Goal: Transaction & Acquisition: Book appointment/travel/reservation

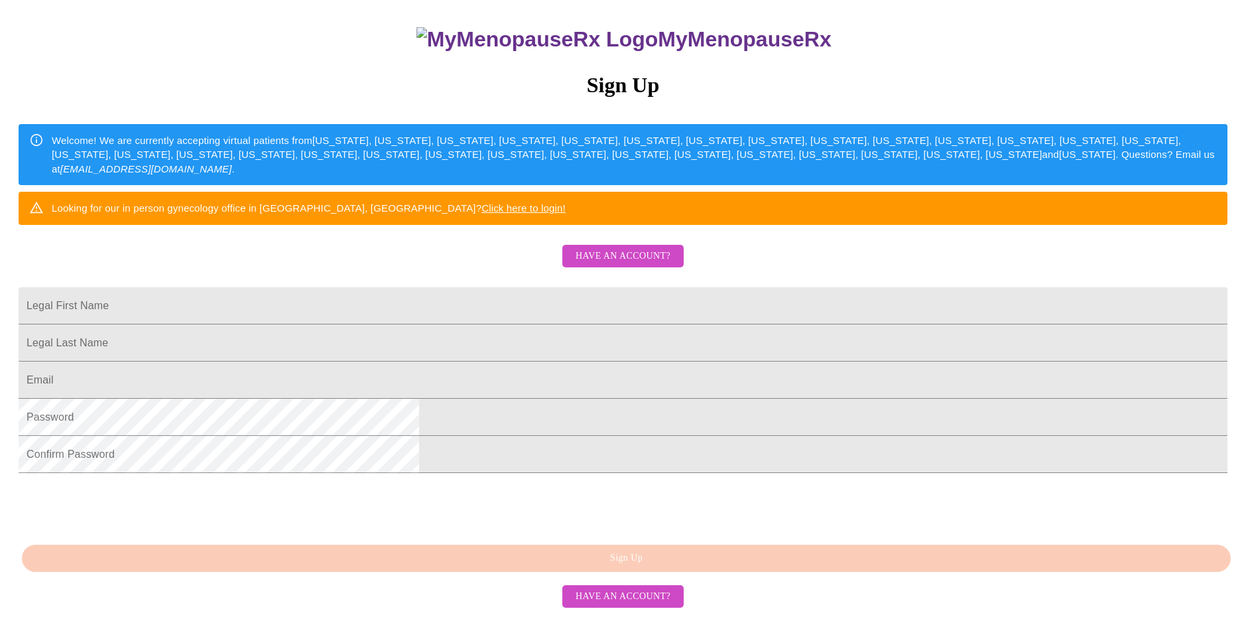
scroll to position [149, 0]
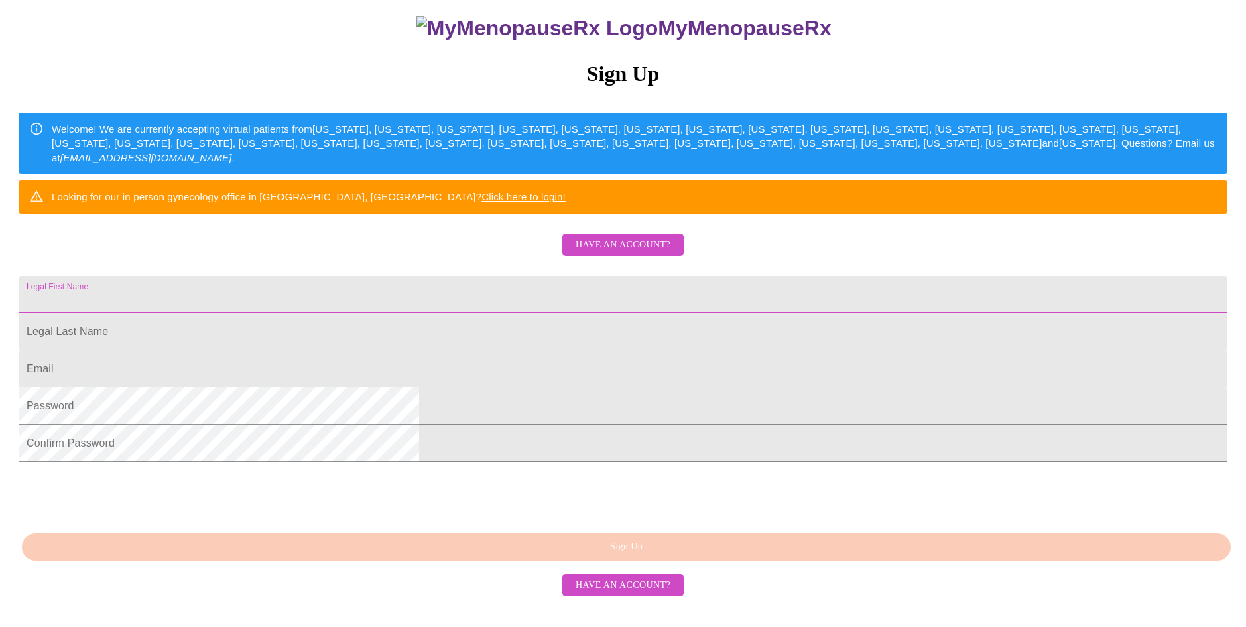
click at [613, 313] on input "Legal First Name" at bounding box center [623, 294] width 1209 height 37
type input "[PERSON_NAME]"
click at [507, 313] on input "Legal First Name" at bounding box center [623, 294] width 1209 height 37
type input "Siegele"
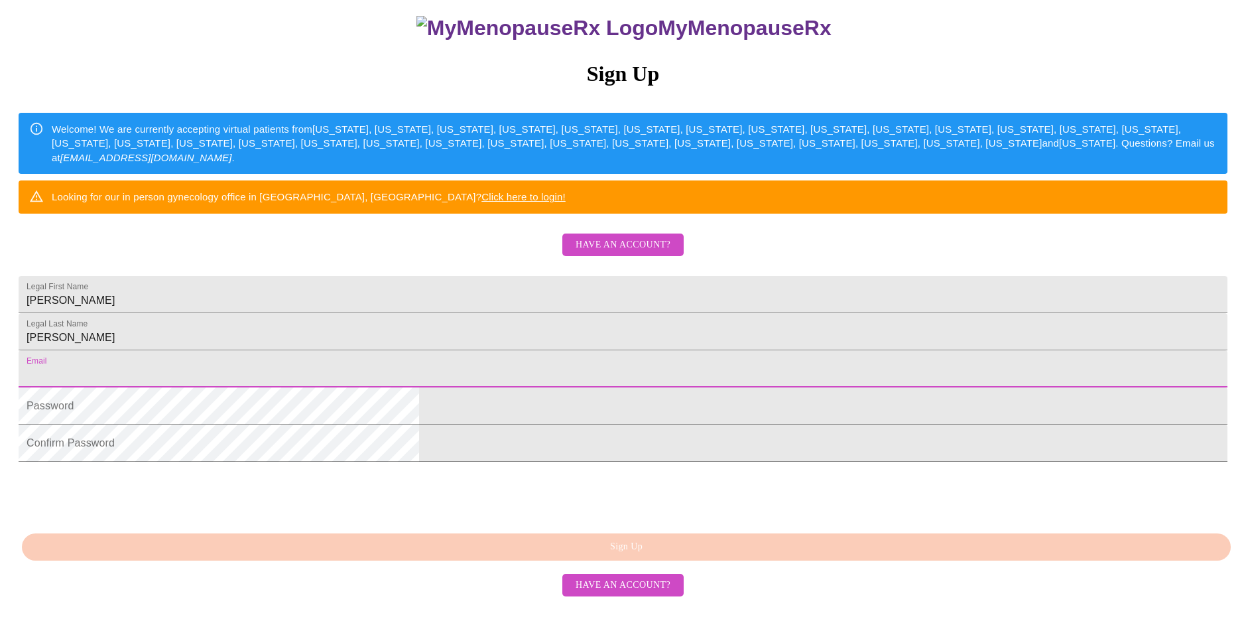
click at [473, 387] on input "Legal First Name" at bounding box center [623, 368] width 1209 height 37
type input "gentlepetcare@aol.com"
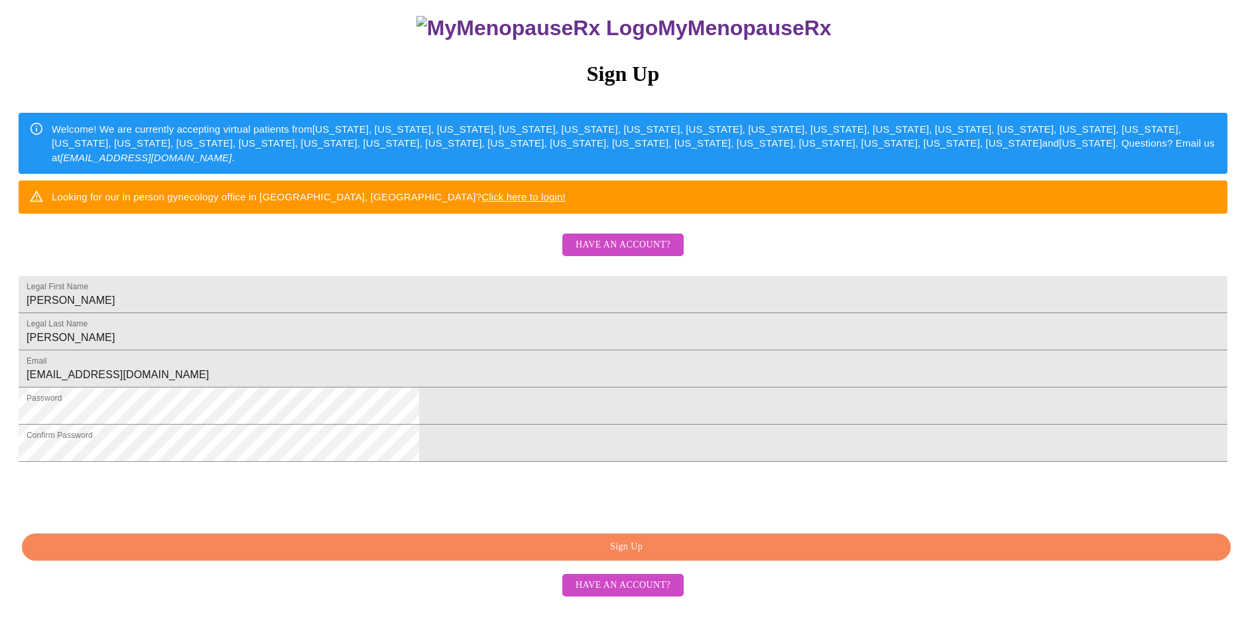
scroll to position [215, 0]
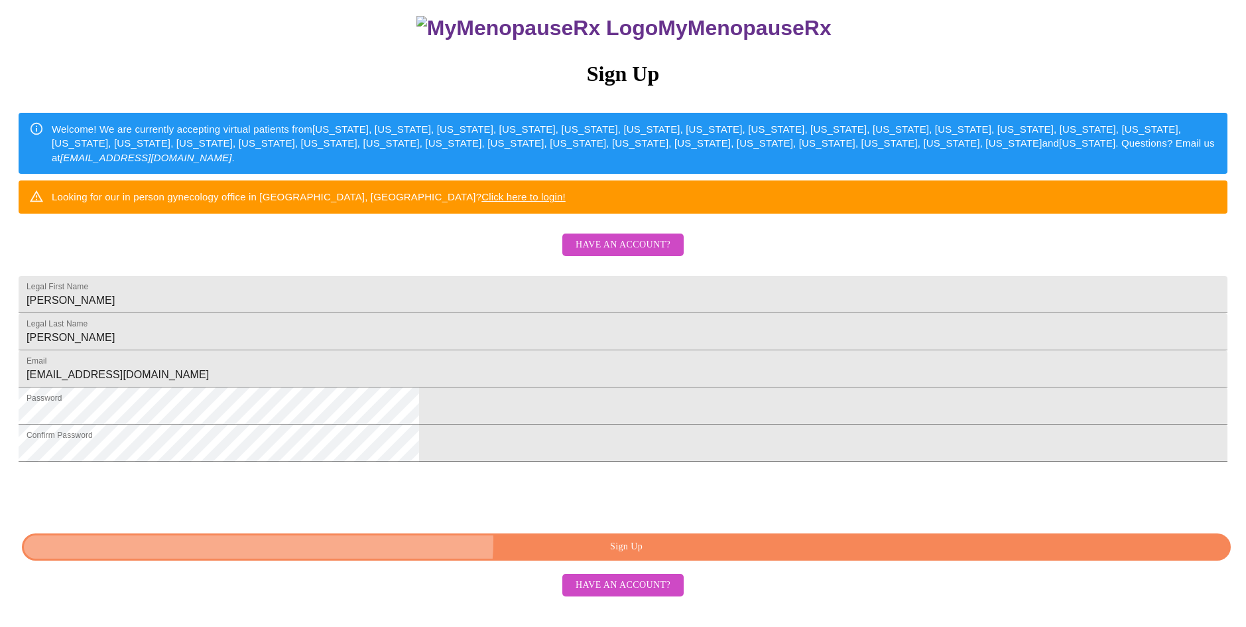
click at [662, 555] on span "Sign Up" at bounding box center [626, 546] width 1178 height 17
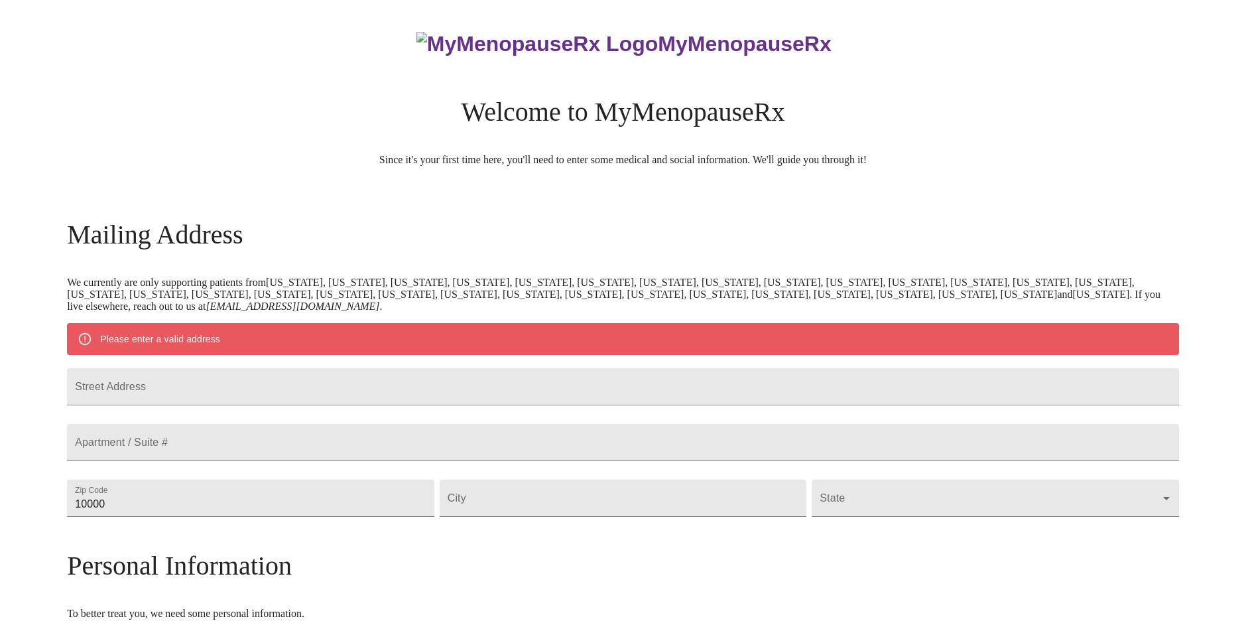
scroll to position [162, 0]
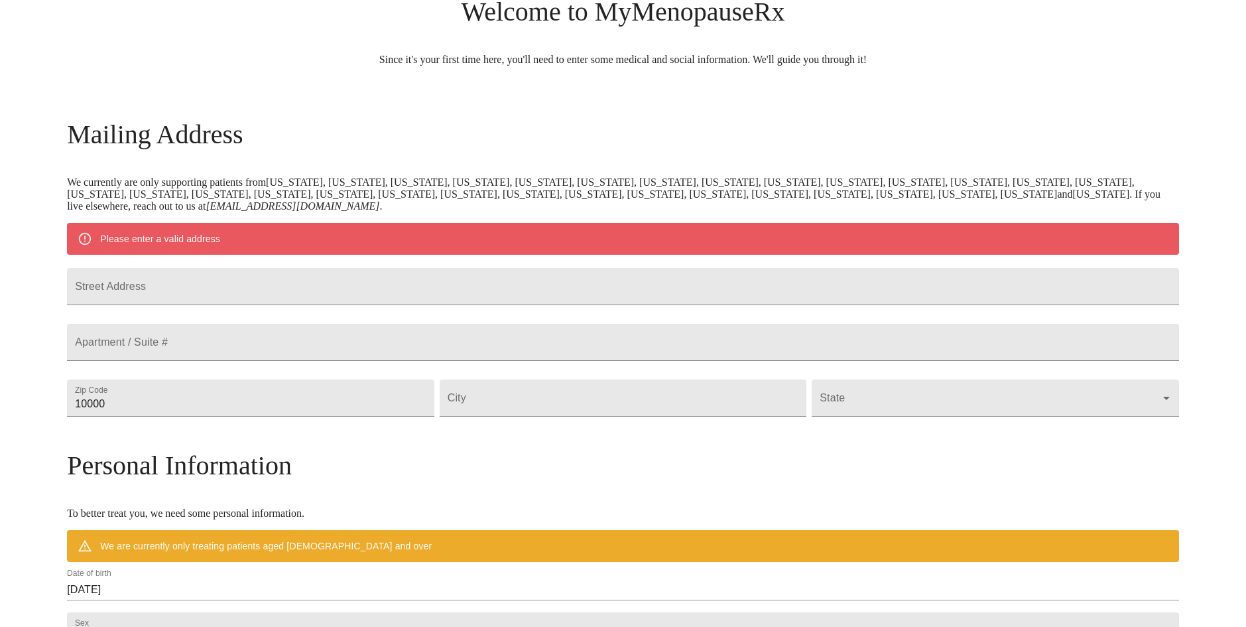
scroll to position [124, 0]
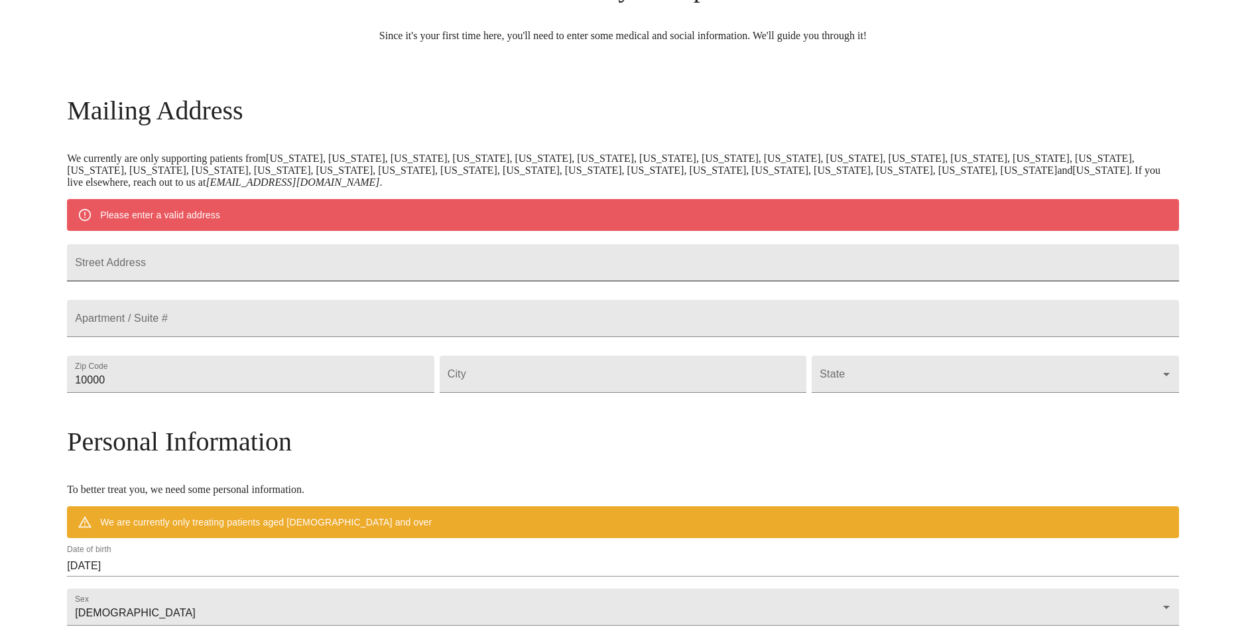
click at [413, 281] on input "Street Address" at bounding box center [623, 262] width 1112 height 37
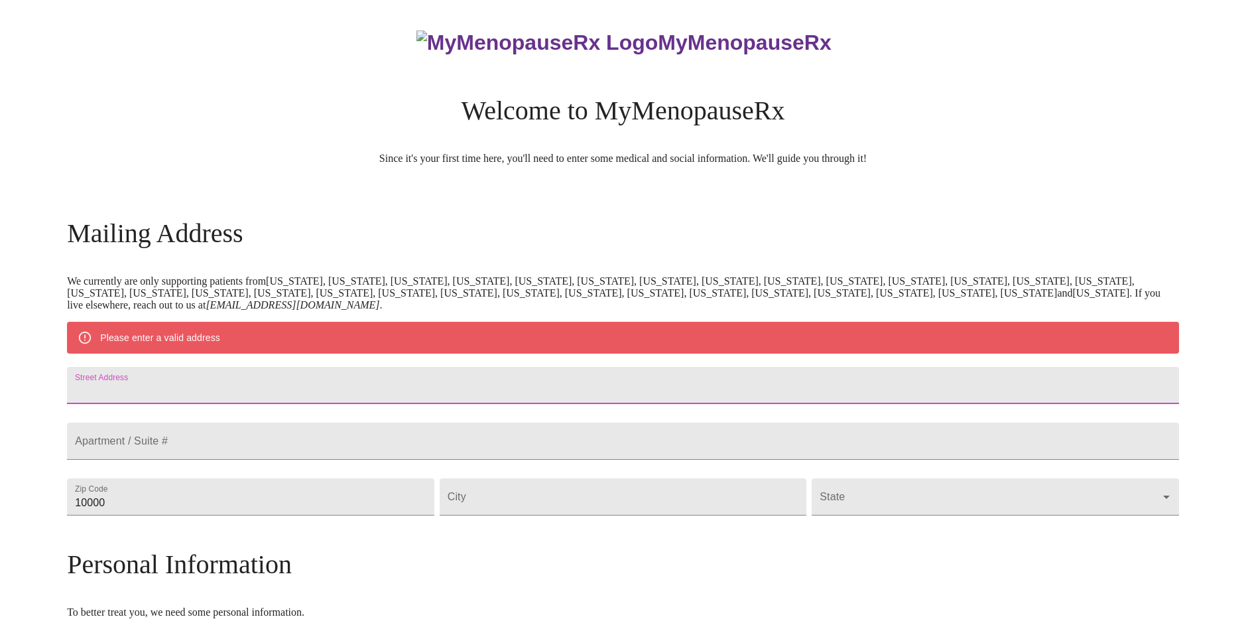
scroll to position [0, 0]
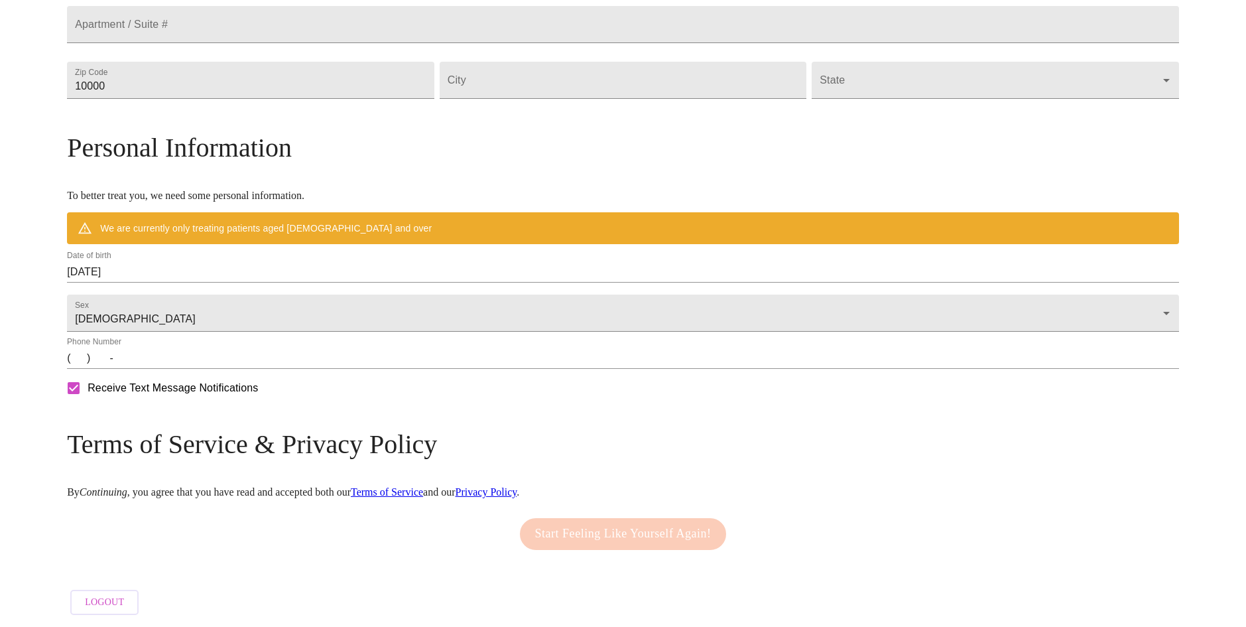
scroll to position [455, 0]
click at [124, 594] on span "Logout" at bounding box center [104, 602] width 39 height 17
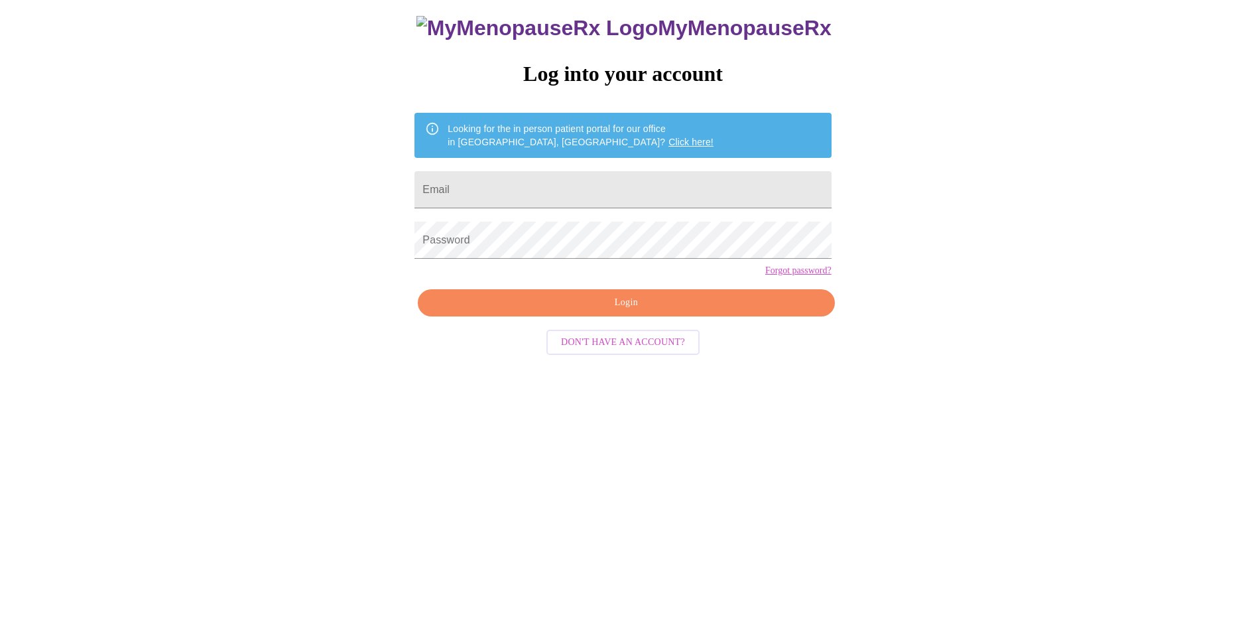
scroll to position [13, 0]
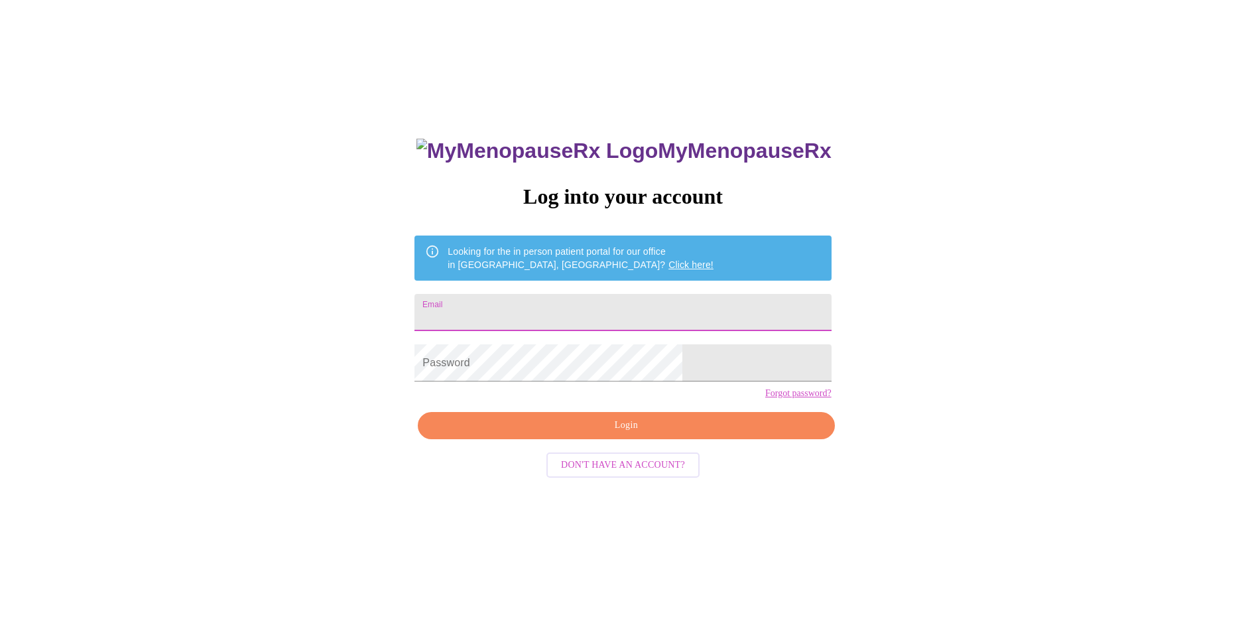
click at [657, 304] on input "Email" at bounding box center [622, 312] width 416 height 37
type input "[EMAIL_ADDRESS][DOMAIN_NAME]"
click at [664, 434] on span "Login" at bounding box center [626, 425] width 386 height 17
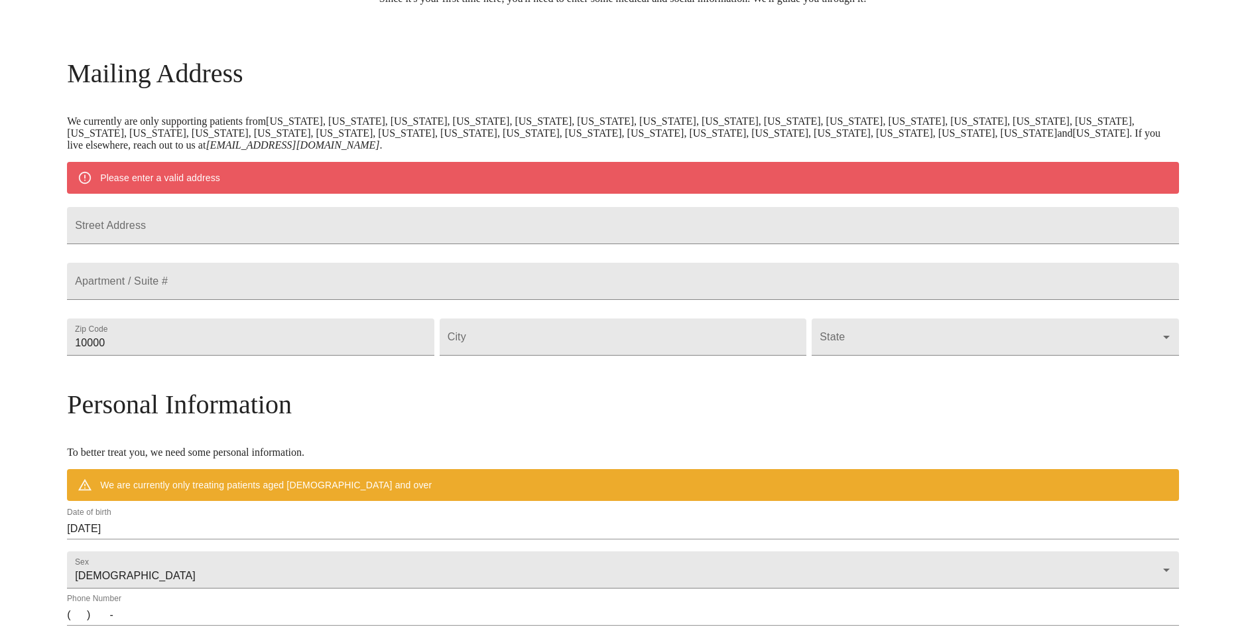
scroll to position [212, 0]
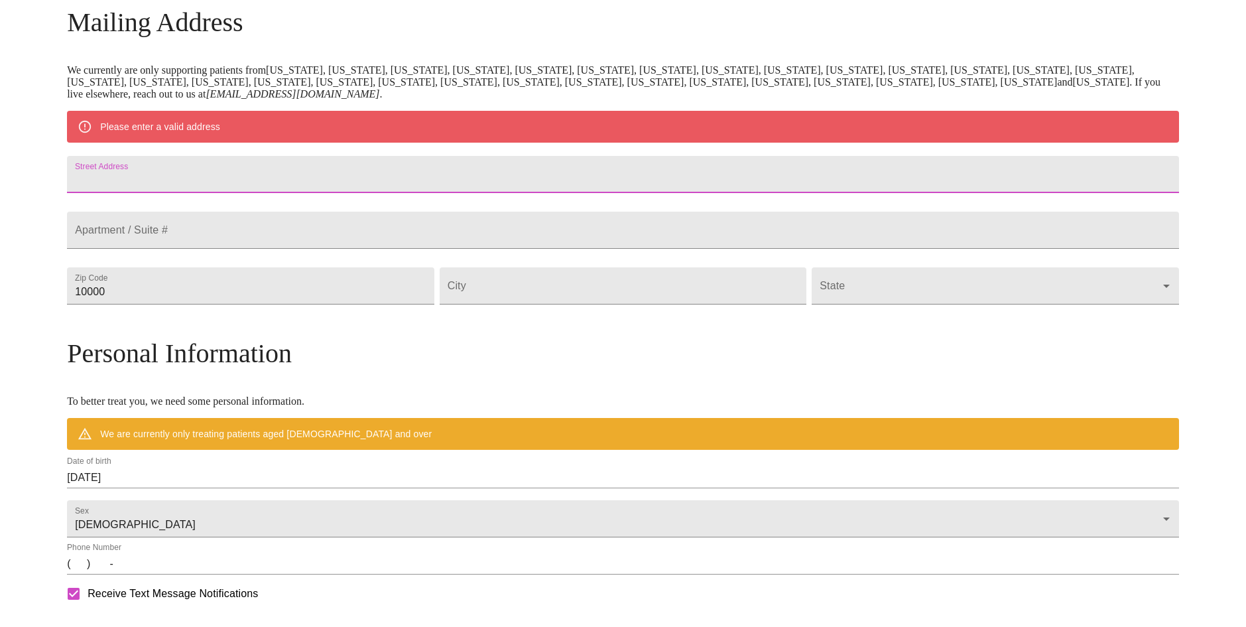
click at [536, 182] on input "Street Address" at bounding box center [623, 174] width 1112 height 37
type input "506 Oakwood Drive"
click at [363, 249] on input "Street Address" at bounding box center [623, 229] width 1112 height 37
click at [303, 304] on input "10000" at bounding box center [250, 285] width 367 height 37
drag, startPoint x: 303, startPoint y: 318, endPoint x: 96, endPoint y: 318, distance: 206.8
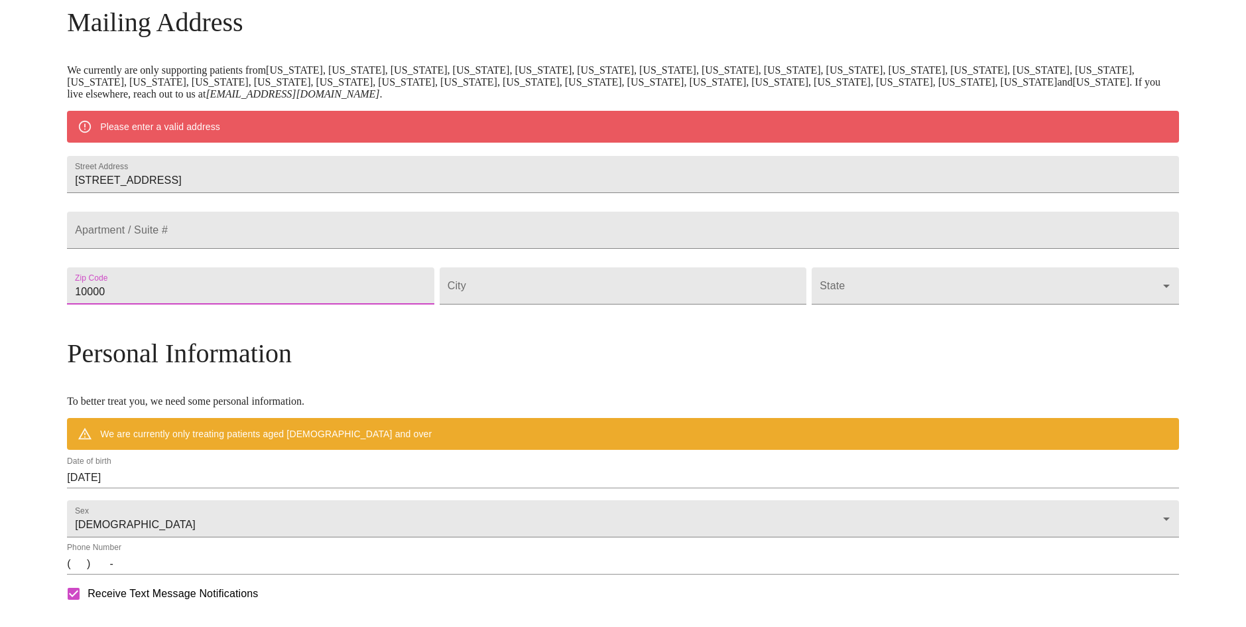
click at [96, 318] on div "MyMenopauseRx Welcome to MyMenopauseRx Since it's your first time here, you'll …" at bounding box center [623, 310] width 1112 height 1034
type input "60134"
click at [579, 304] on input "Street Address" at bounding box center [623, 285] width 367 height 37
type input "Geneva"
click at [889, 326] on body "MyMenopauseRx Welcome to MyMenopauseRx Since it's your first time here, you'll …" at bounding box center [627, 310] width 1245 height 1034
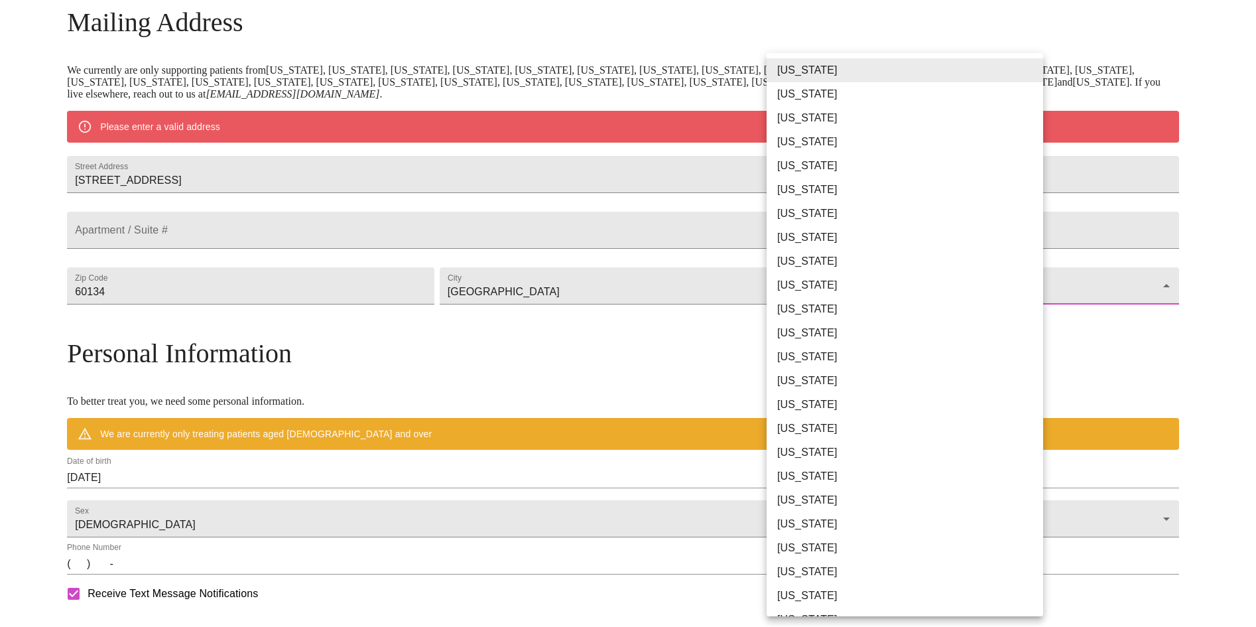
click at [778, 358] on li "Illinois" at bounding box center [909, 357] width 286 height 24
type input "Illinois"
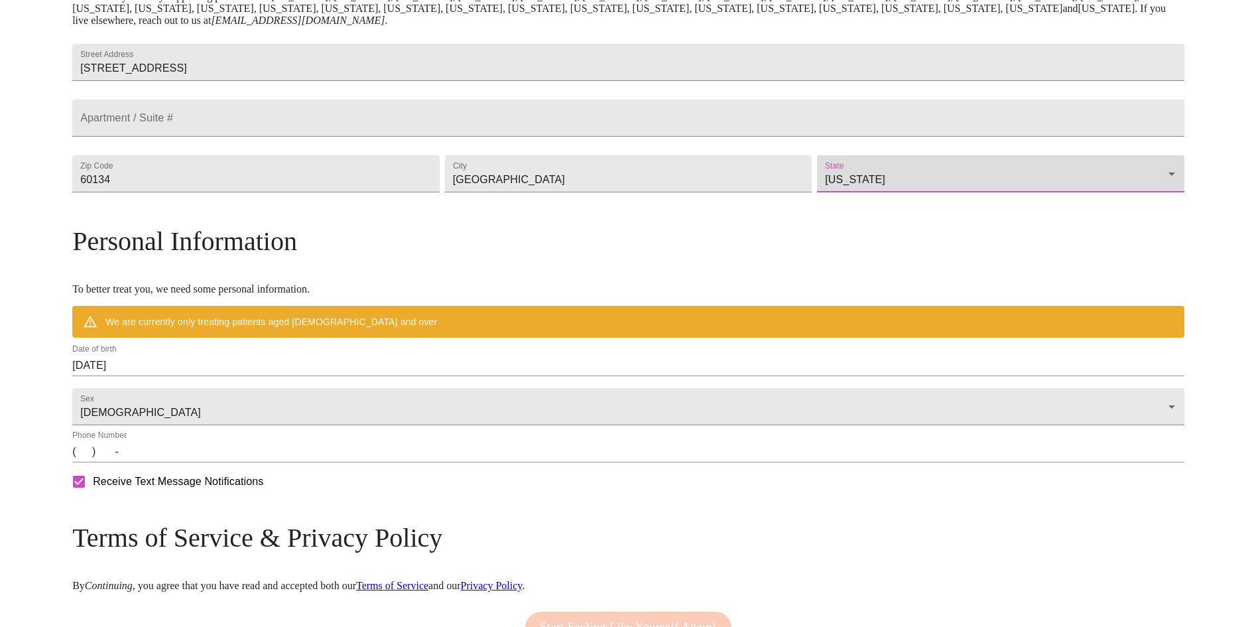
scroll to position [411, 0]
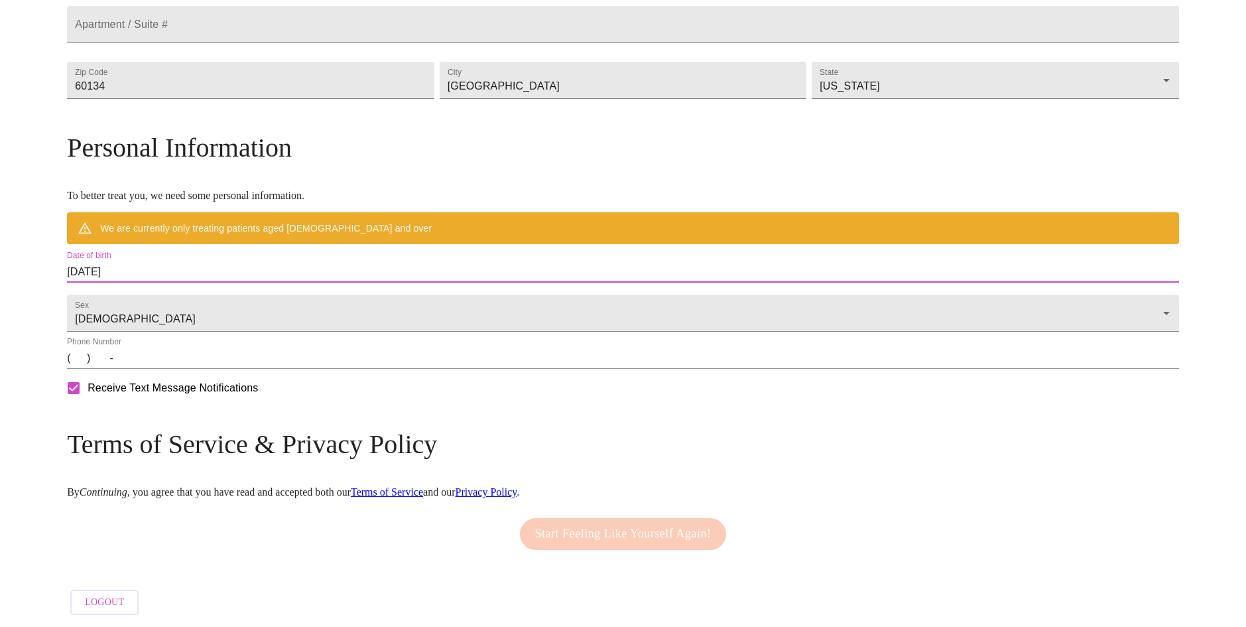
click at [348, 272] on input "09/02/2025" at bounding box center [623, 271] width 1112 height 21
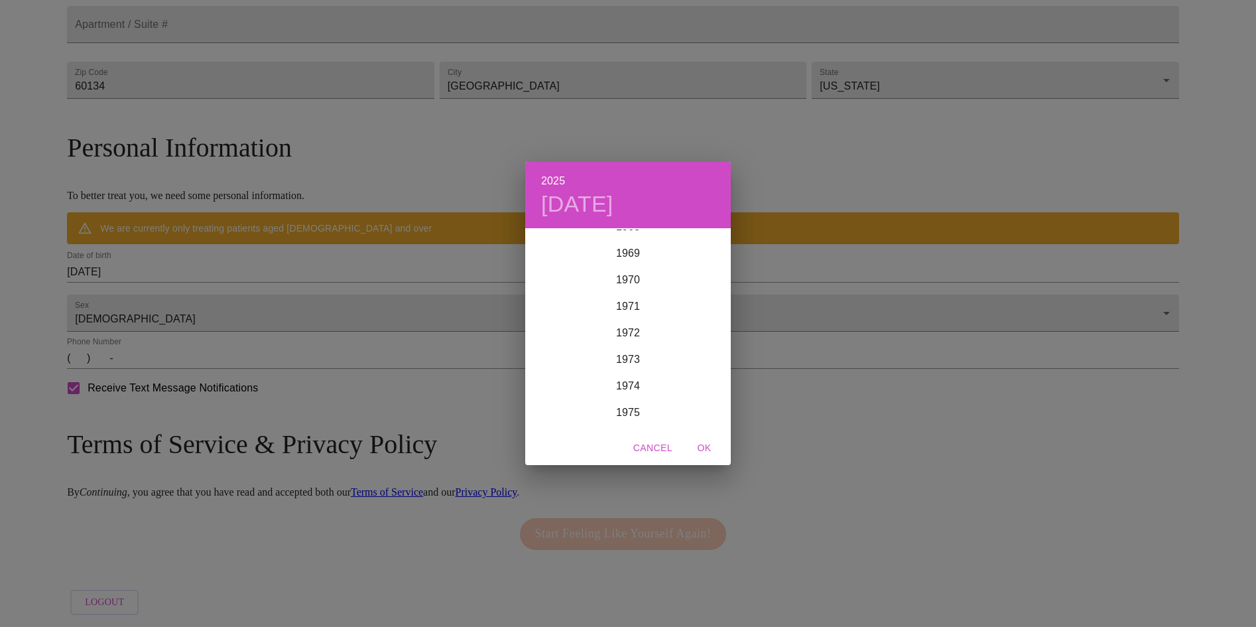
scroll to position [1825, 0]
click at [639, 276] on div "1969" at bounding box center [628, 274] width 206 height 27
click at [274, 264] on div "1969 Tue, Sep 2 Jan Feb Mar Apr May Jun Jul Aug Sep Oct Nov Dec Cancel OK" at bounding box center [628, 313] width 1256 height 627
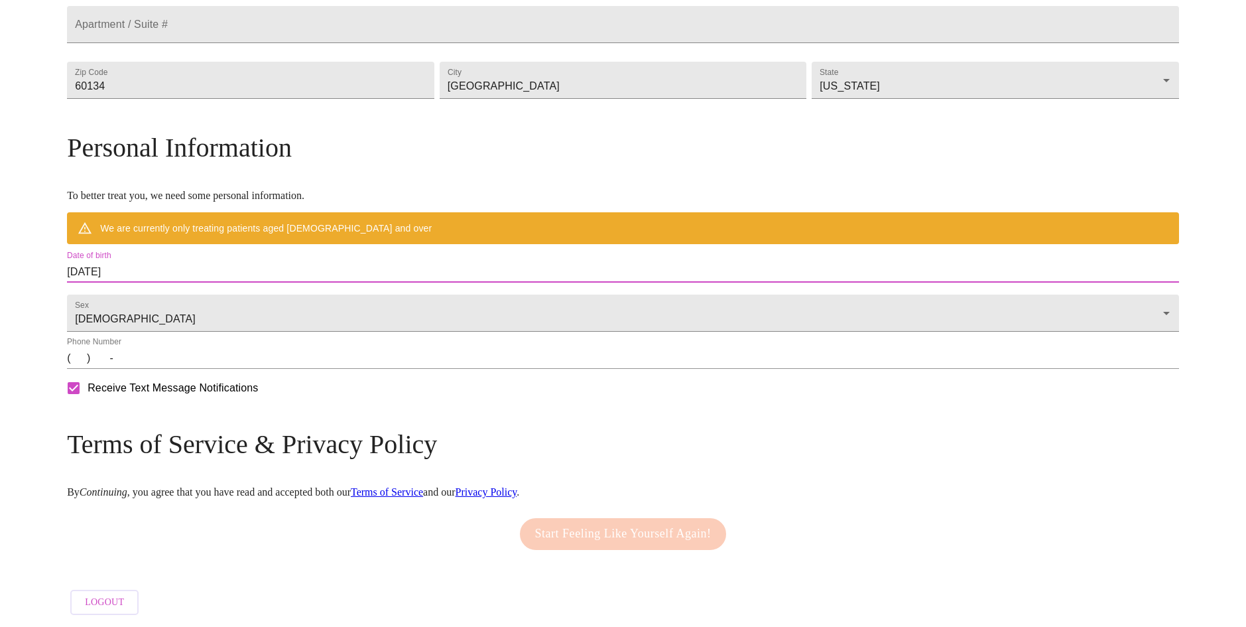
click at [264, 269] on input "09/02/2025" at bounding box center [623, 271] width 1112 height 21
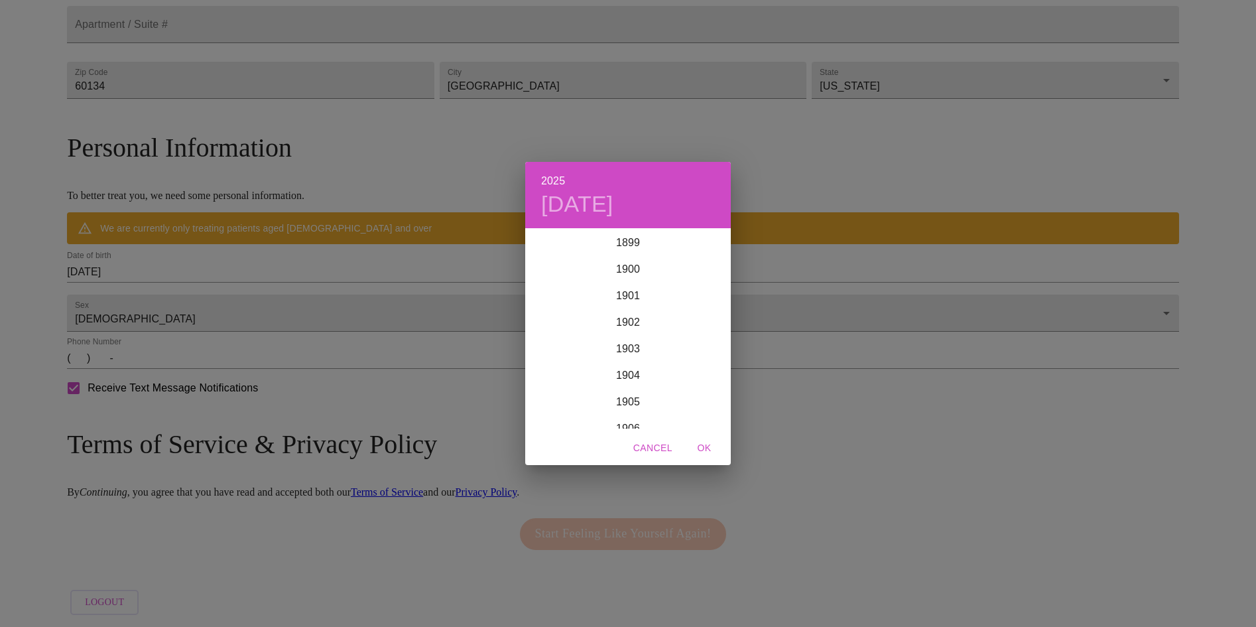
scroll to position [3262, 0]
click at [226, 266] on div "2025 Tue, Sep 2 1899 1900 1901 1902 1903 1904 1905 1906 1907 1908 1909 1910 191…" at bounding box center [628, 313] width 1256 height 627
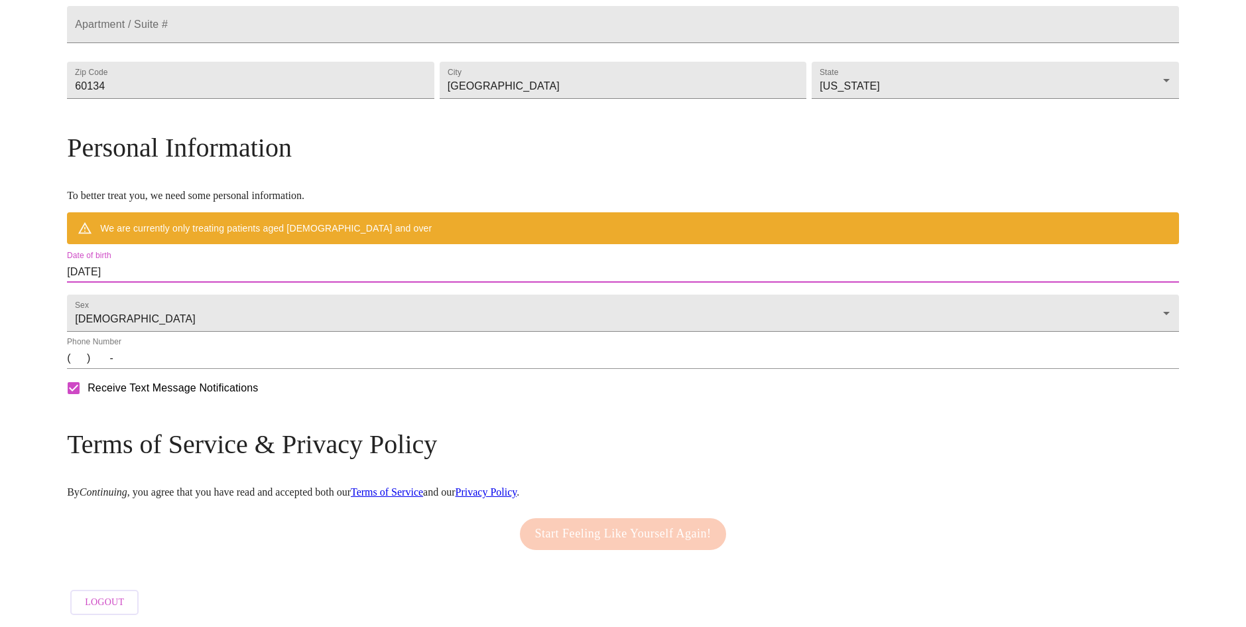
click at [214, 266] on input "09/02/2025" at bounding box center [623, 271] width 1112 height 21
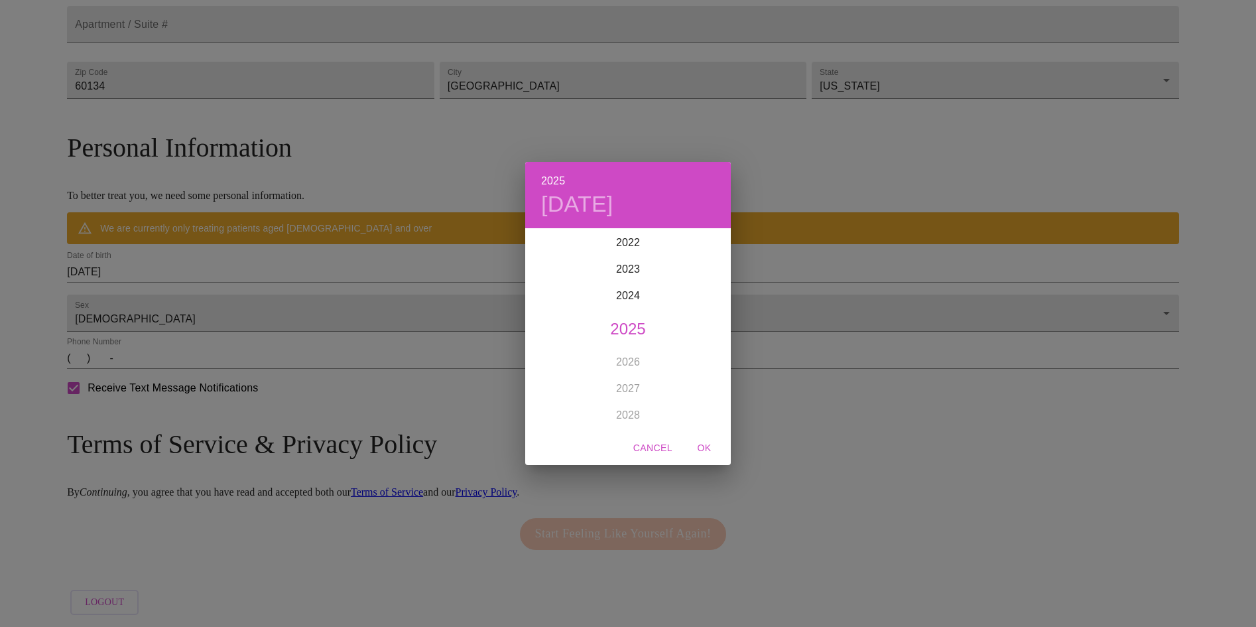
click at [214, 266] on div "2025 Tue, Sep 2 1899 1900 1901 1902 1903 1904 1905 1906 1907 1908 1909 1910 191…" at bounding box center [628, 313] width 1256 height 627
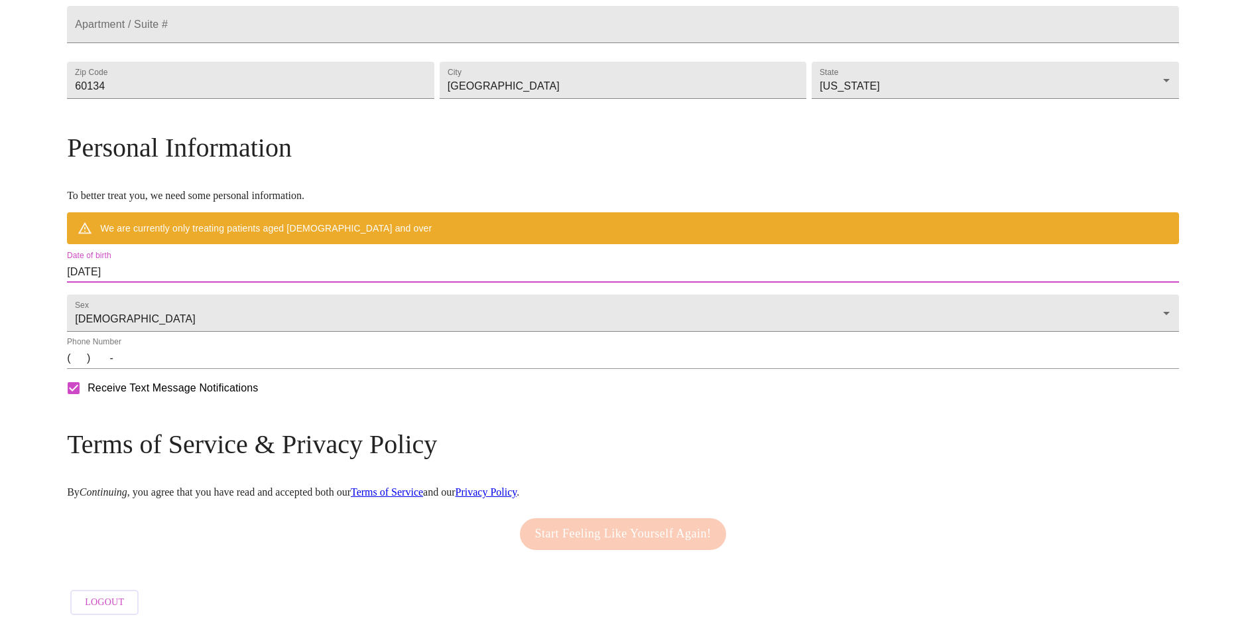
click at [264, 266] on input "09/02/2025" at bounding box center [623, 271] width 1112 height 21
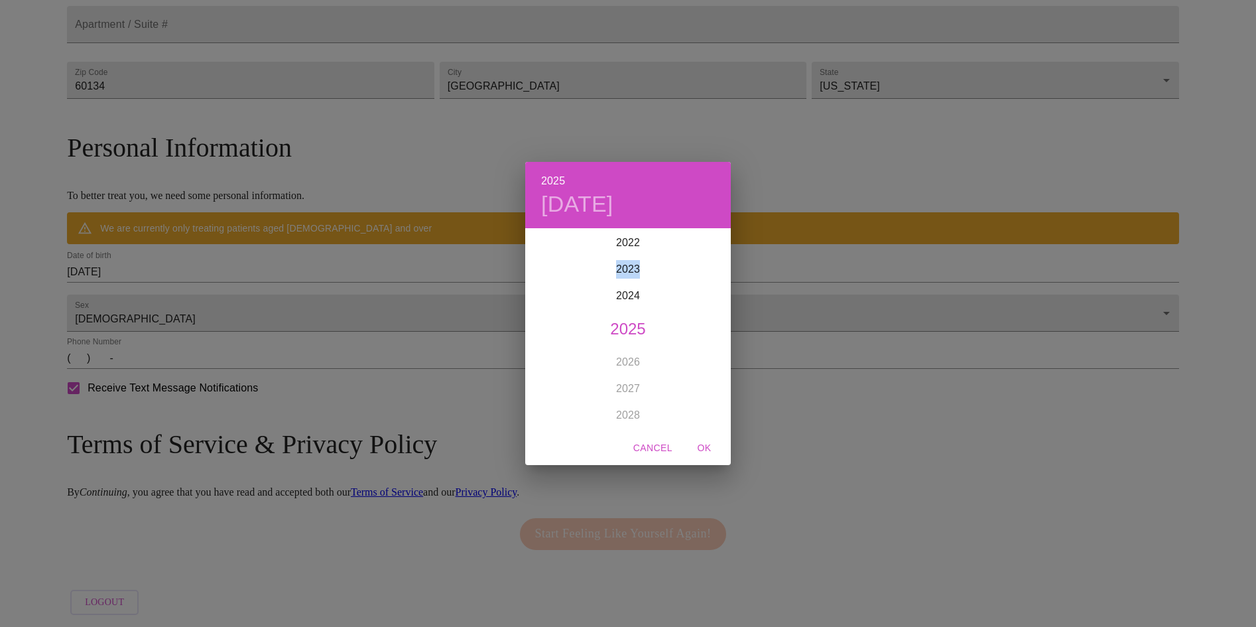
click at [264, 266] on div "2025 Tue, Sep 2 1899 1900 1901 1902 1903 1904 1905 1906 1907 1908 1909 1910 191…" at bounding box center [628, 313] width 1256 height 627
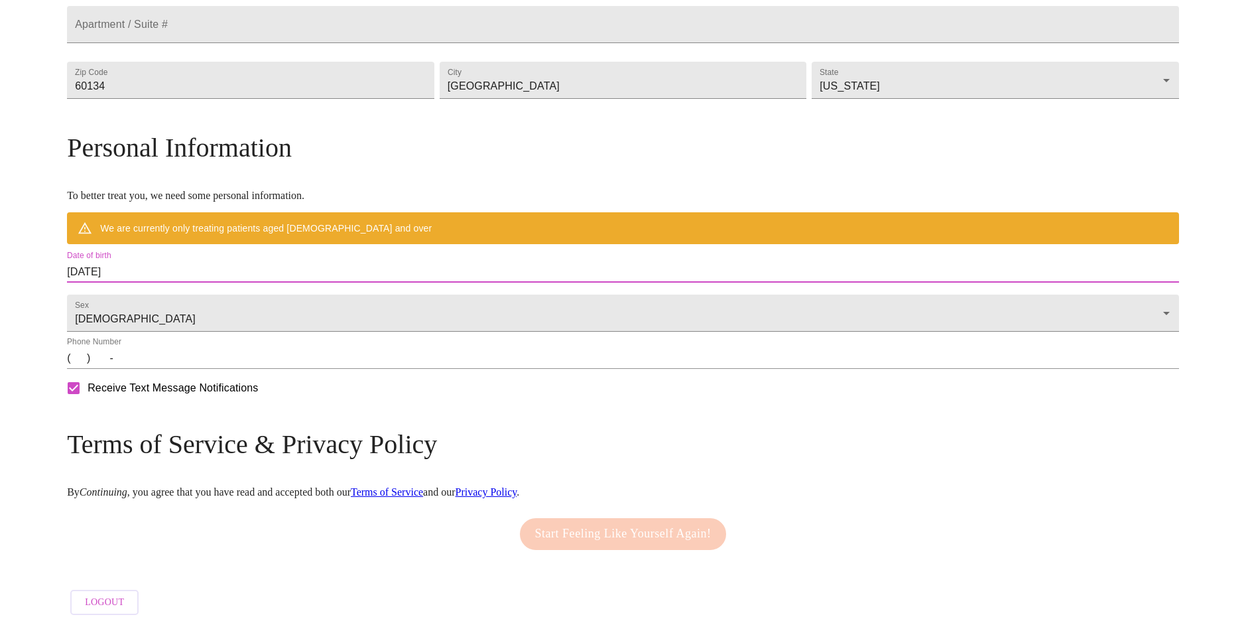
drag, startPoint x: 264, startPoint y: 266, endPoint x: 112, endPoint y: 266, distance: 151.8
click at [112, 266] on div "MyMenopauseRx Welcome to MyMenopauseRx Since it's your first time here, you'll …" at bounding box center [623, 123] width 1112 height 995
click at [239, 279] on div "Date of birth 09/02/2025" at bounding box center [622, 266] width 1117 height 37
click at [246, 267] on input "09/02/2025" at bounding box center [623, 271] width 1112 height 21
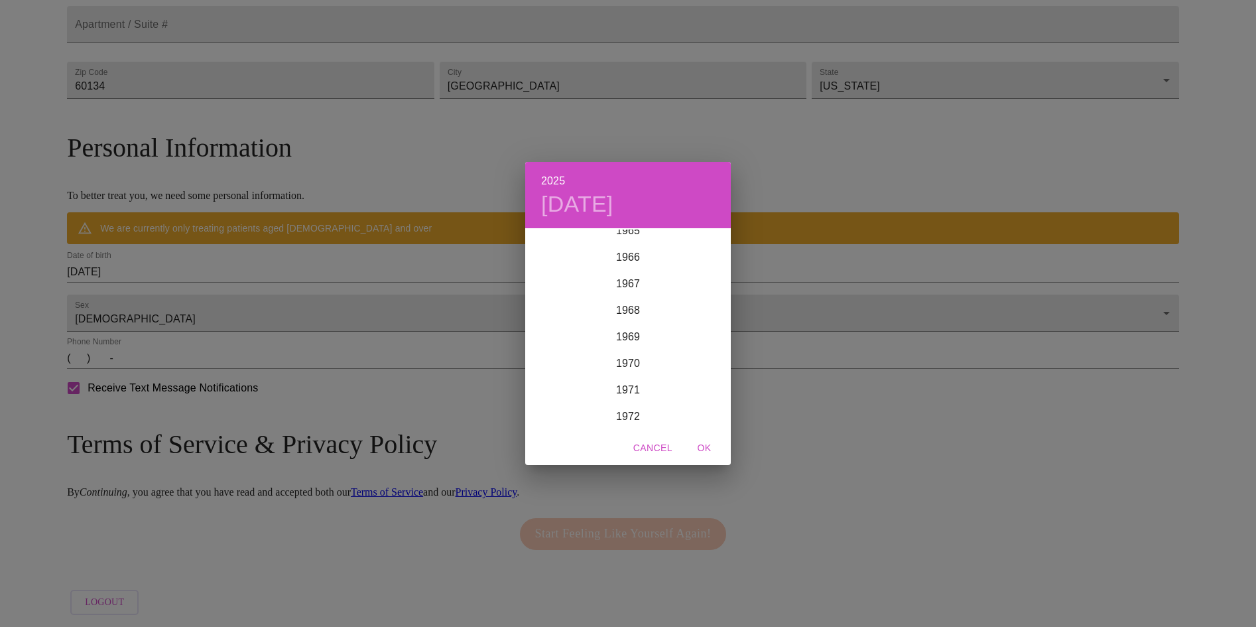
scroll to position [1825, 0]
click at [630, 274] on div "1969" at bounding box center [628, 274] width 206 height 27
click at [552, 352] on div "Jul" at bounding box center [559, 354] width 68 height 50
click at [683, 345] on p "18" at bounding box center [681, 345] width 11 height 13
click at [702, 448] on span "OK" at bounding box center [704, 448] width 32 height 17
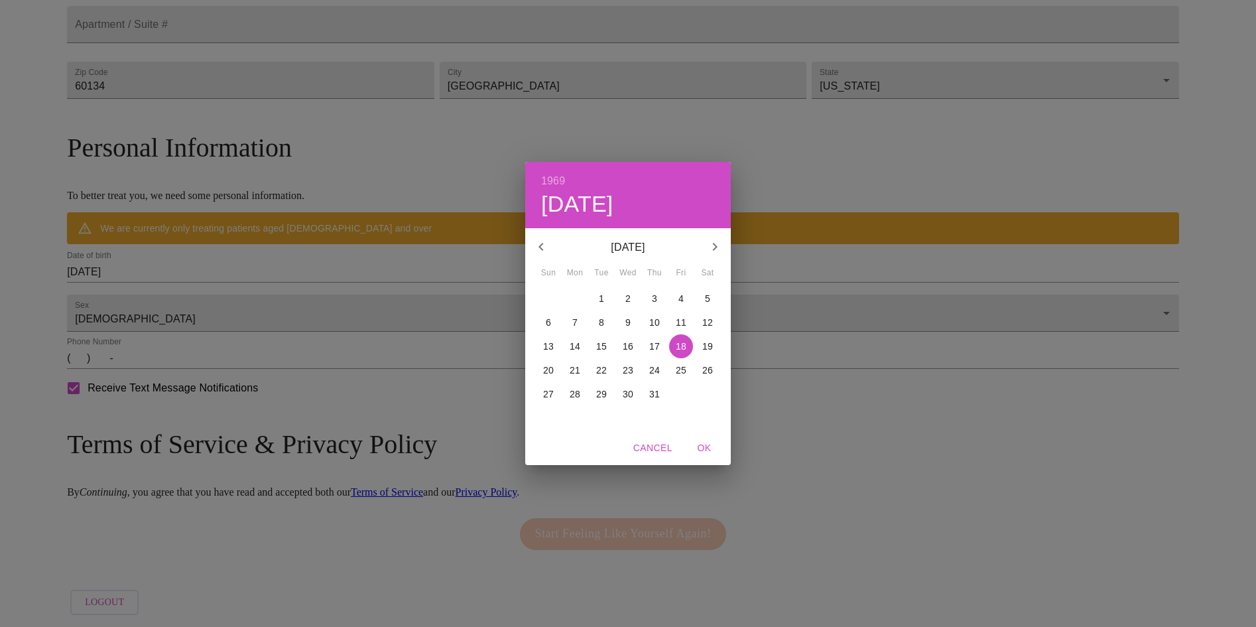
type input "07/18/1969"
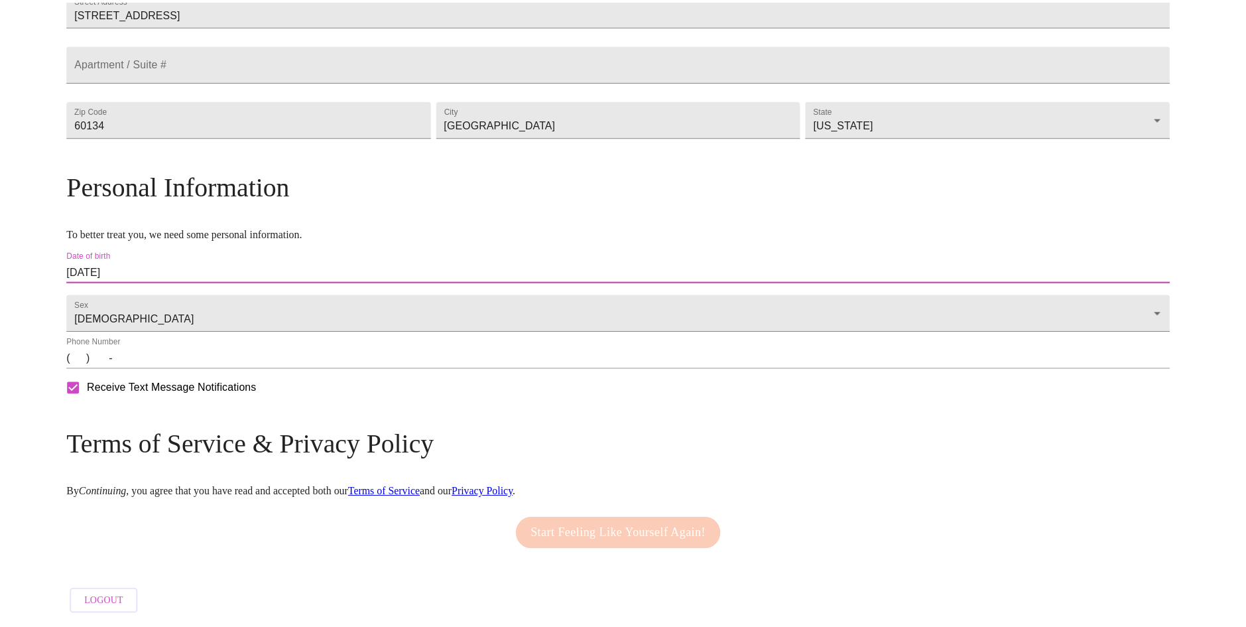
scroll to position [379, 0]
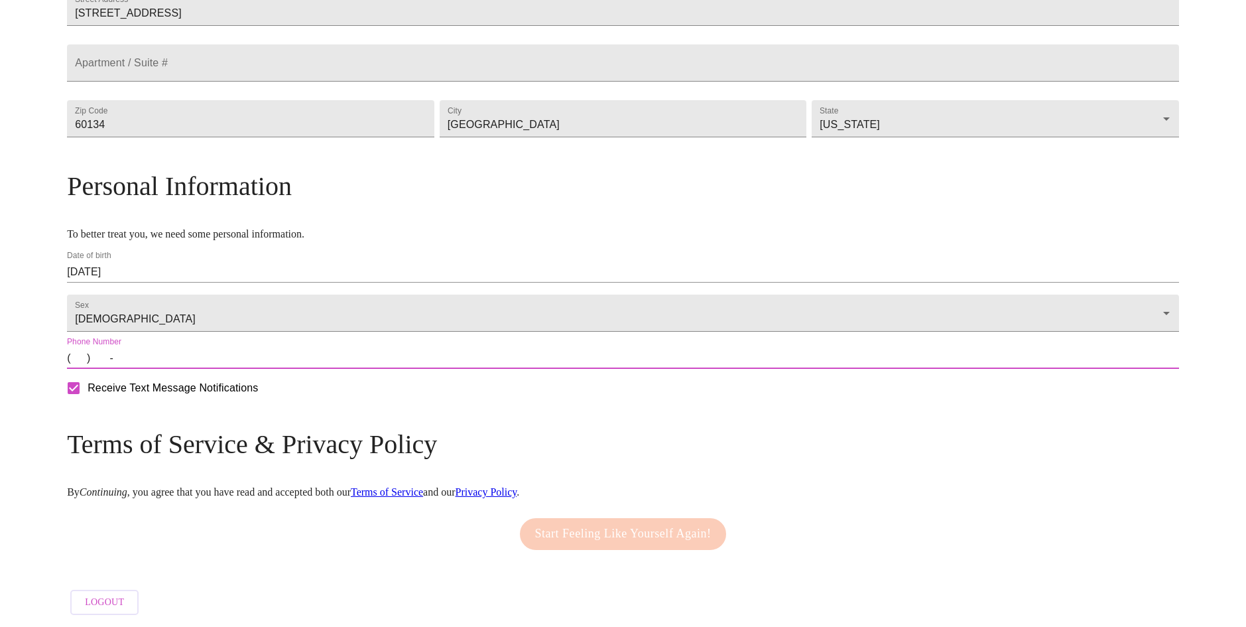
click at [286, 365] on input "(   )    -" at bounding box center [623, 357] width 1112 height 21
click at [218, 357] on input "(   )    -" at bounding box center [623, 357] width 1112 height 21
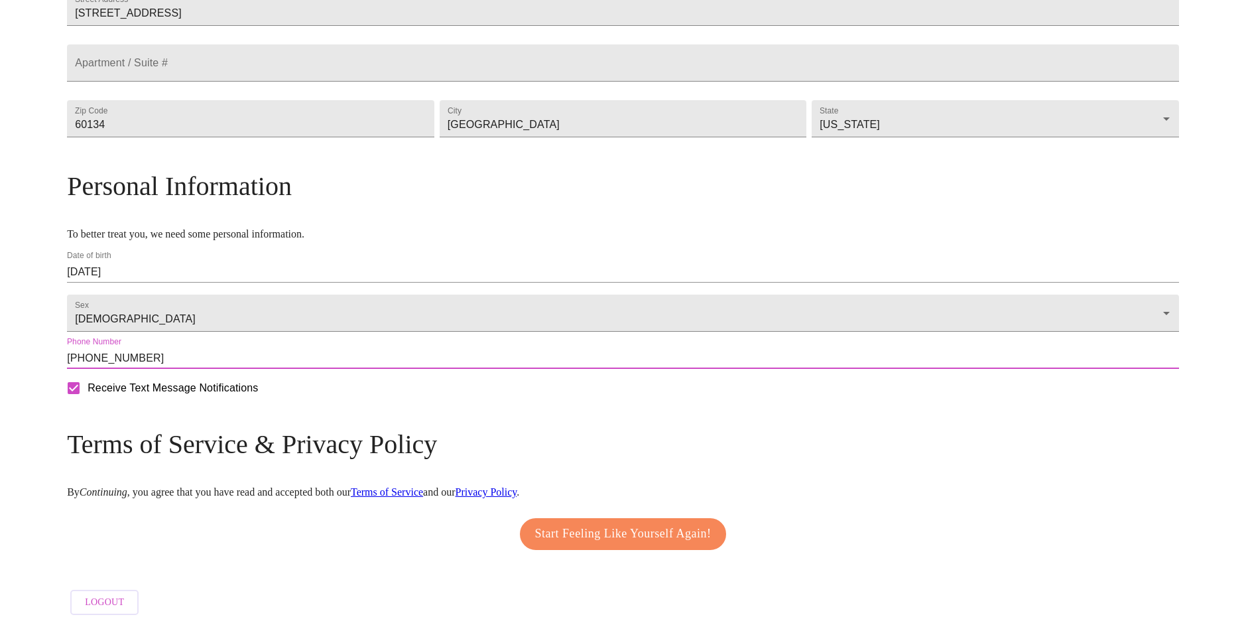
type input "(630) 640-8112"
click at [677, 523] on span "Start Feeling Like Yourself Again!" at bounding box center [623, 533] width 176 height 21
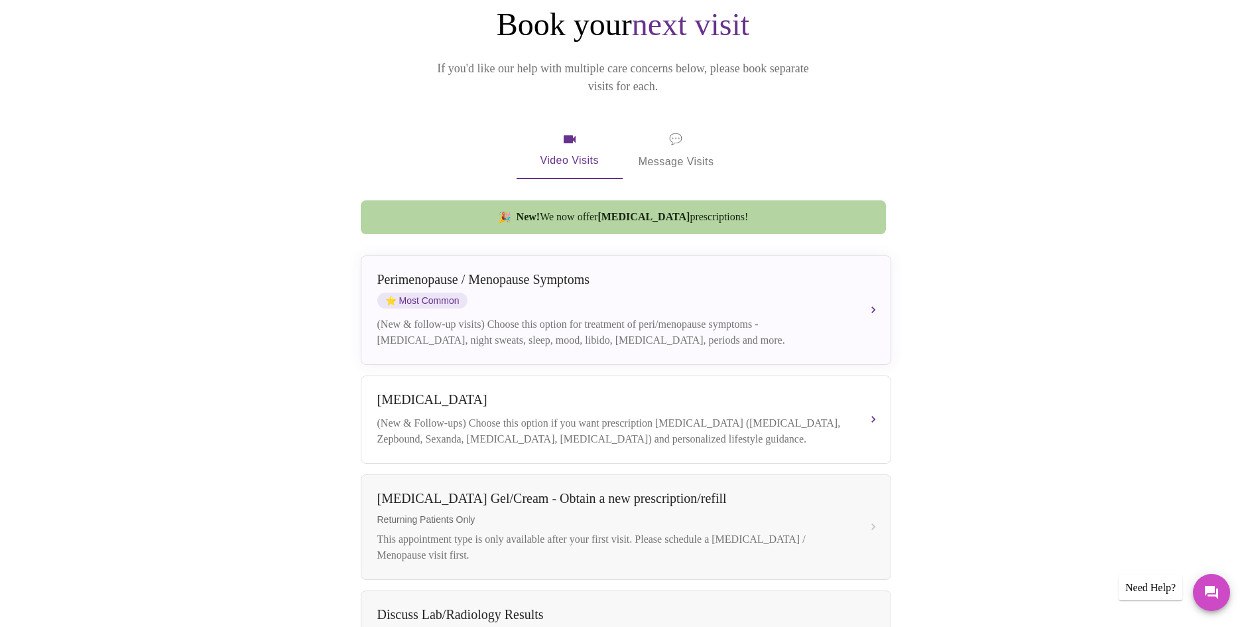
scroll to position [174, 0]
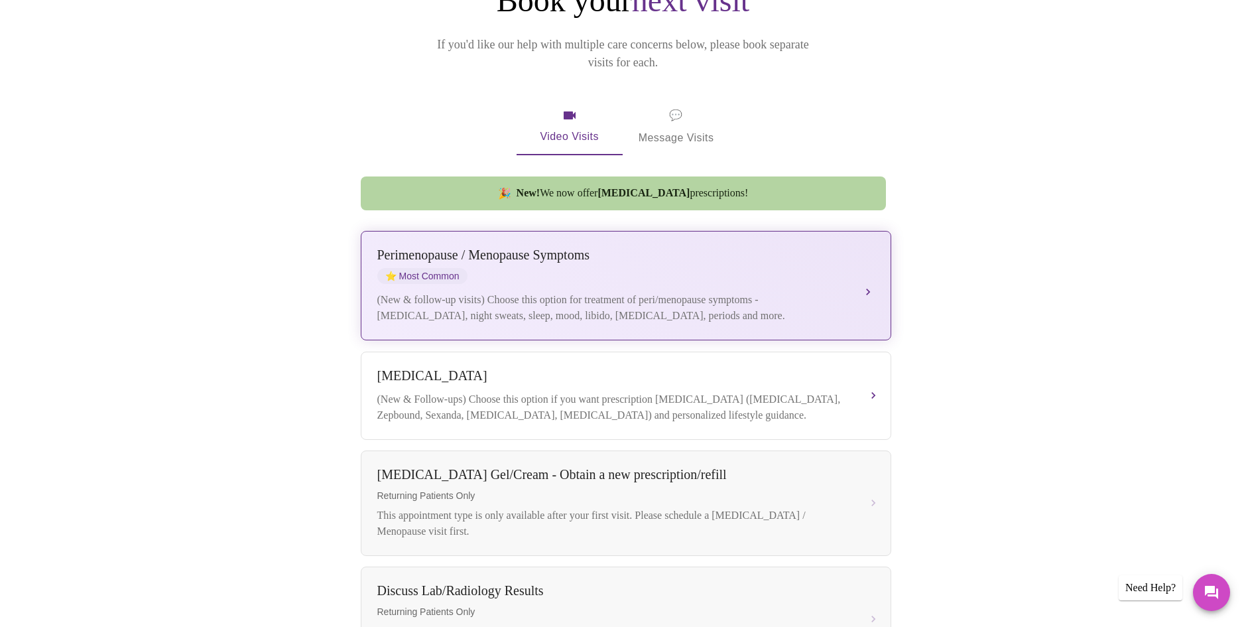
click at [861, 276] on button "Perimenopause / Menopause Symptoms ⭐ Most Common (New & follow-up visits) Choos…" at bounding box center [626, 285] width 530 height 109
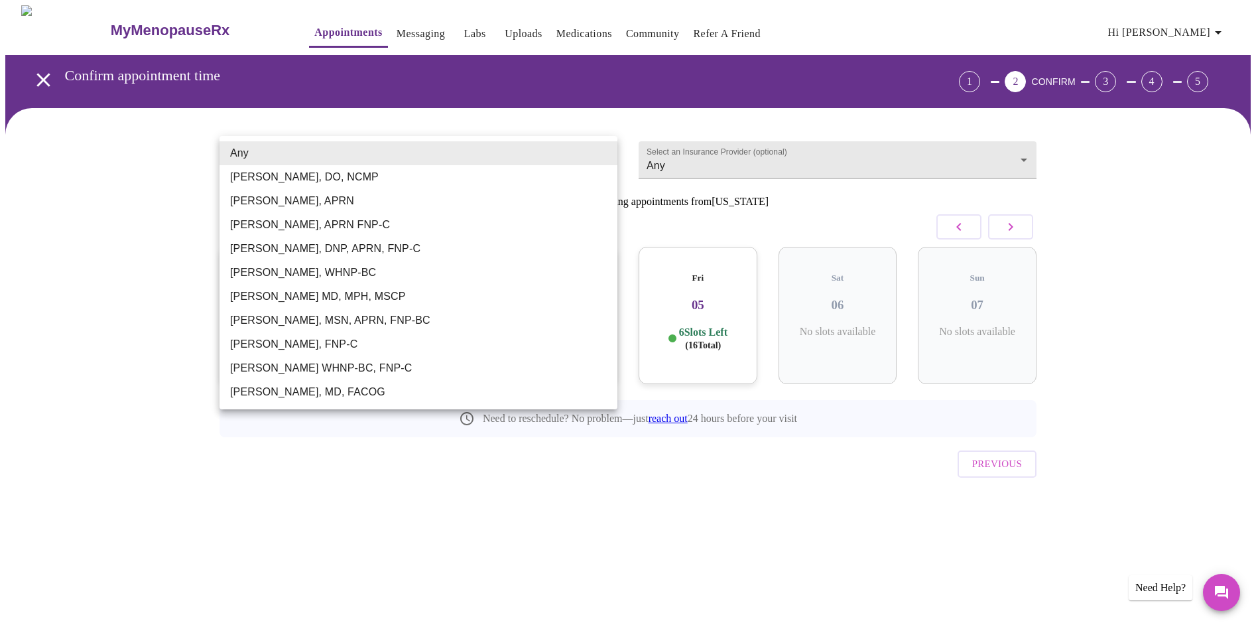
click at [325, 160] on body "MyMenopauseRx Appointments Messaging Labs Uploads Medications Community Refer a…" at bounding box center [627, 274] width 1245 height 538
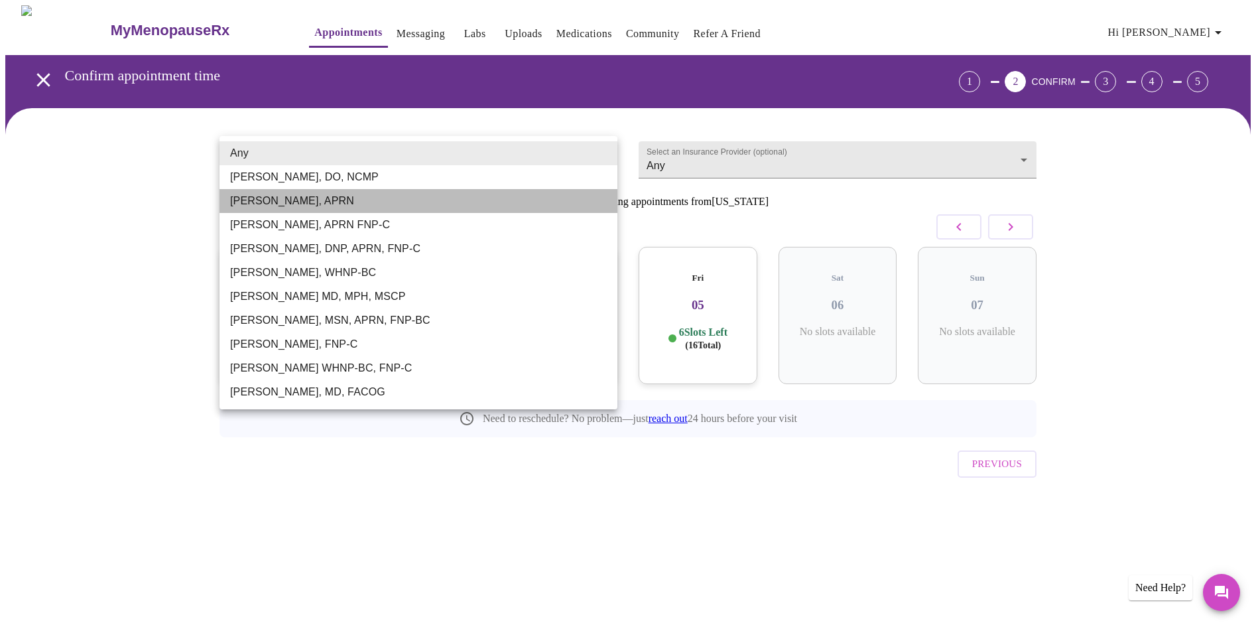
click at [313, 198] on li "Emilie McLain, APRN" at bounding box center [418, 201] width 398 height 24
type input "Emilie McLain, APRN"
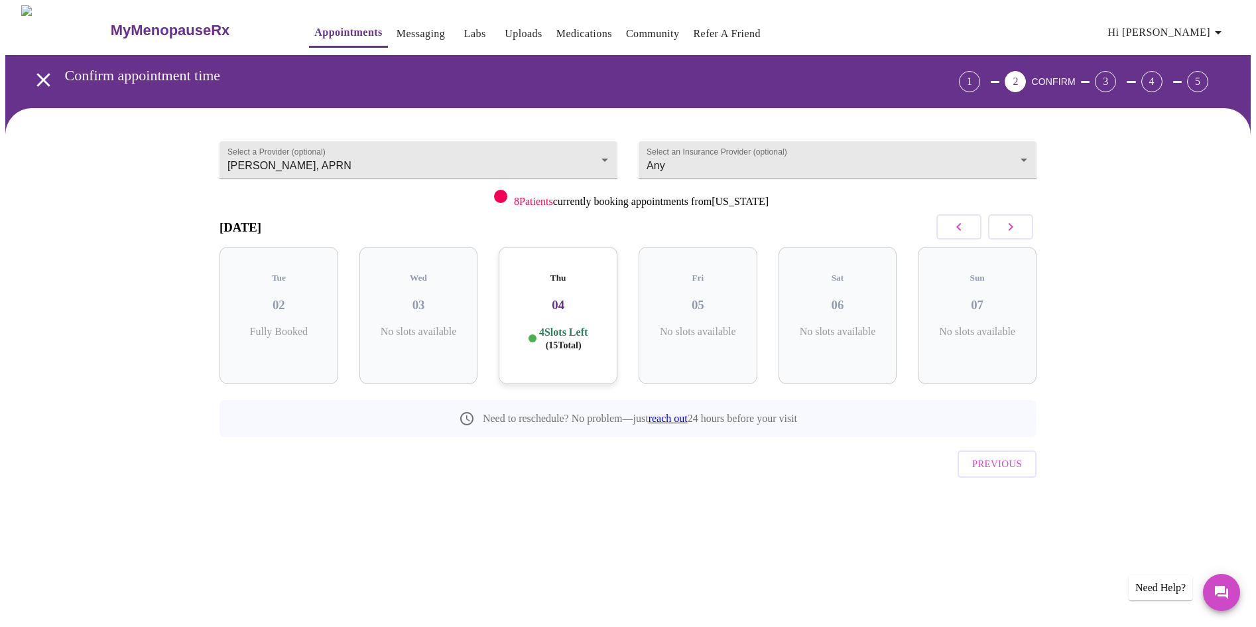
click at [579, 272] on h5 "Thu" at bounding box center [557, 277] width 97 height 11
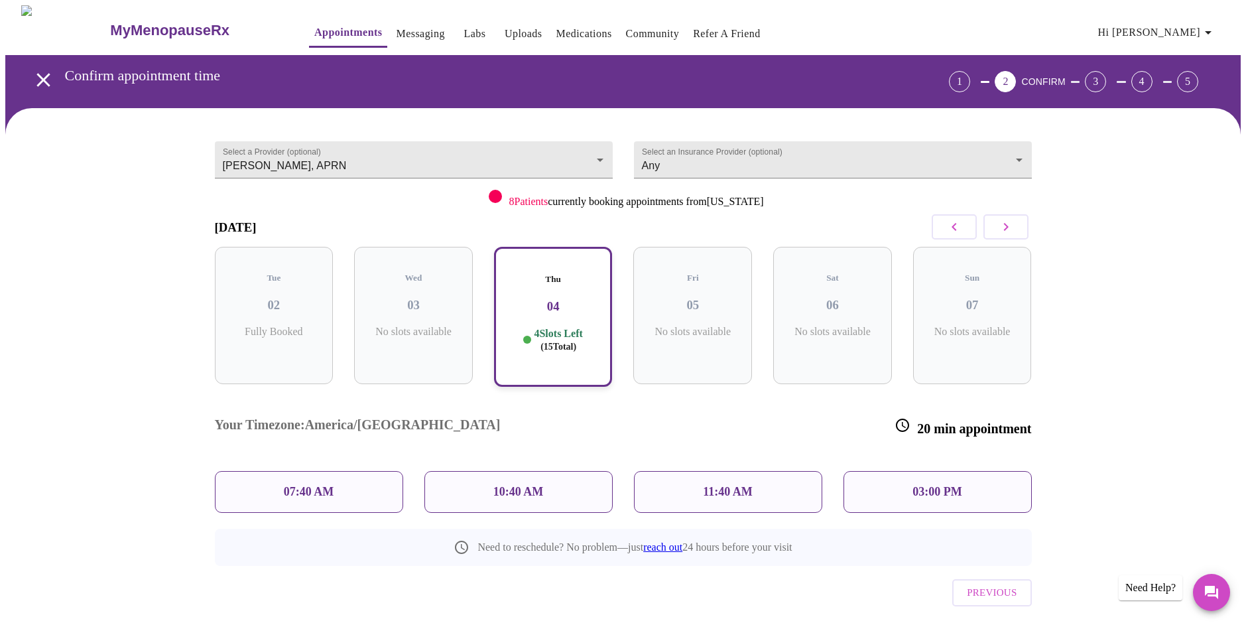
scroll to position [2, 0]
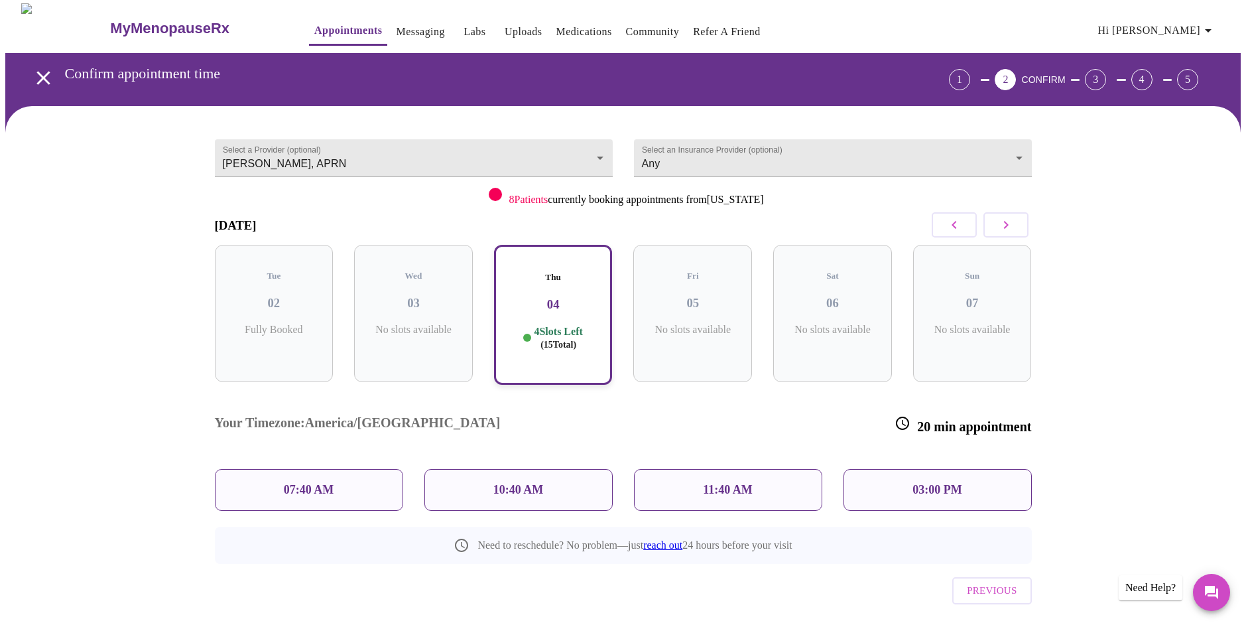
click at [304, 483] on p "07:40 AM" at bounding box center [309, 490] width 50 height 14
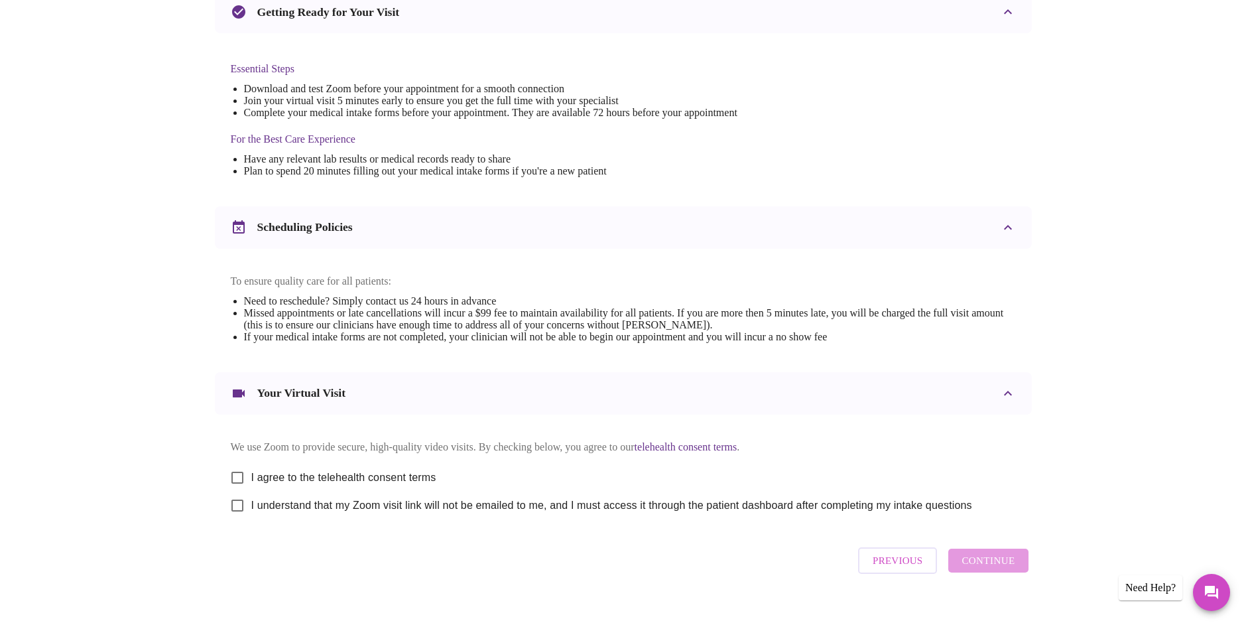
scroll to position [335, 0]
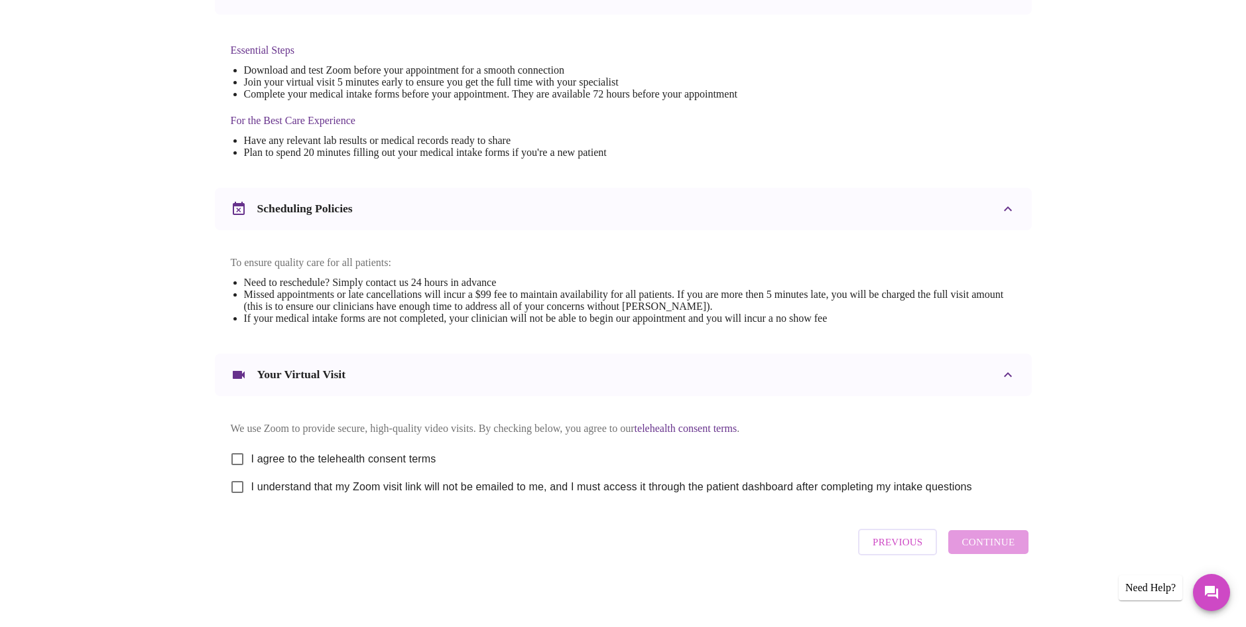
click at [239, 456] on input "I agree to the telehealth consent terms" at bounding box center [237, 459] width 28 height 28
checkbox input "true"
click at [234, 487] on input "I understand that my Zoom visit link will not be emailed to me, and I must acce…" at bounding box center [237, 487] width 28 height 28
checkbox input "true"
click at [983, 544] on span "Continue" at bounding box center [987, 541] width 53 height 17
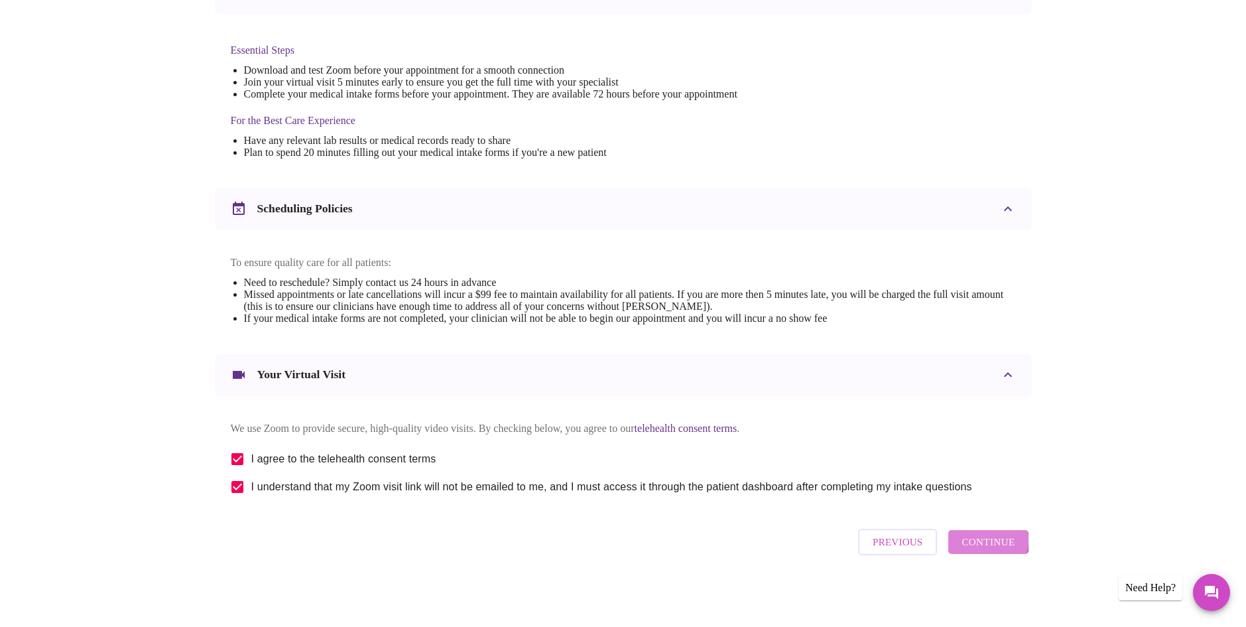
scroll to position [0, 0]
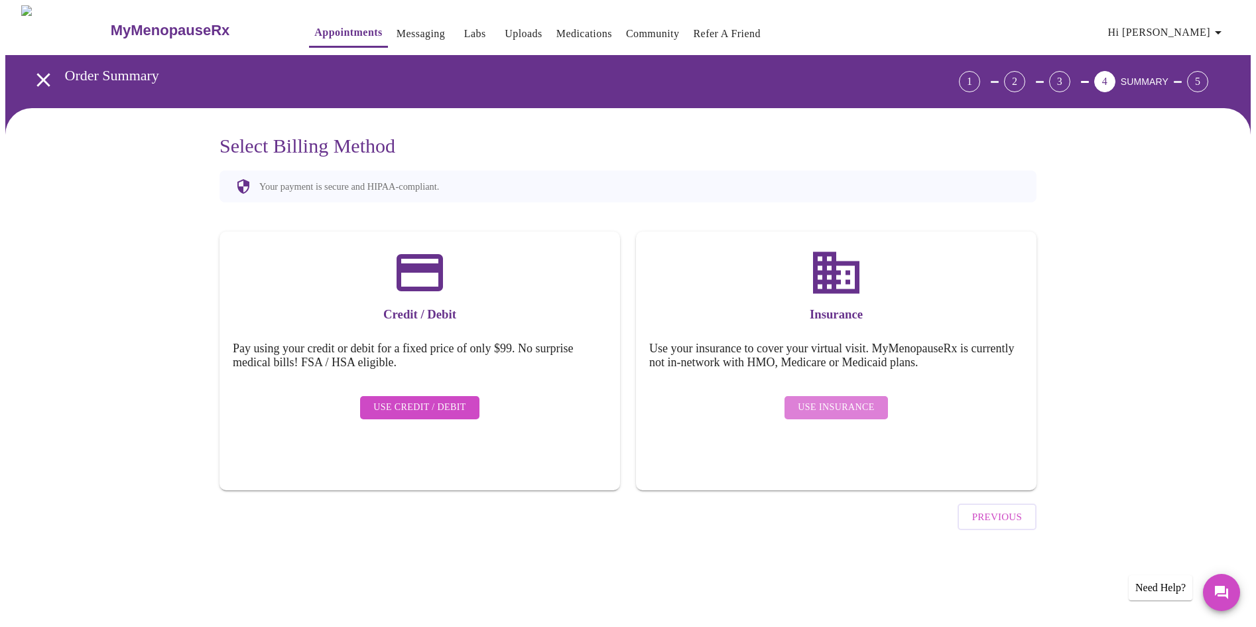
click at [841, 399] on span "Use Insurance" at bounding box center [836, 407] width 76 height 17
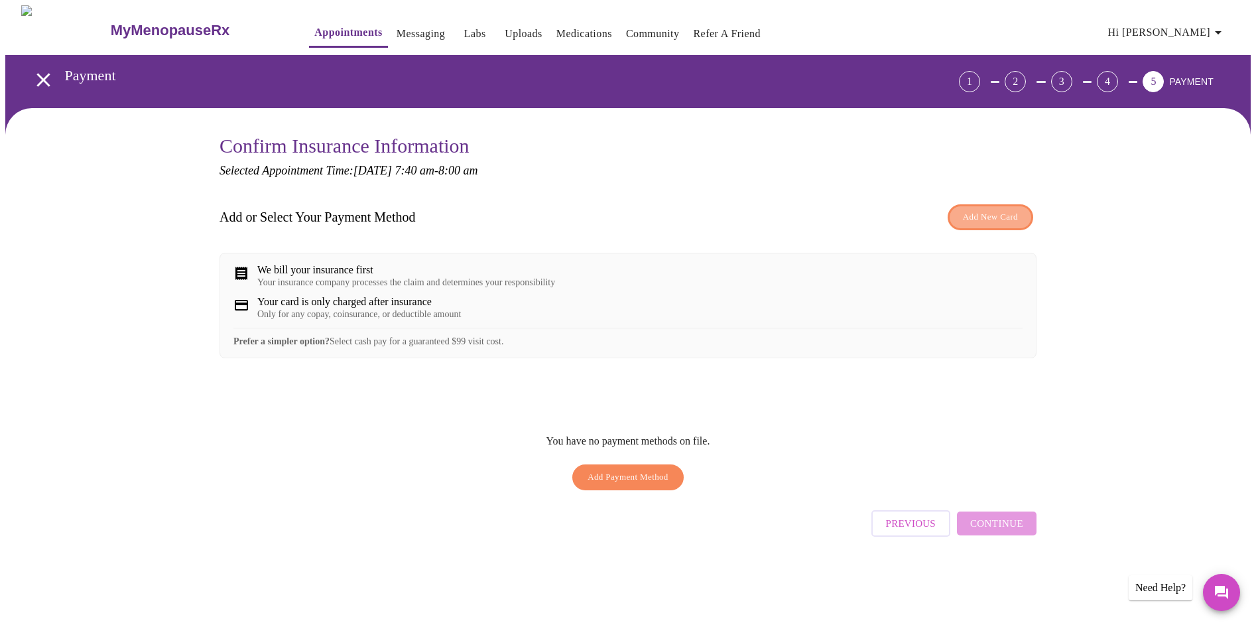
click at [973, 220] on span "Add New Card" at bounding box center [990, 217] width 55 height 15
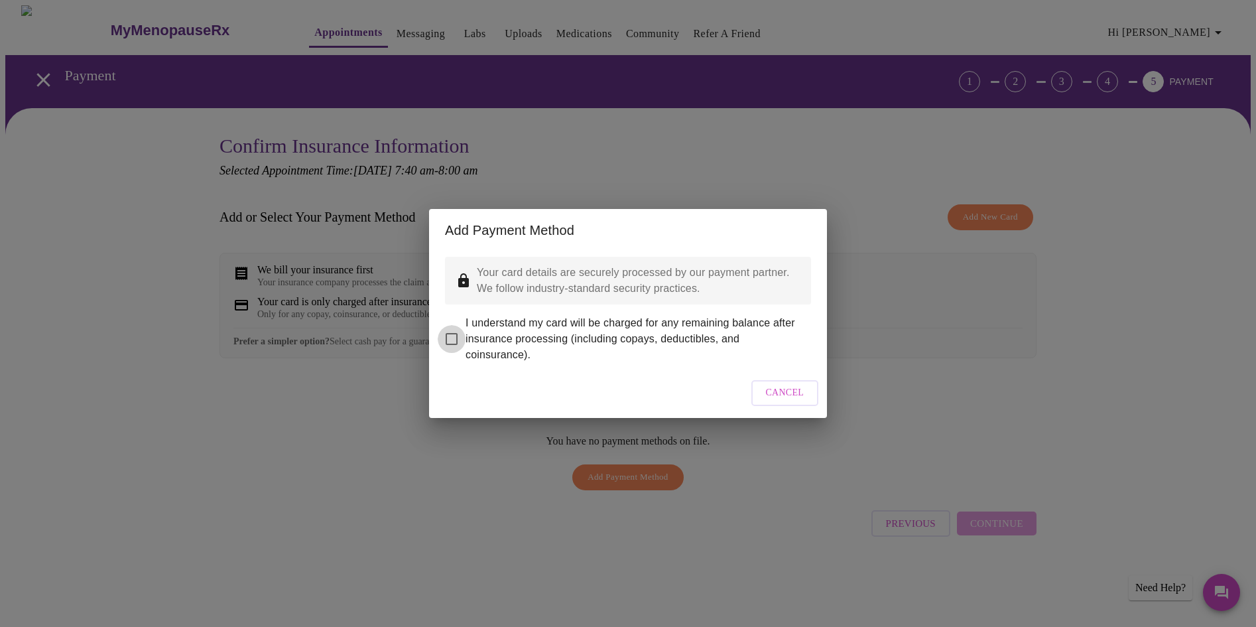
click at [452, 335] on input "I understand my card will be charged for any remaining balance after insurance …" at bounding box center [452, 339] width 28 height 28
checkbox input "true"
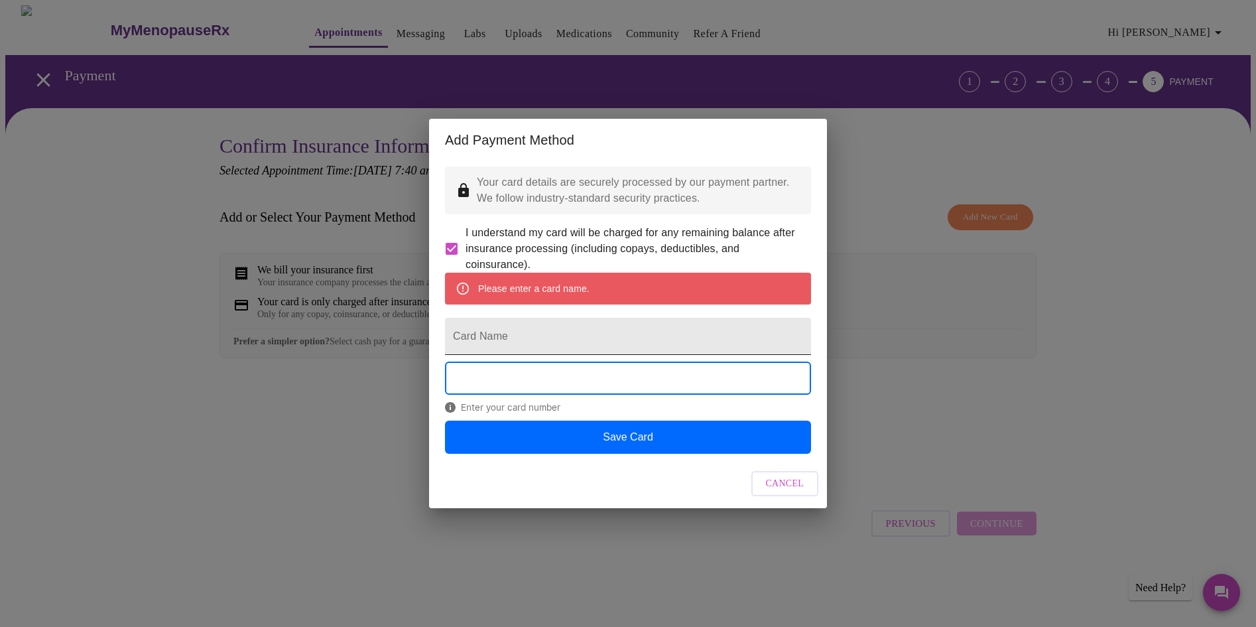
click at [523, 335] on input "Card Name" at bounding box center [628, 336] width 366 height 37
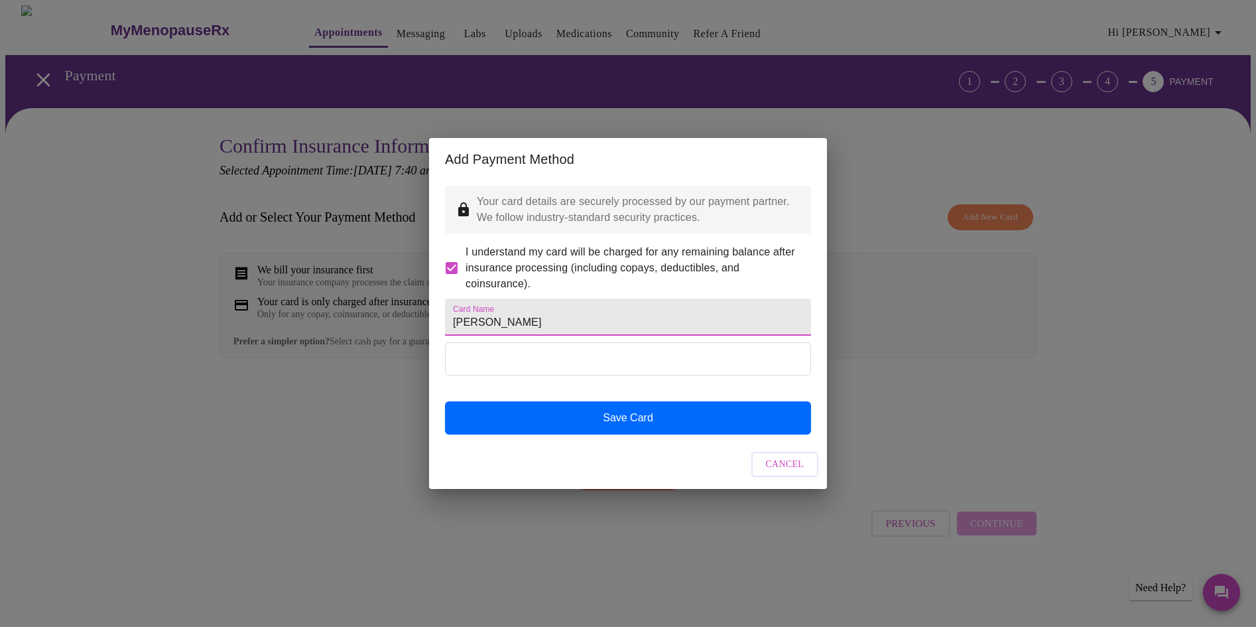
type input "Jennifer R Siegele"
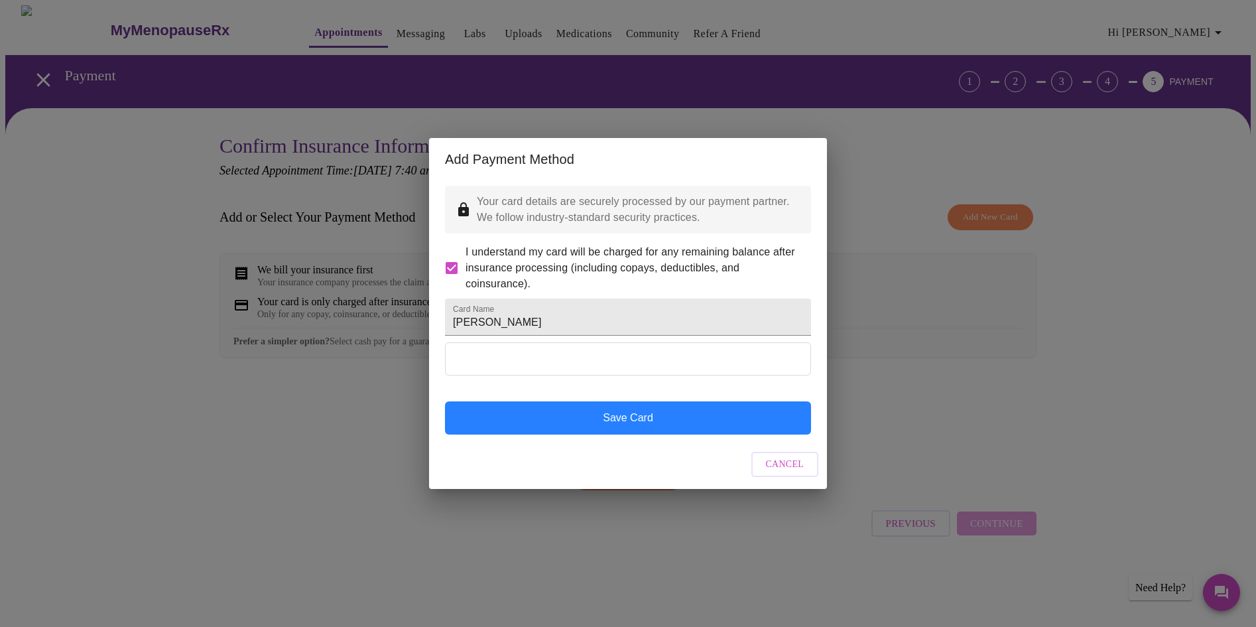
click at [589, 434] on button "Save Card" at bounding box center [628, 417] width 366 height 33
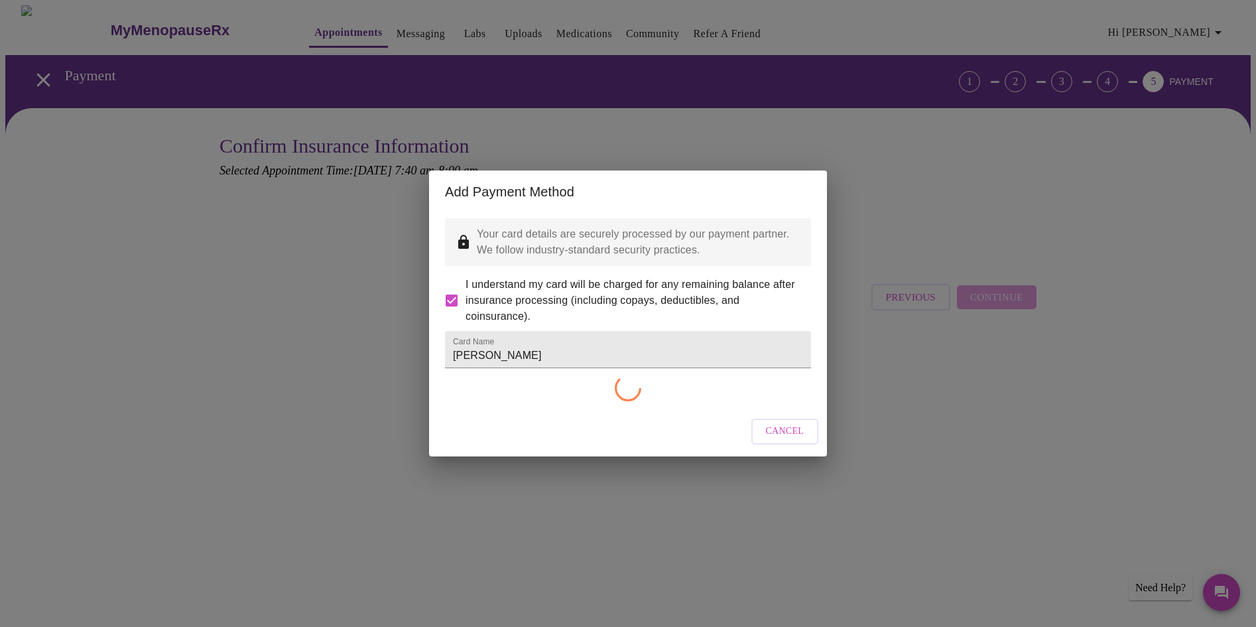
checkbox input "false"
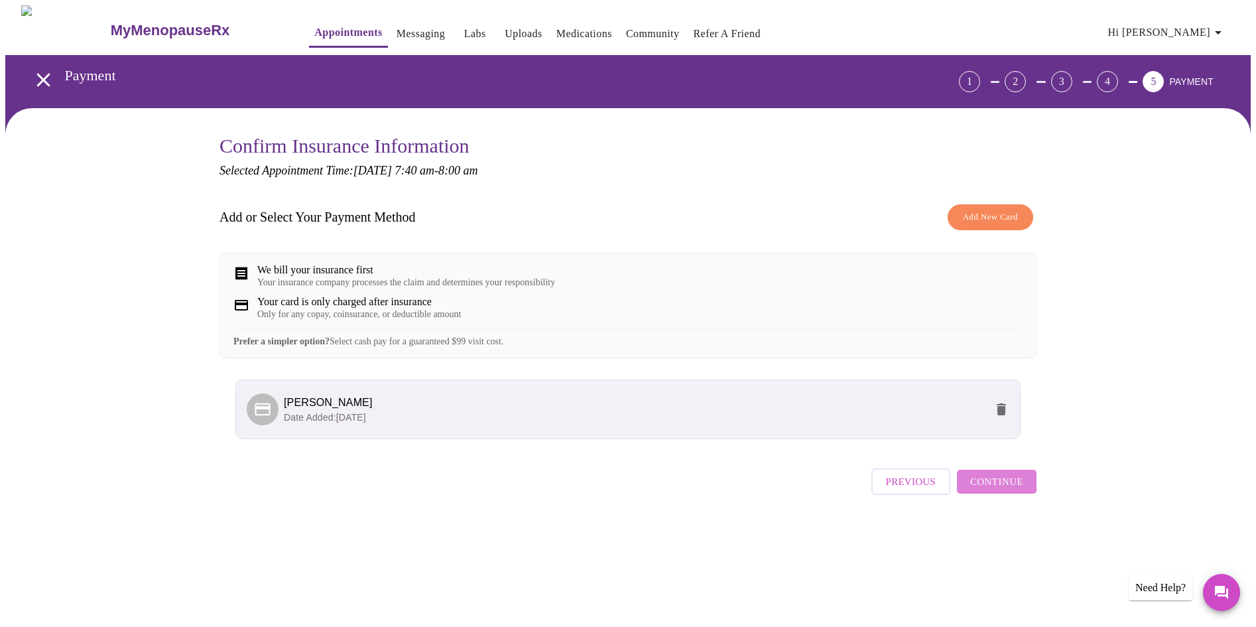
click at [998, 490] on span "Continue" at bounding box center [996, 481] width 53 height 17
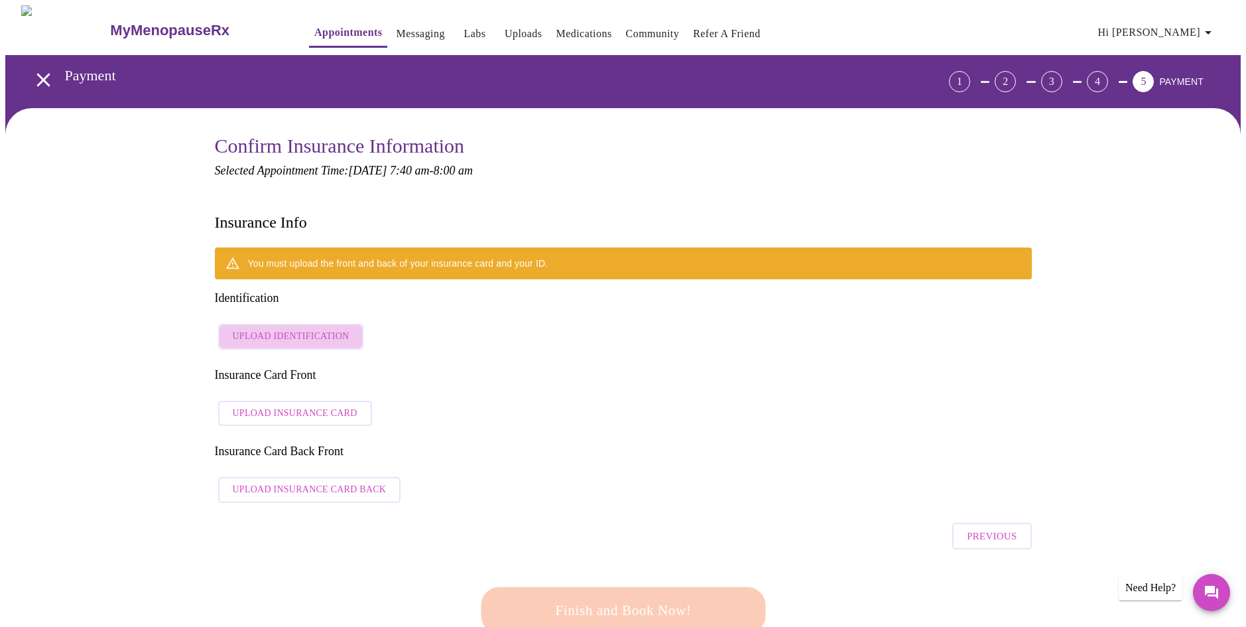
click at [340, 328] on span "Upload Identification" at bounding box center [291, 336] width 117 height 17
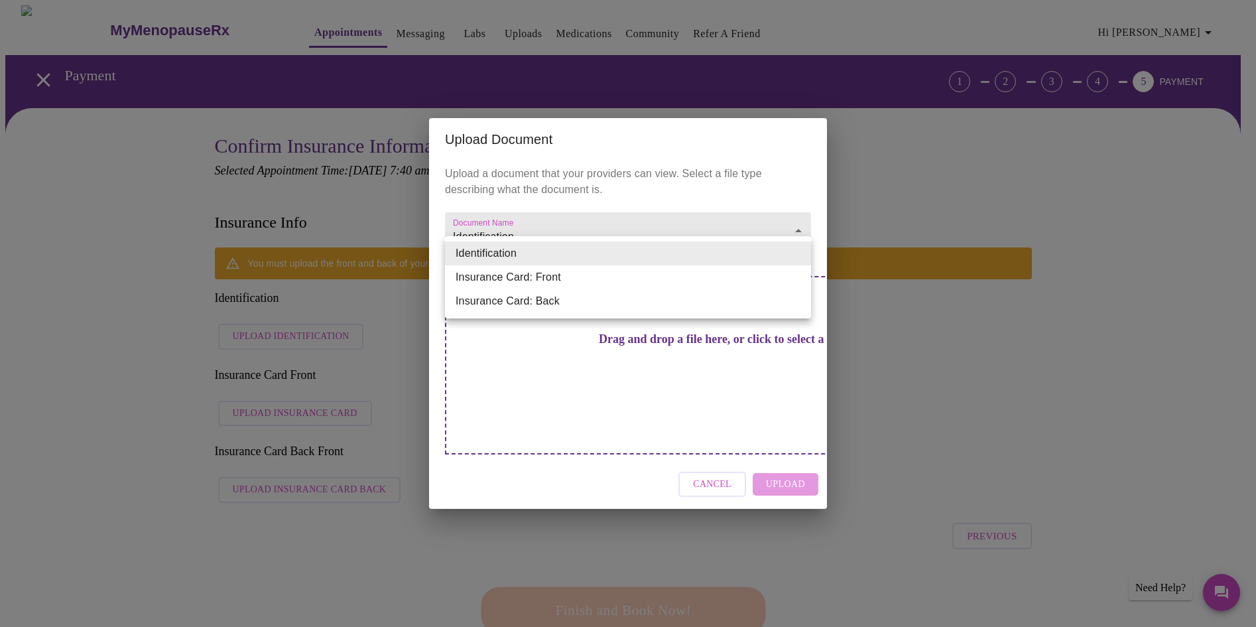
click at [632, 282] on li "Insurance Card: Front" at bounding box center [628, 277] width 366 height 24
type input "Insurance Card: Front"
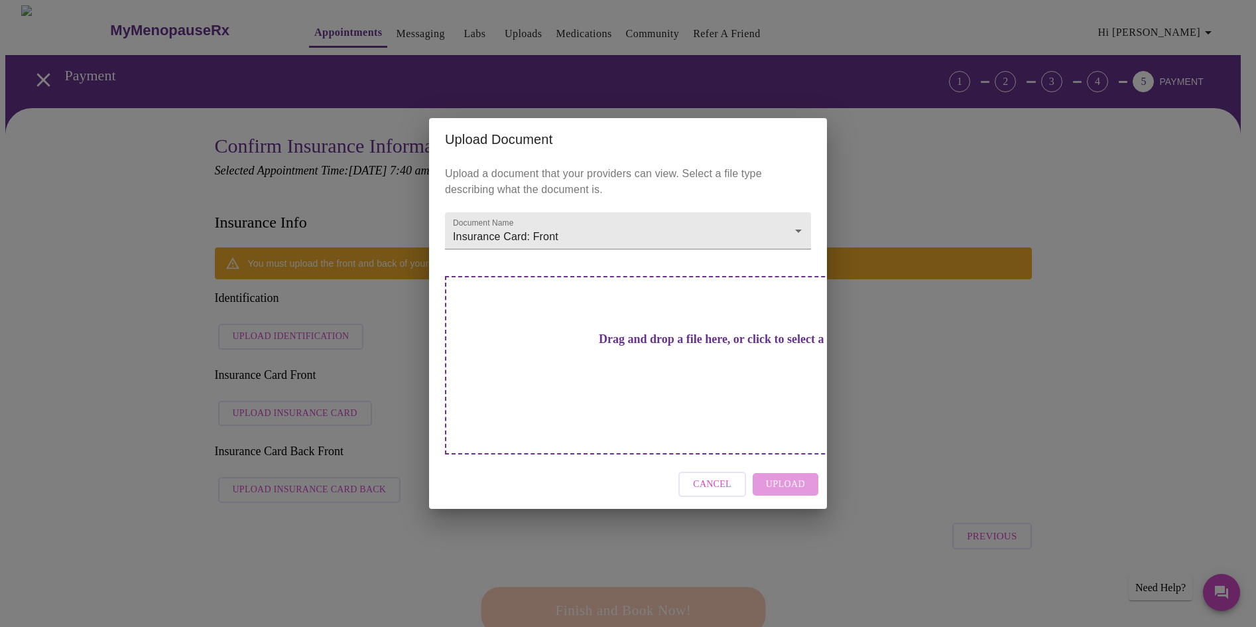
click at [679, 346] on h3 "Drag and drop a file here, or click to select a file" at bounding box center [721, 339] width 366 height 14
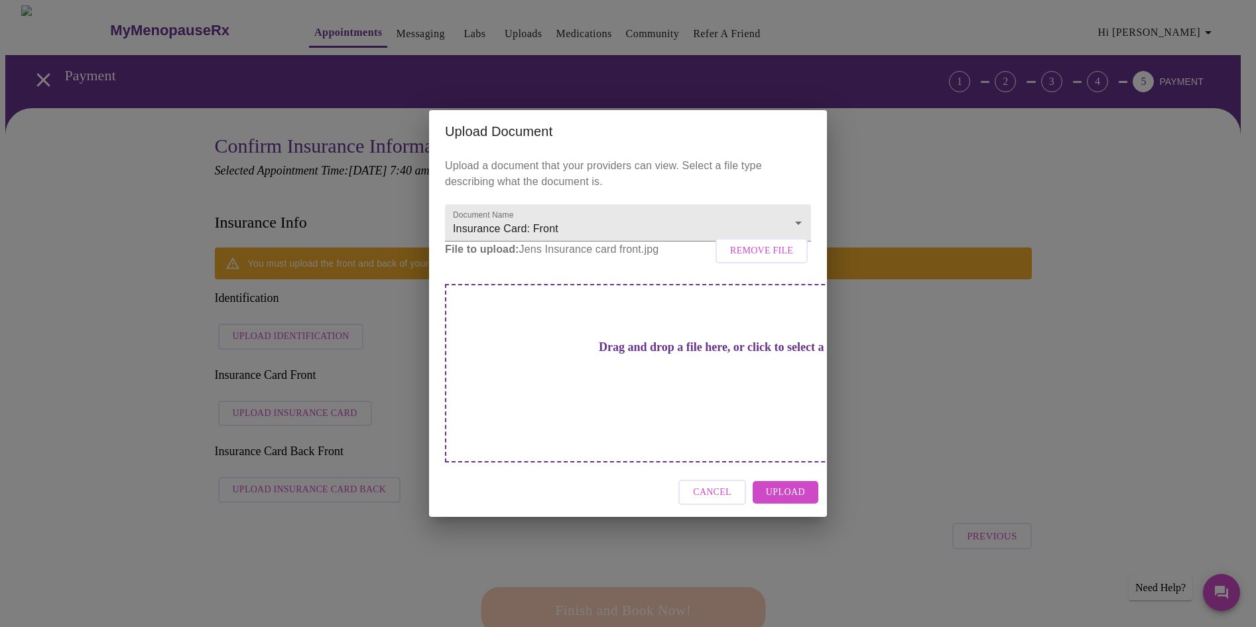
click at [790, 484] on span "Upload" at bounding box center [785, 492] width 39 height 17
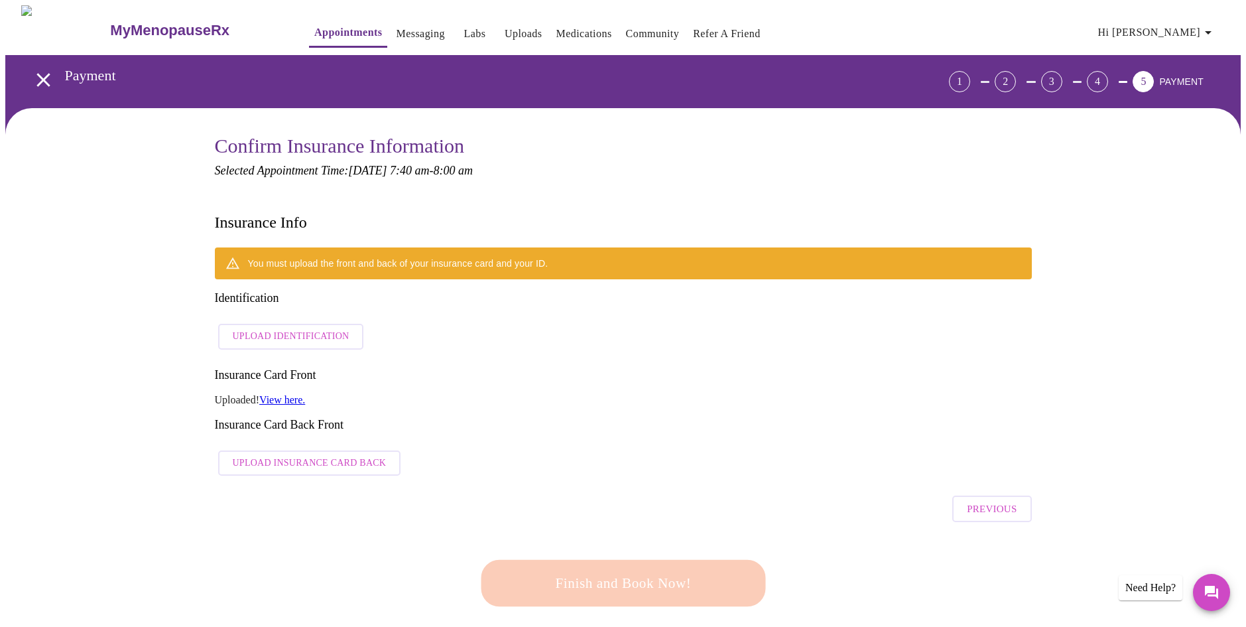
click at [331, 455] on span "Upload Insurance Card Back" at bounding box center [310, 463] width 154 height 17
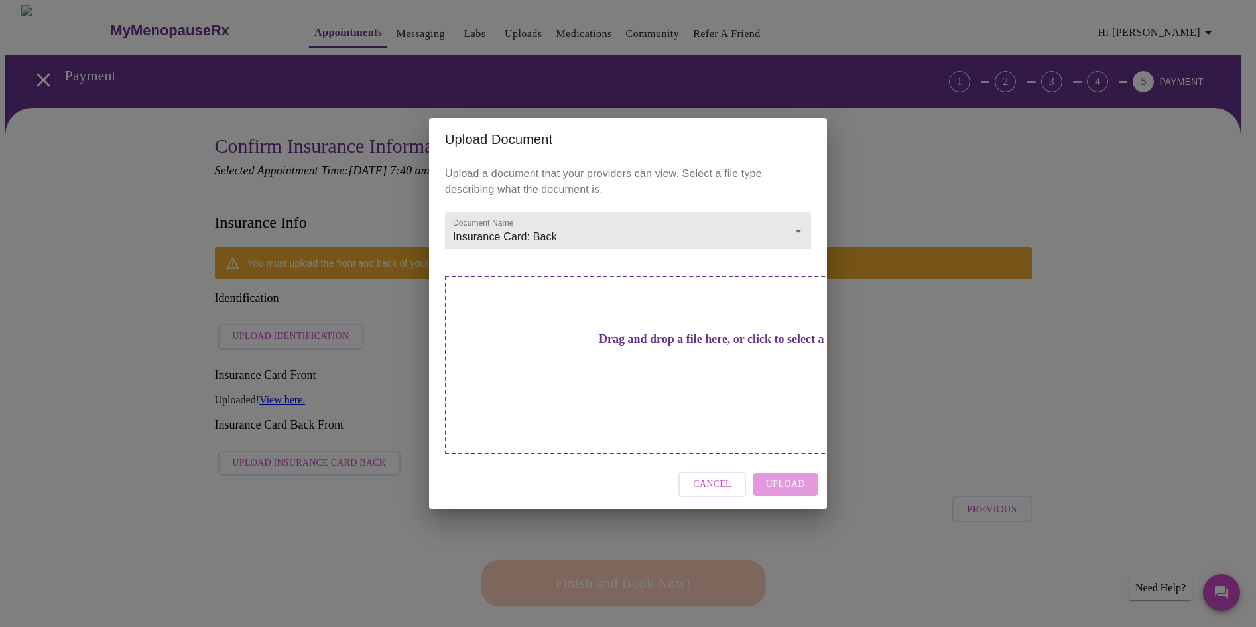
click at [782, 464] on div "Cancel Upload" at bounding box center [628, 484] width 398 height 50
click at [686, 346] on h3 "Drag and drop a file here, or click to select a file" at bounding box center [721, 339] width 366 height 14
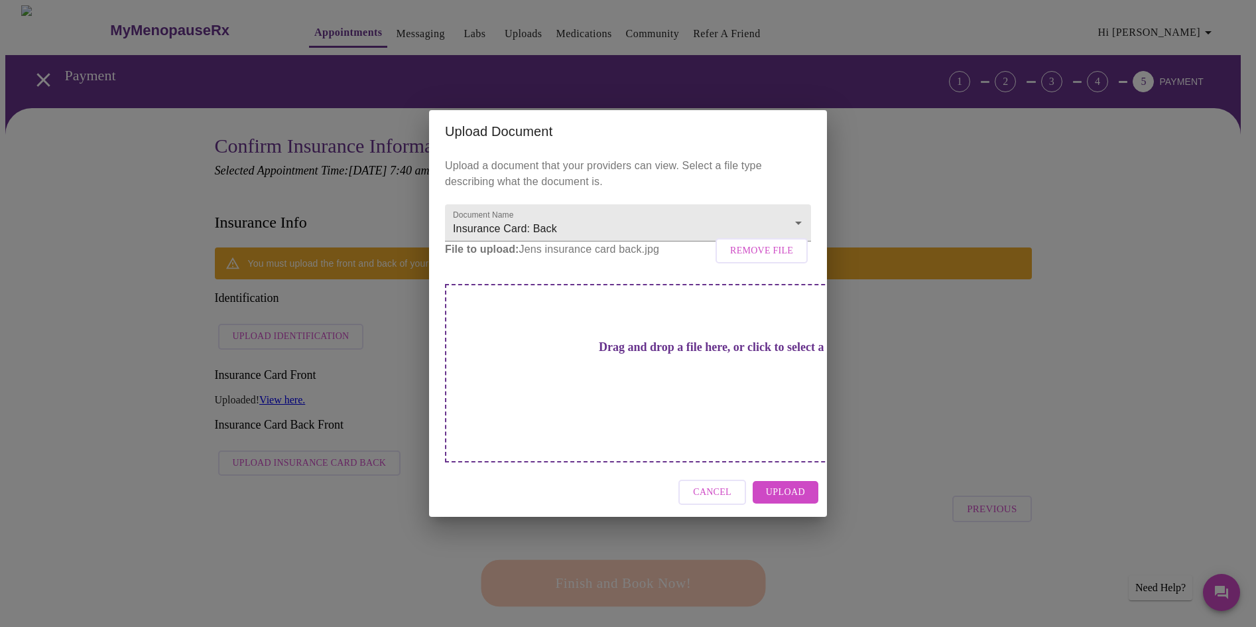
click at [778, 484] on span "Upload" at bounding box center [785, 492] width 39 height 17
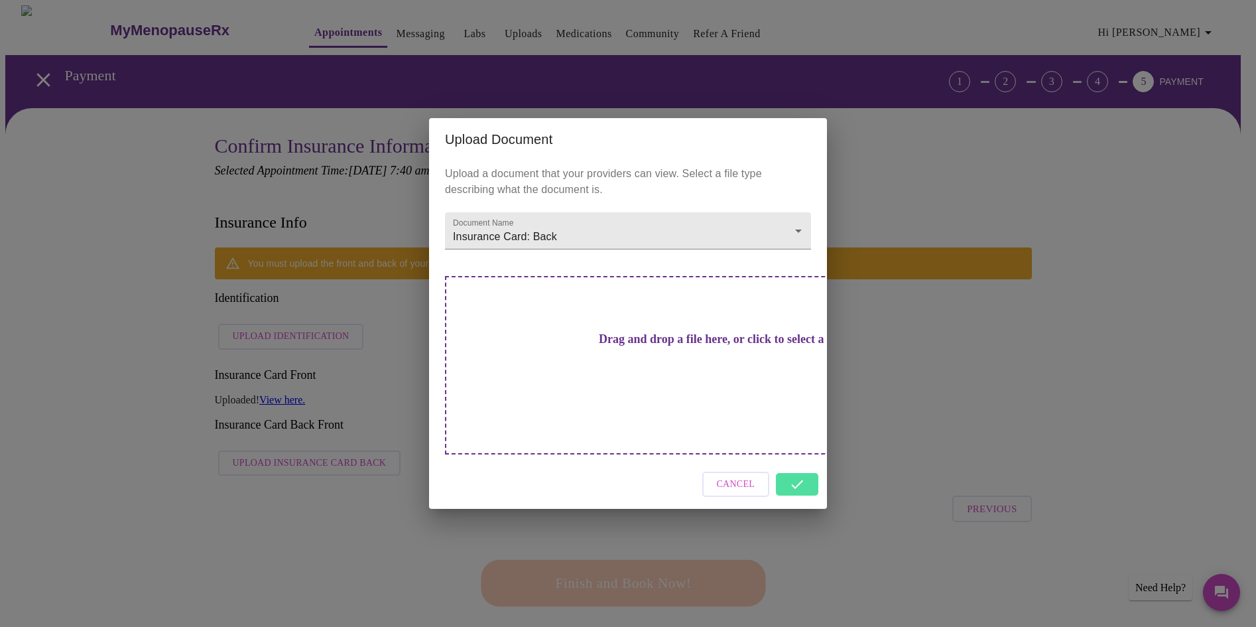
click at [1014, 365] on div "Upload Document Upload a document that your providers can view. Select a file t…" at bounding box center [628, 313] width 1256 height 627
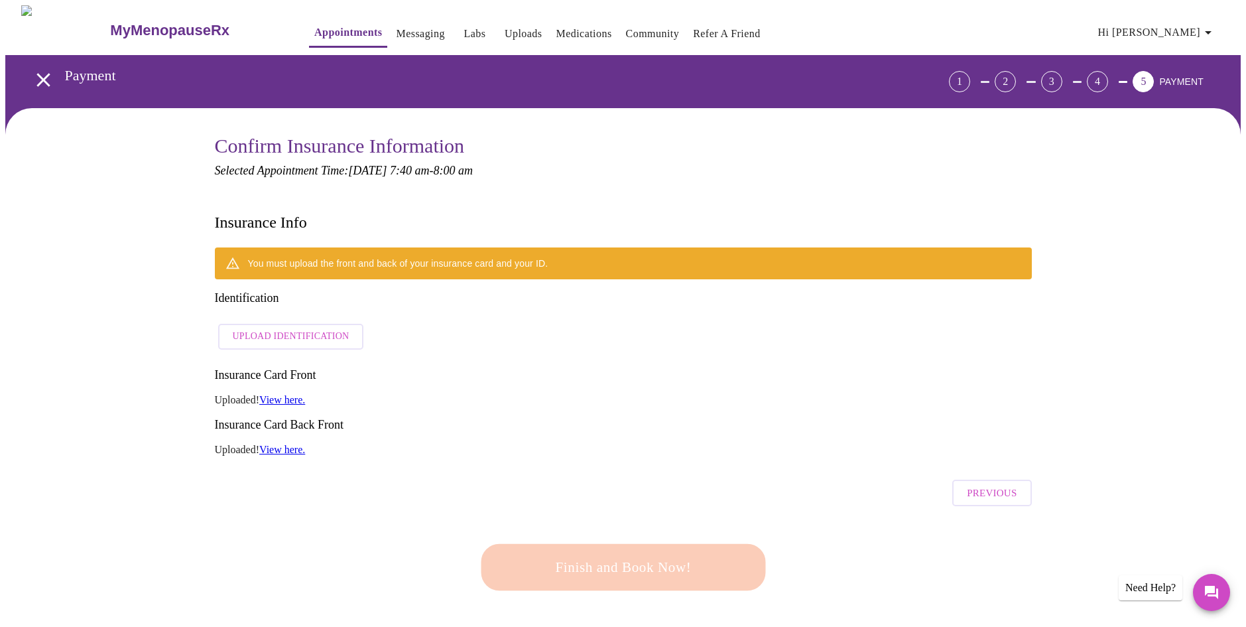
click at [302, 394] on link "View here." at bounding box center [282, 399] width 46 height 11
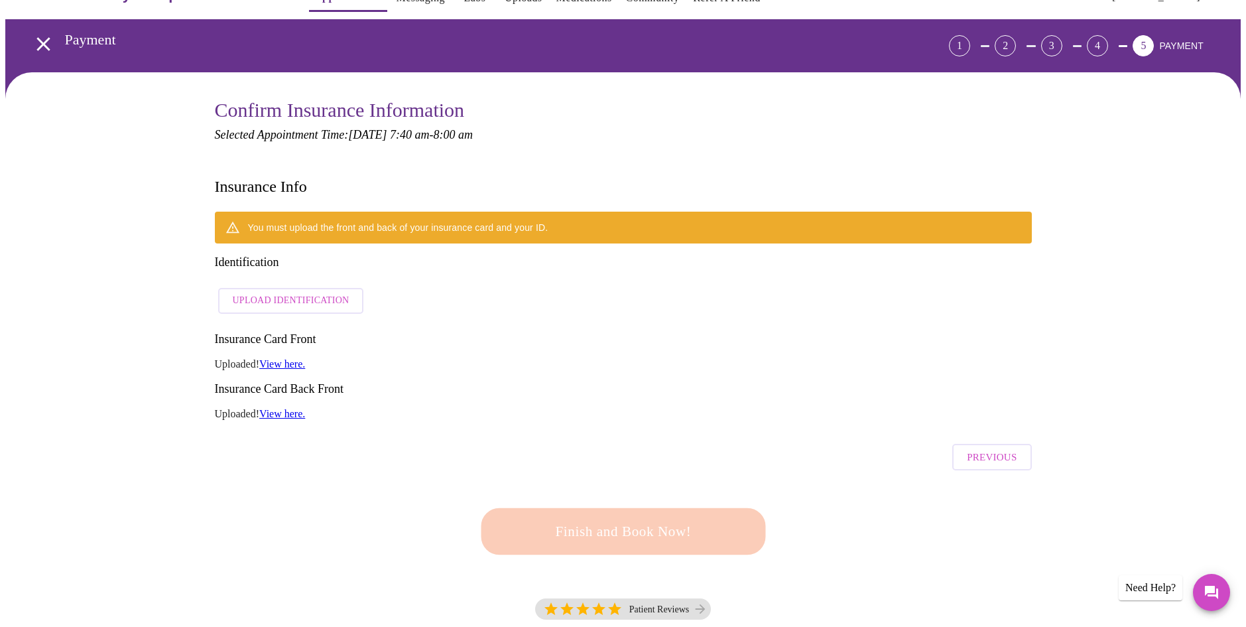
scroll to position [66, 0]
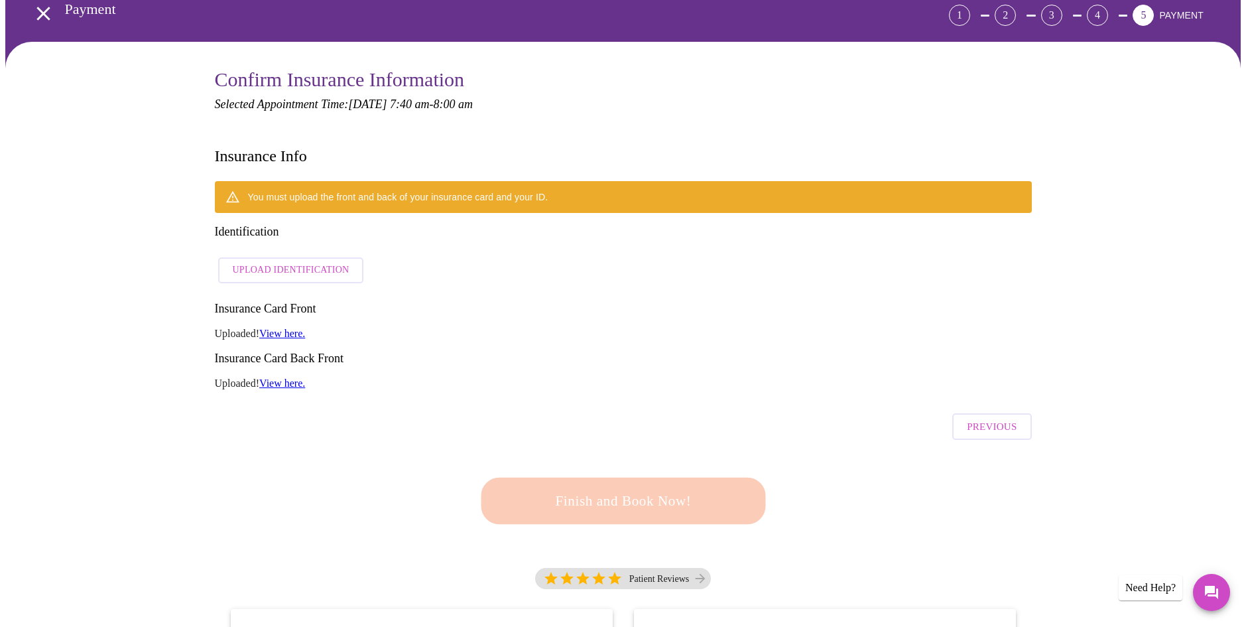
click at [293, 262] on span "Upload Identification" at bounding box center [291, 270] width 117 height 17
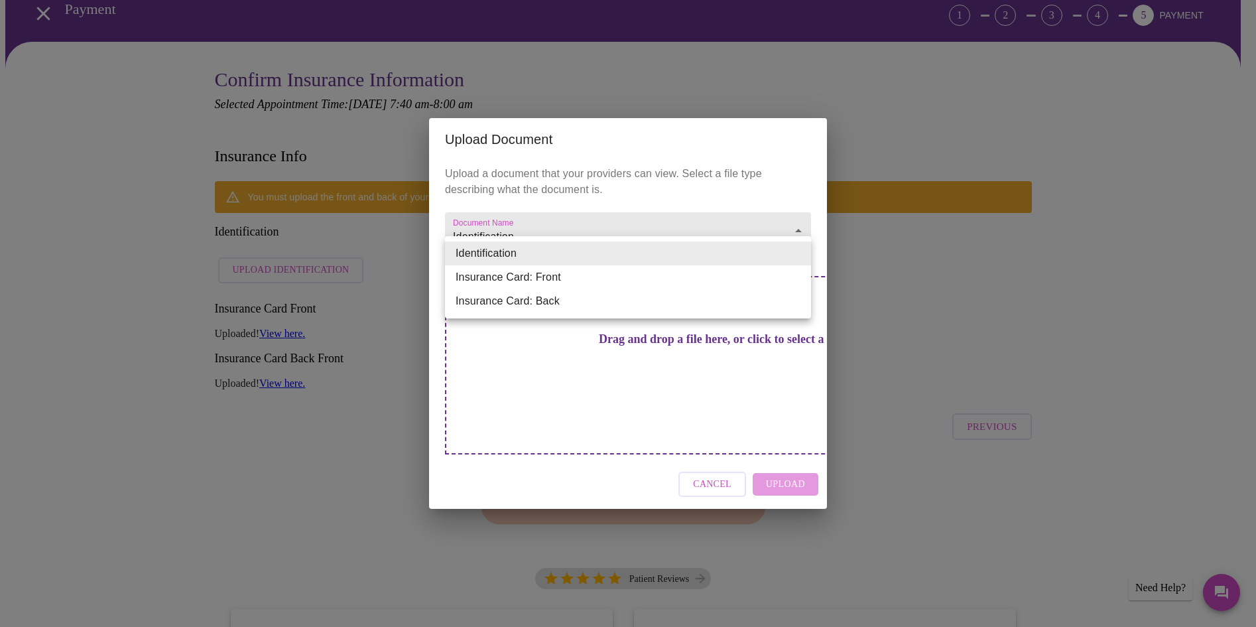
click at [544, 256] on li "Identification" at bounding box center [628, 253] width 366 height 24
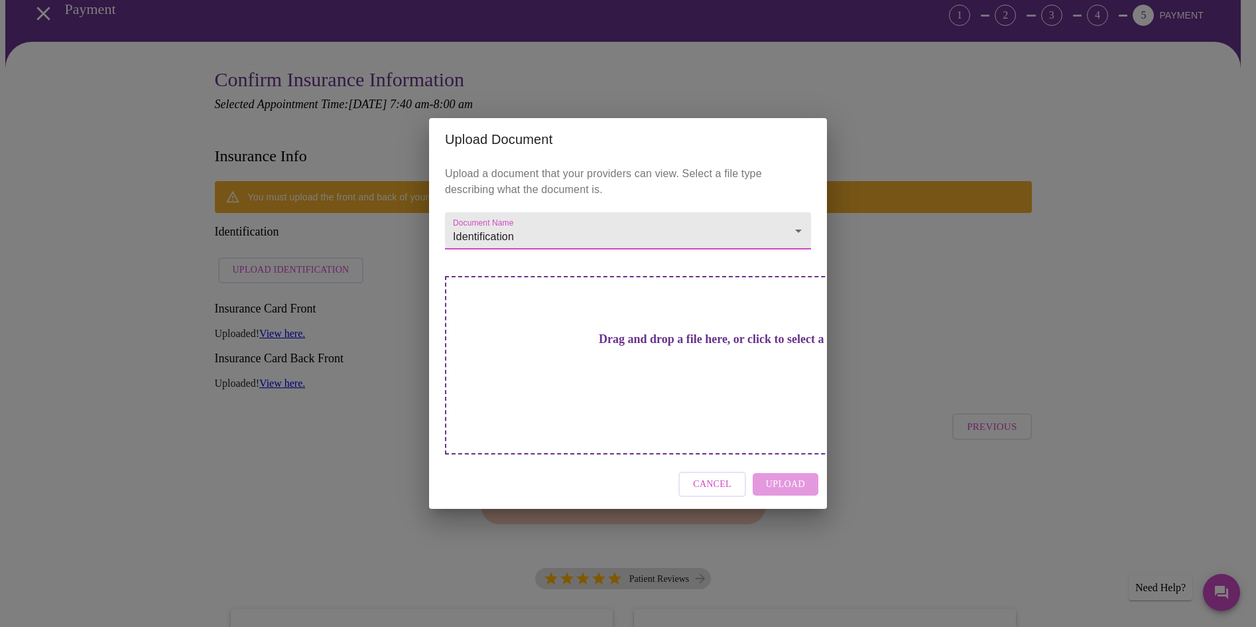
click at [688, 346] on h3 "Drag and drop a file here, or click to select a file" at bounding box center [721, 339] width 366 height 14
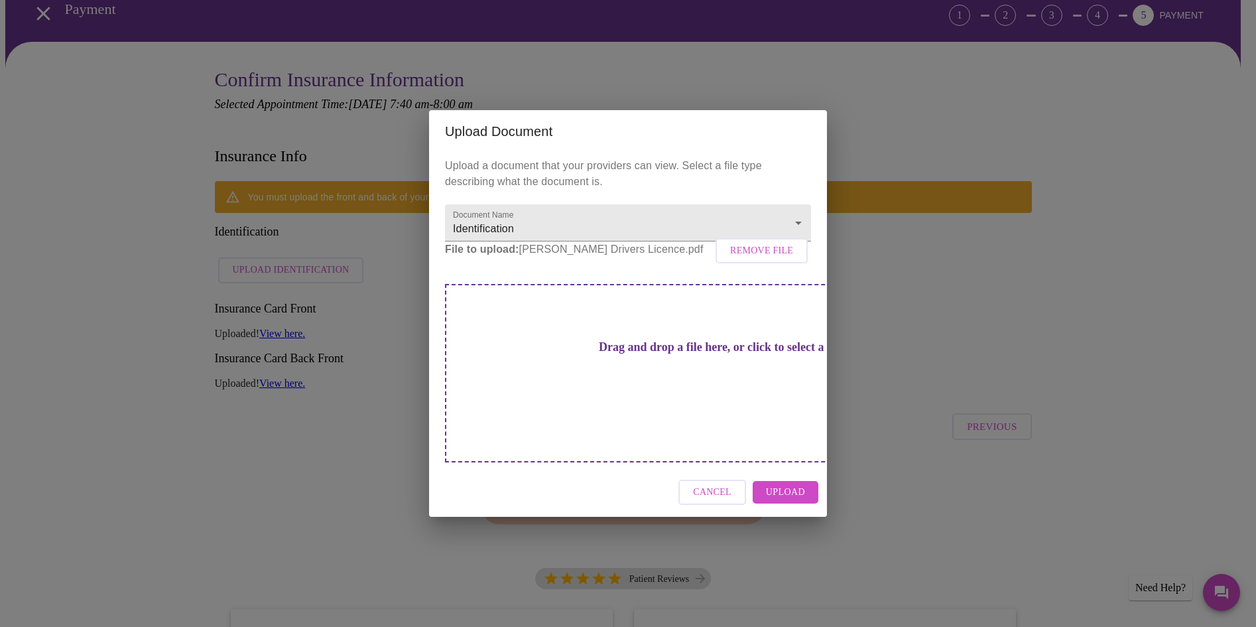
click at [805, 481] on button "Upload" at bounding box center [785, 492] width 66 height 23
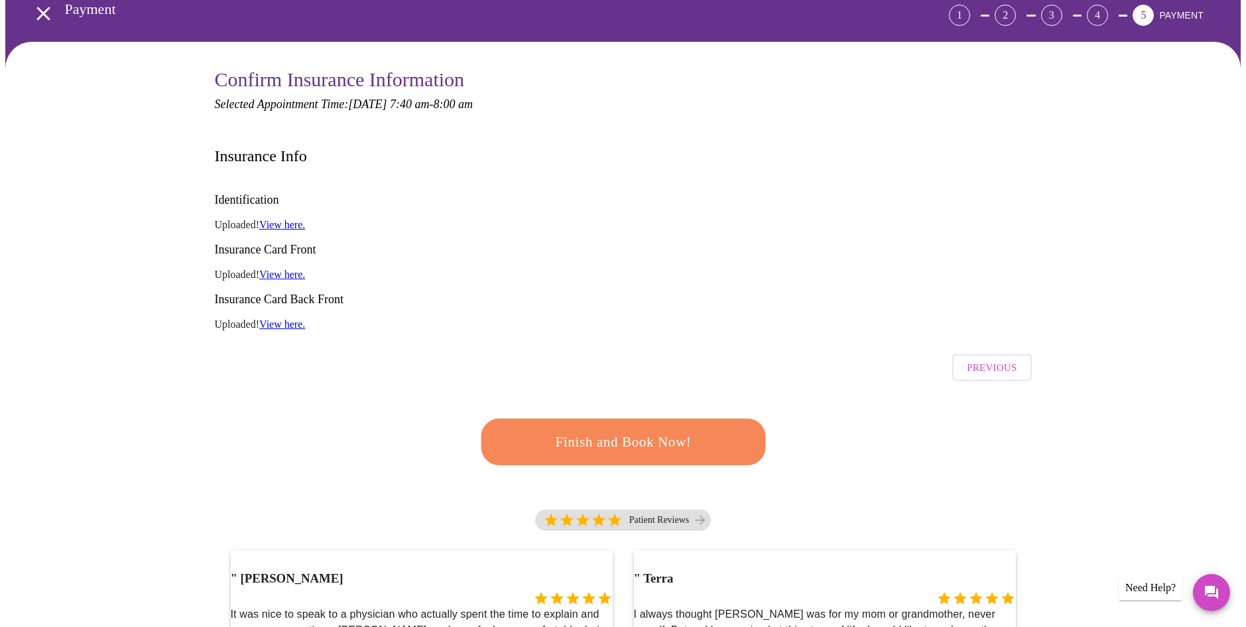
click at [573, 430] on span "Finish and Book Now!" at bounding box center [623, 442] width 245 height 25
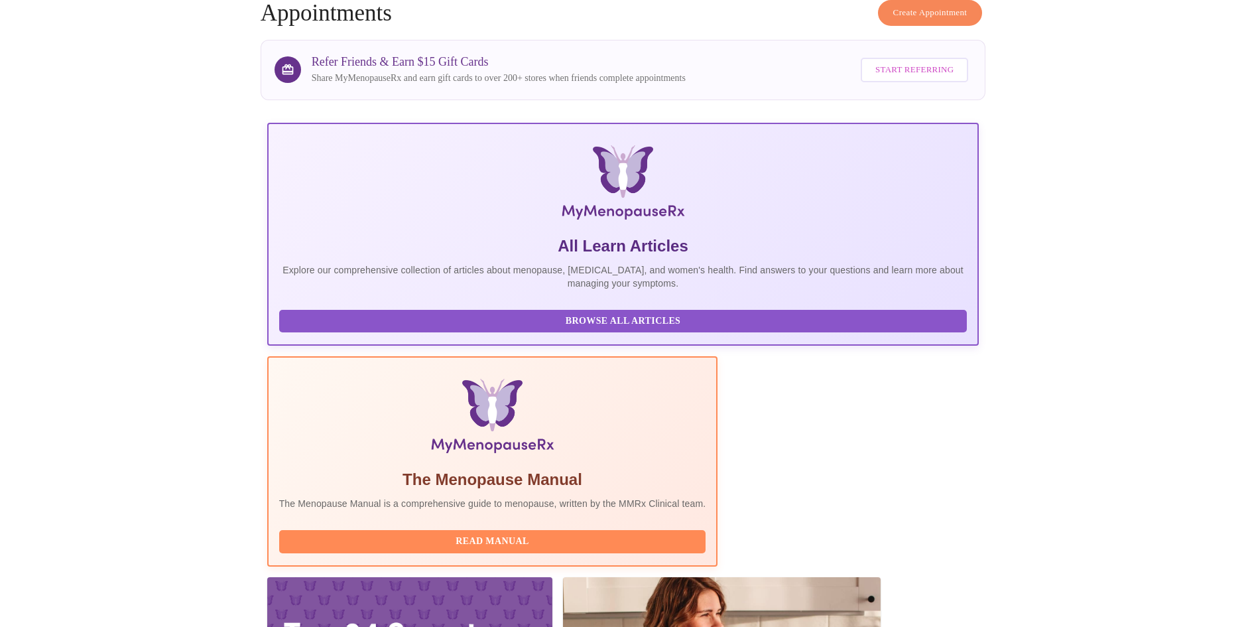
scroll to position [99, 0]
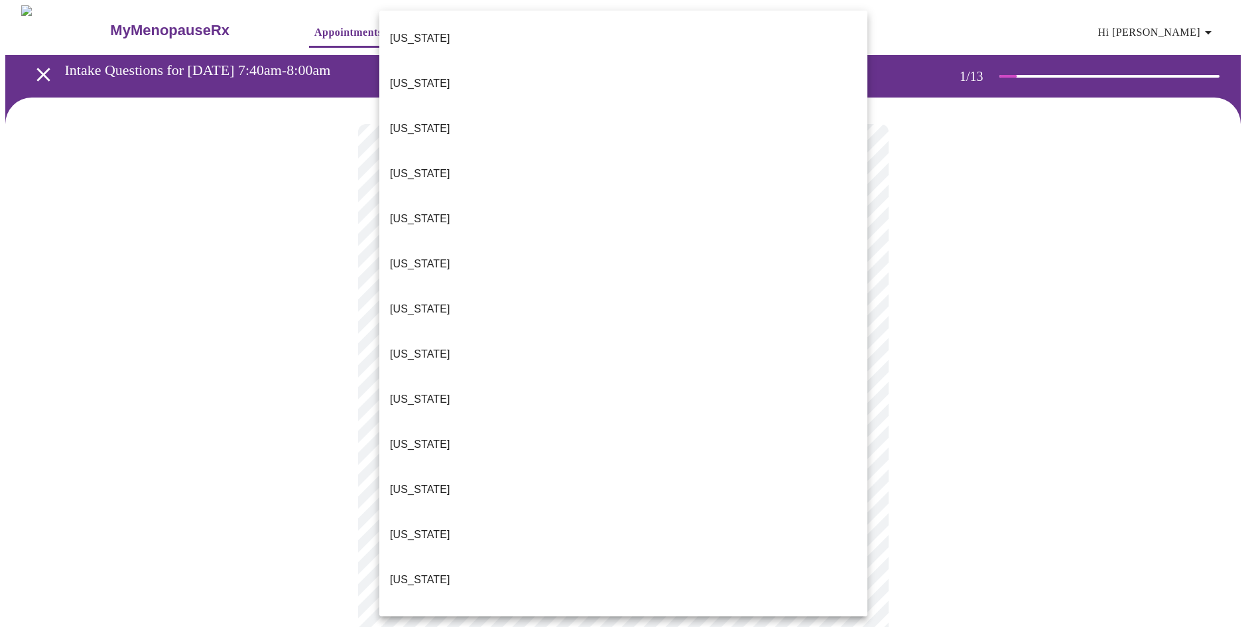
click at [686, 290] on body "MyMenopauseRx Appointments Messaging Labs Uploads Medications Community Refer a…" at bounding box center [627, 614] width 1245 height 1219
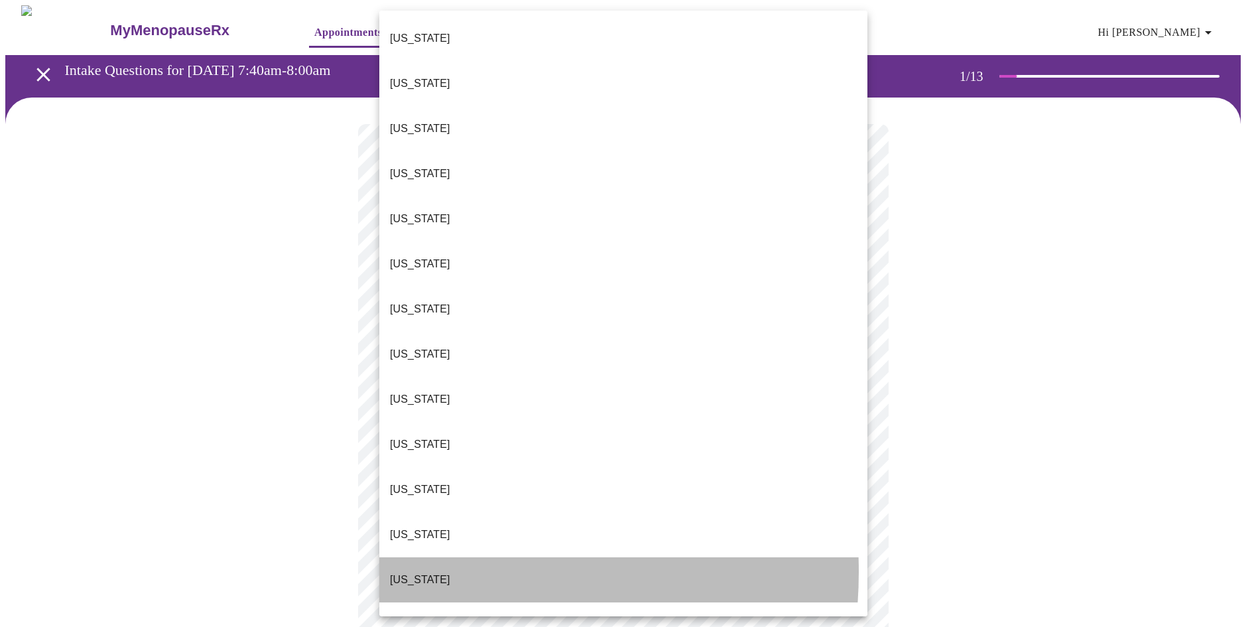
drag, startPoint x: 419, startPoint y: 444, endPoint x: 450, endPoint y: 422, distance: 38.5
click at [419, 571] on p "Illinois" at bounding box center [420, 579] width 60 height 16
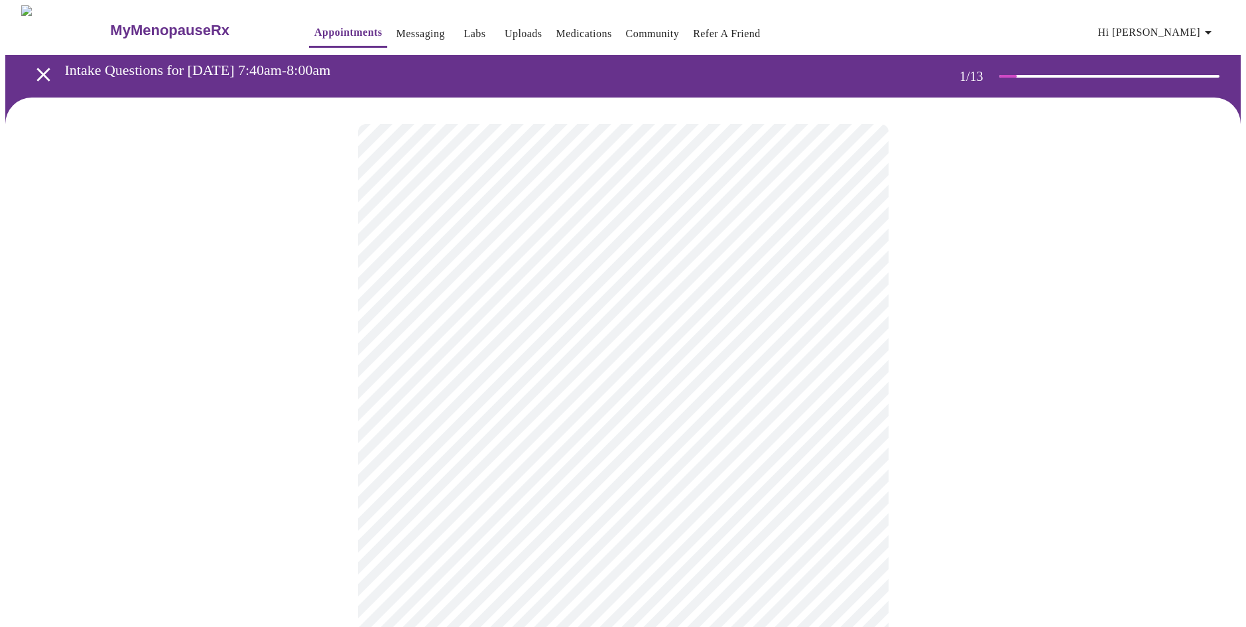
click at [655, 376] on body "MyMenopauseRx Appointments Messaging Labs Uploads Medications Community Refer a…" at bounding box center [622, 610] width 1235 height 1211
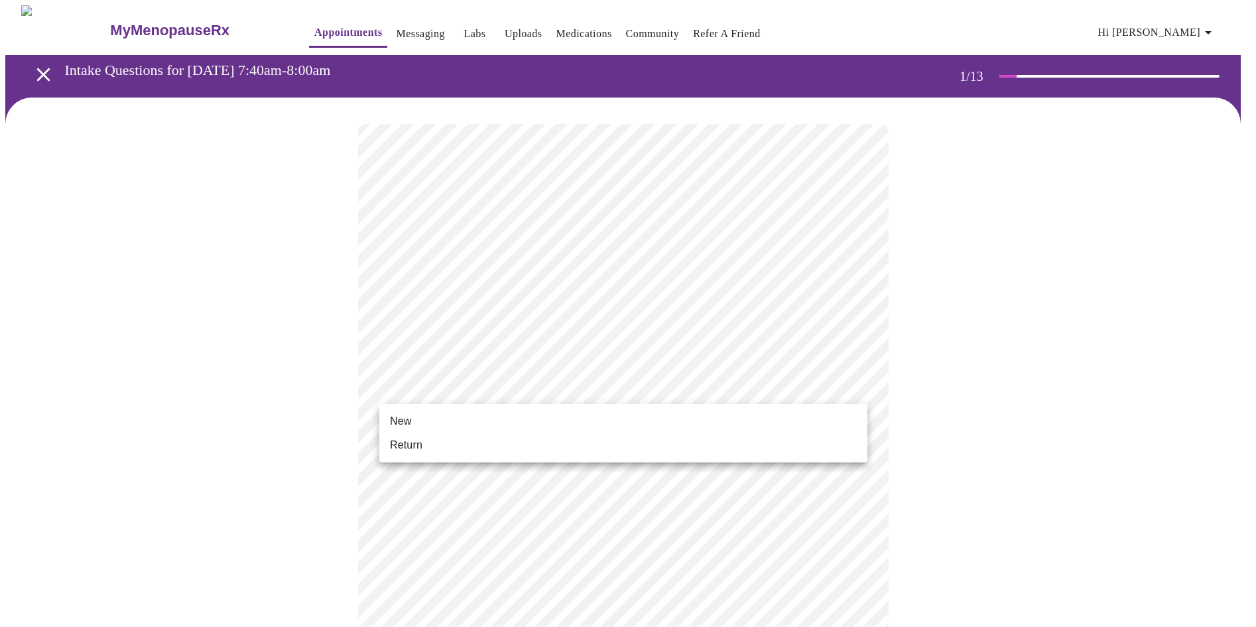
click at [492, 446] on li "Return" at bounding box center [623, 445] width 488 height 24
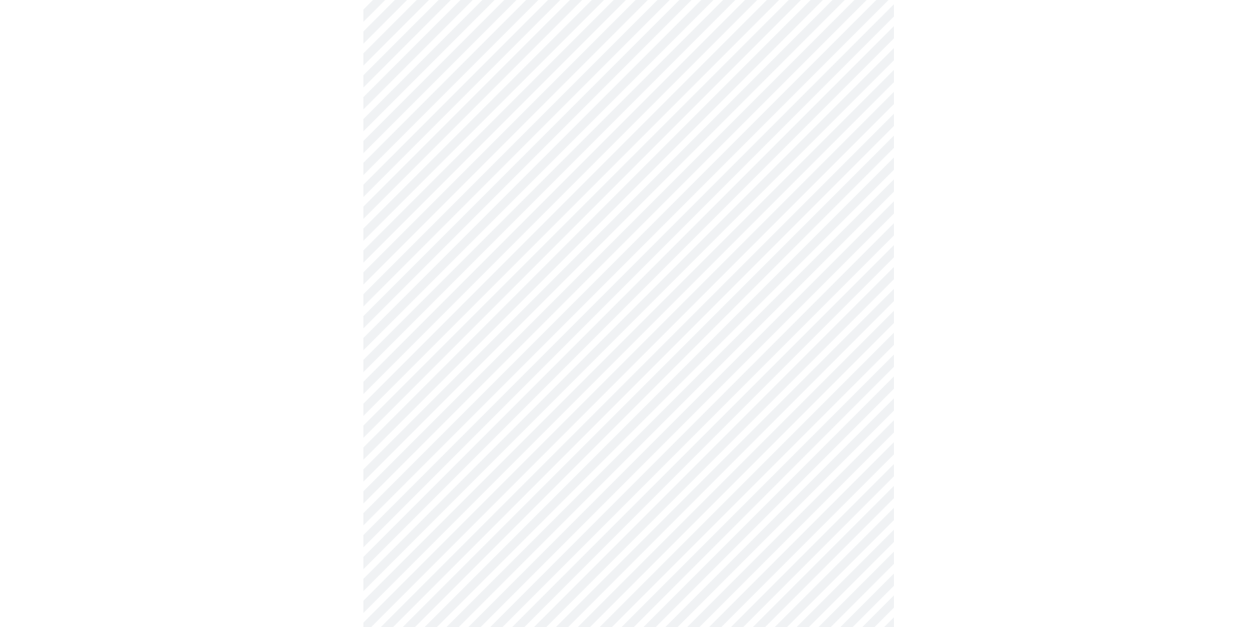
scroll to position [566, 0]
click at [840, 446] on body "MyMenopauseRx Appointments Messaging Labs Uploads Medications Community Refer a…" at bounding box center [627, 35] width 1245 height 1193
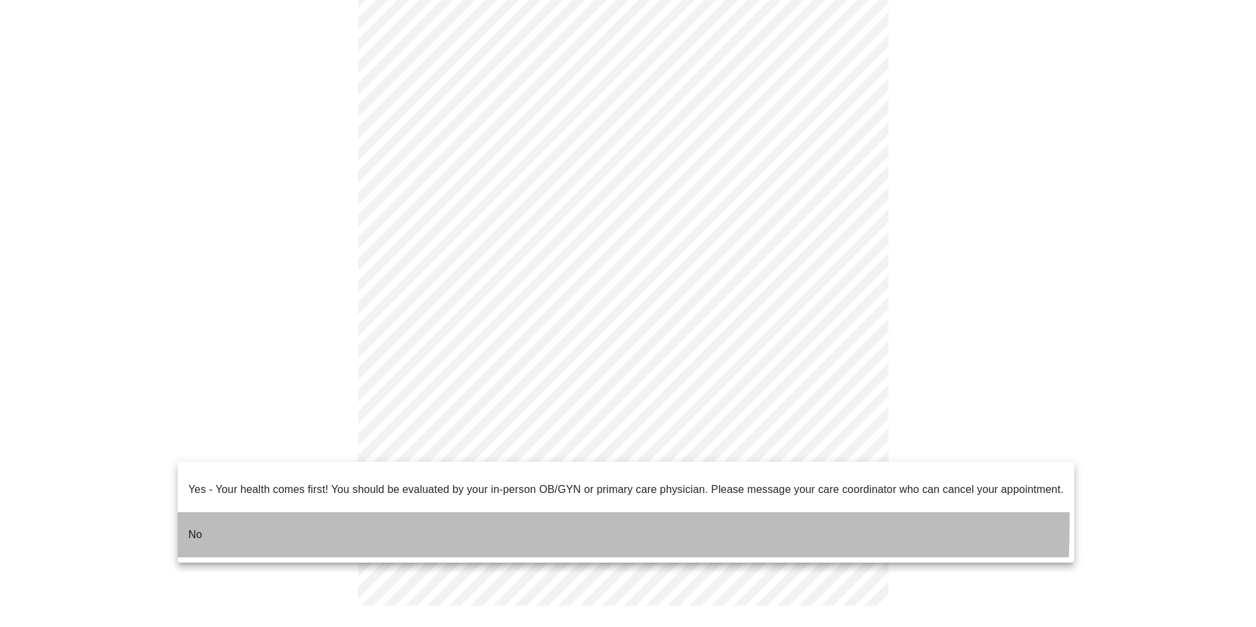
click at [221, 512] on li "No" at bounding box center [626, 534] width 896 height 45
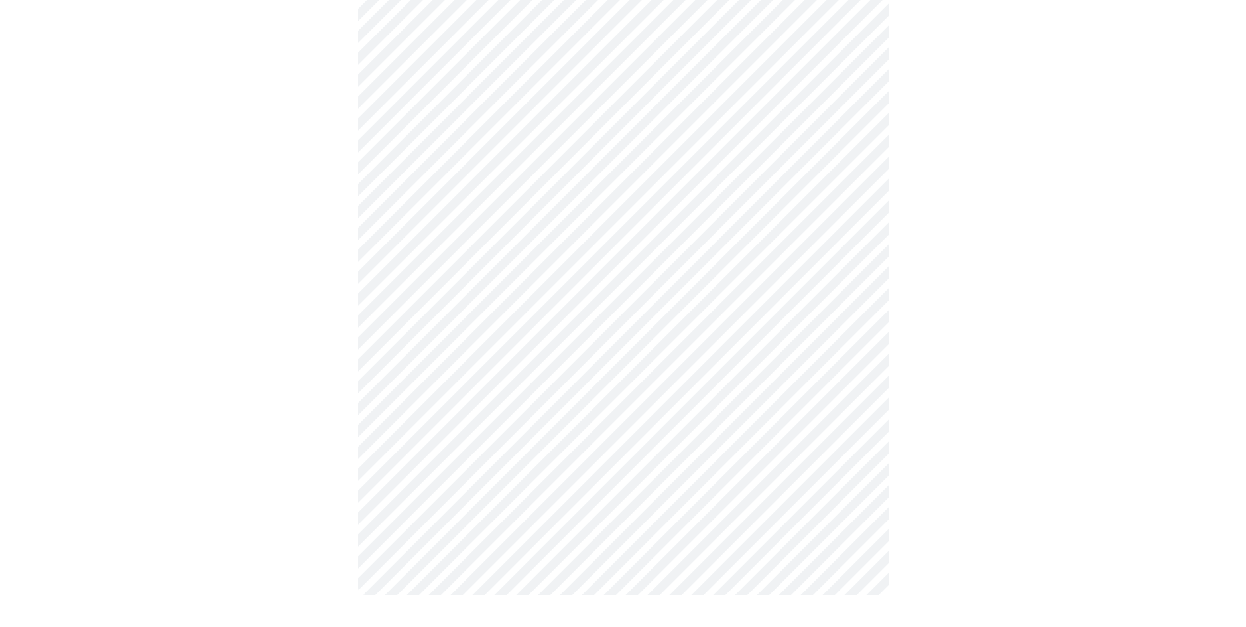
scroll to position [0, 0]
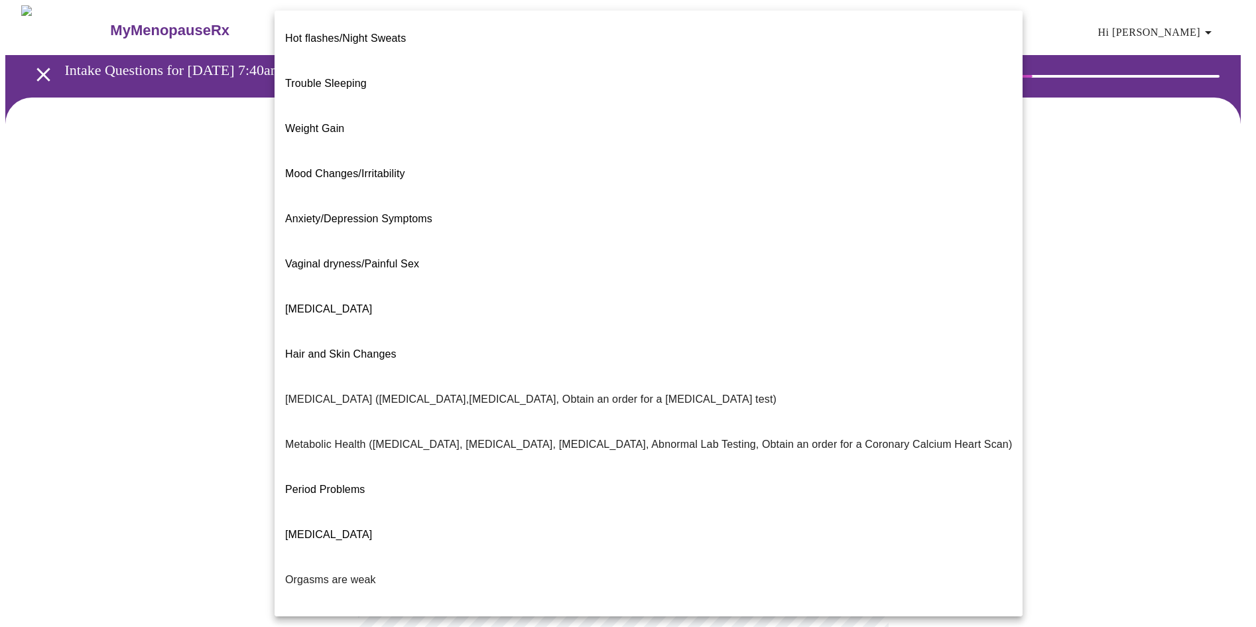
click at [847, 279] on body "MyMenopauseRx Appointments Messaging Labs Uploads Medications Community Refer a…" at bounding box center [627, 403] width 1245 height 797
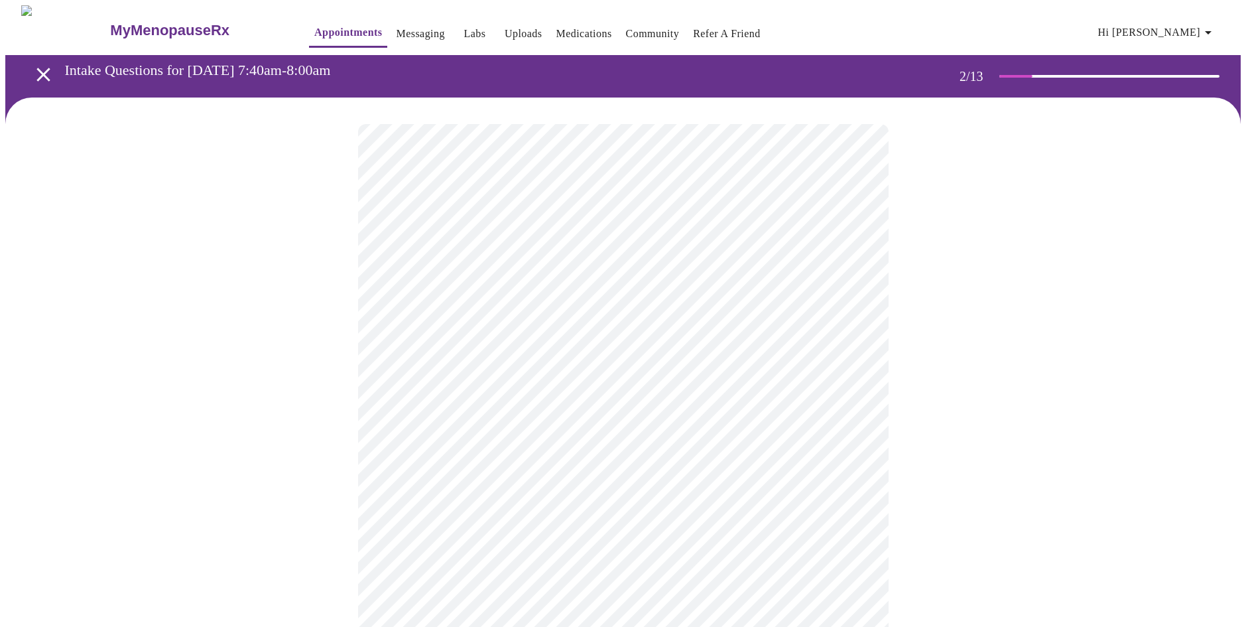
click at [786, 407] on body "MyMenopauseRx Appointments Messaging Labs Uploads Medications Community Refer a…" at bounding box center [622, 399] width 1235 height 789
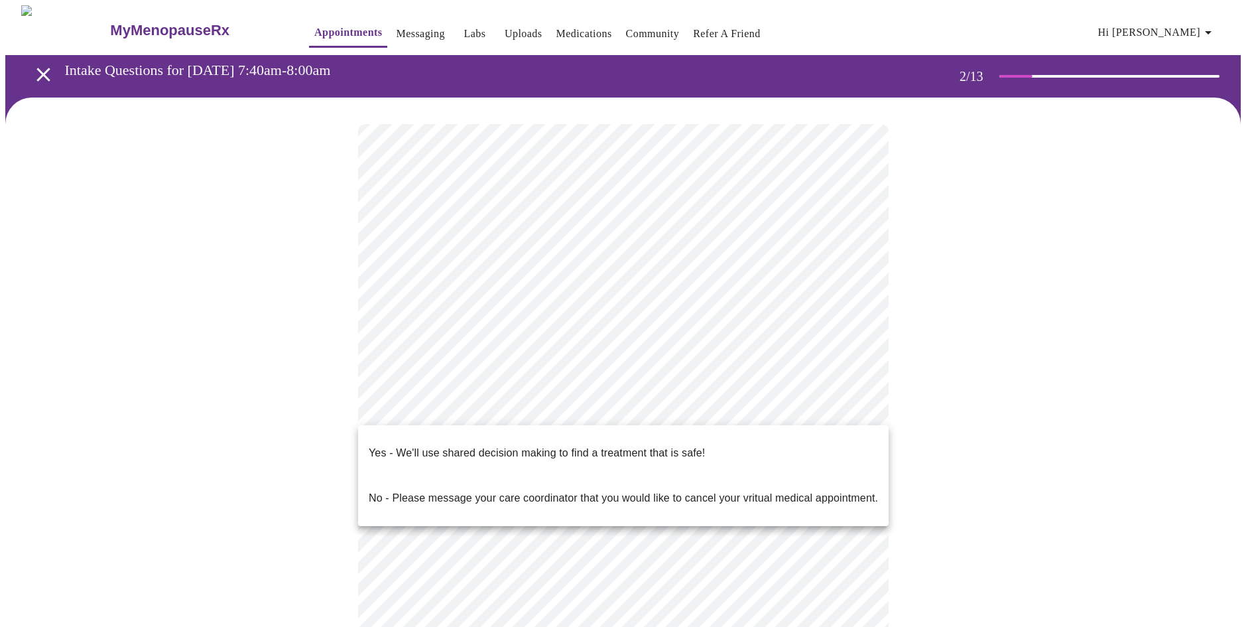
click at [711, 443] on li "Yes - We'll use shared decision making to find a treatment that is safe!" at bounding box center [623, 452] width 530 height 45
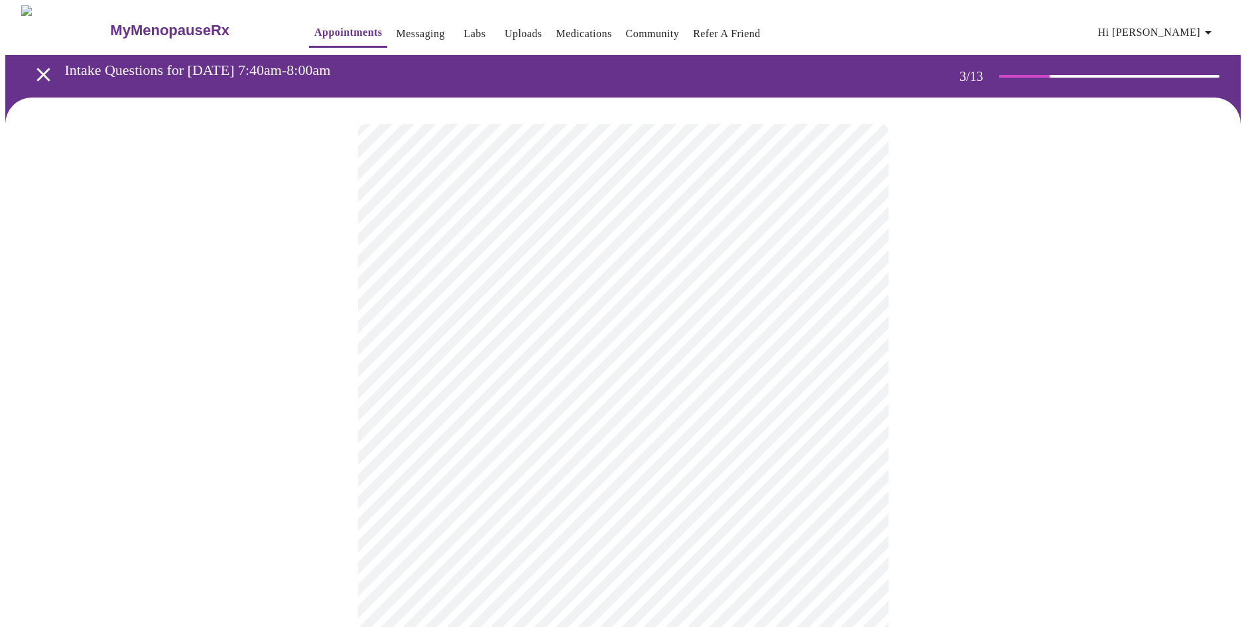
scroll to position [66, 0]
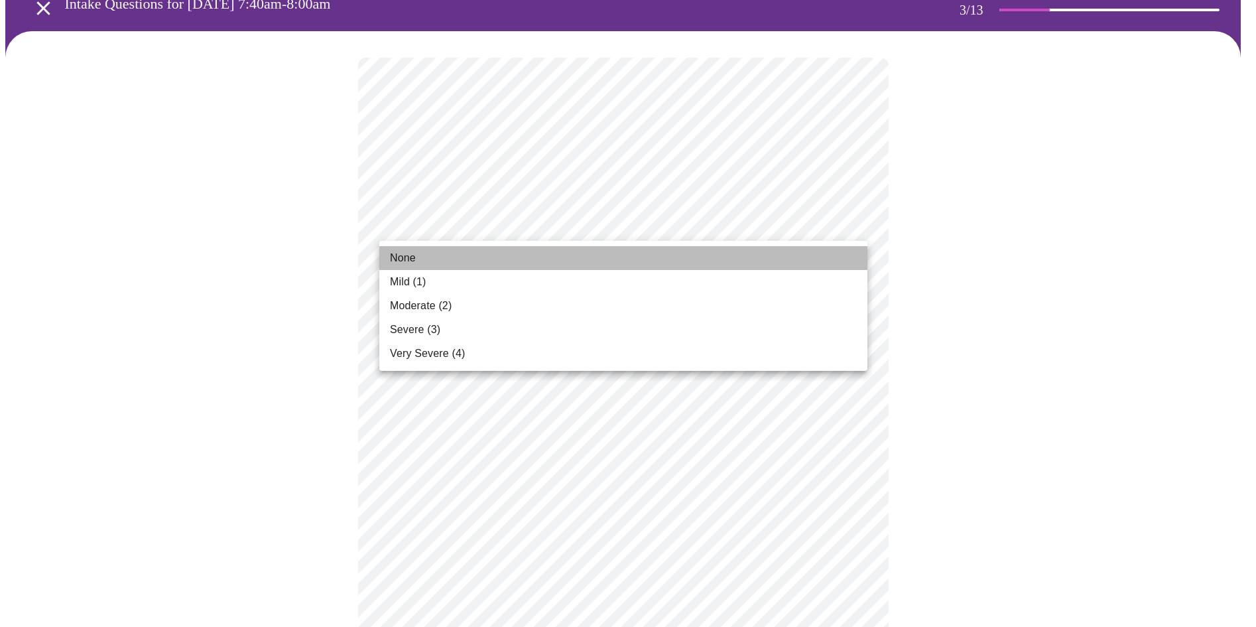
click at [444, 258] on li "None" at bounding box center [623, 258] width 488 height 24
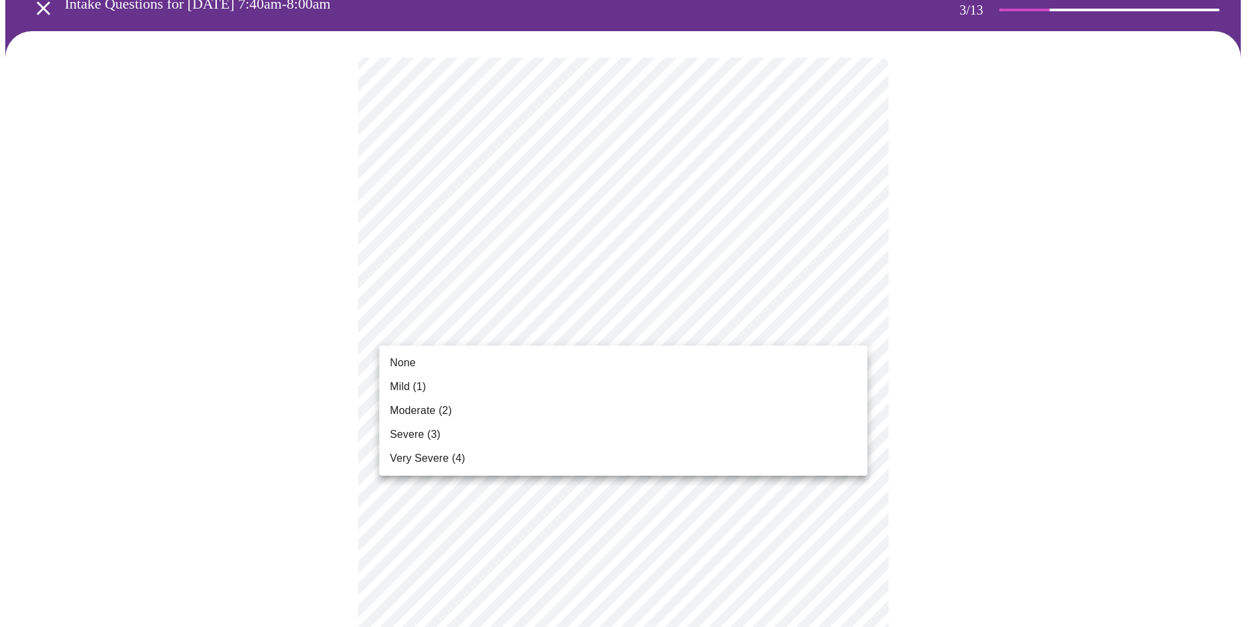
click at [503, 370] on li "None" at bounding box center [623, 363] width 488 height 24
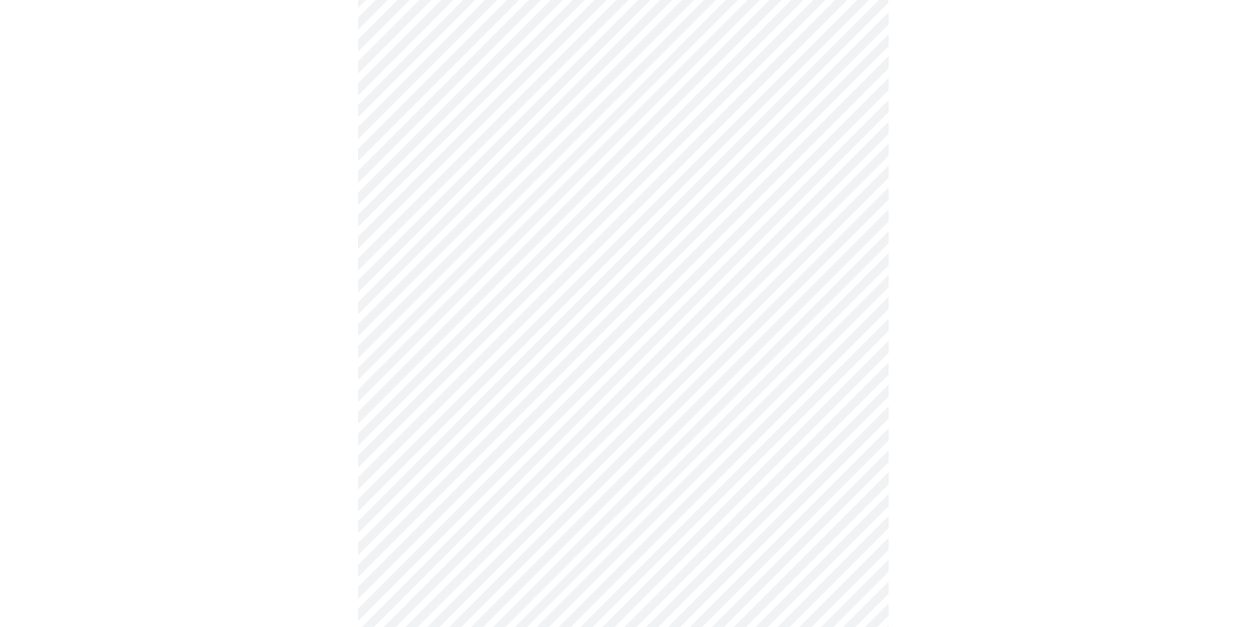
scroll to position [199, 0]
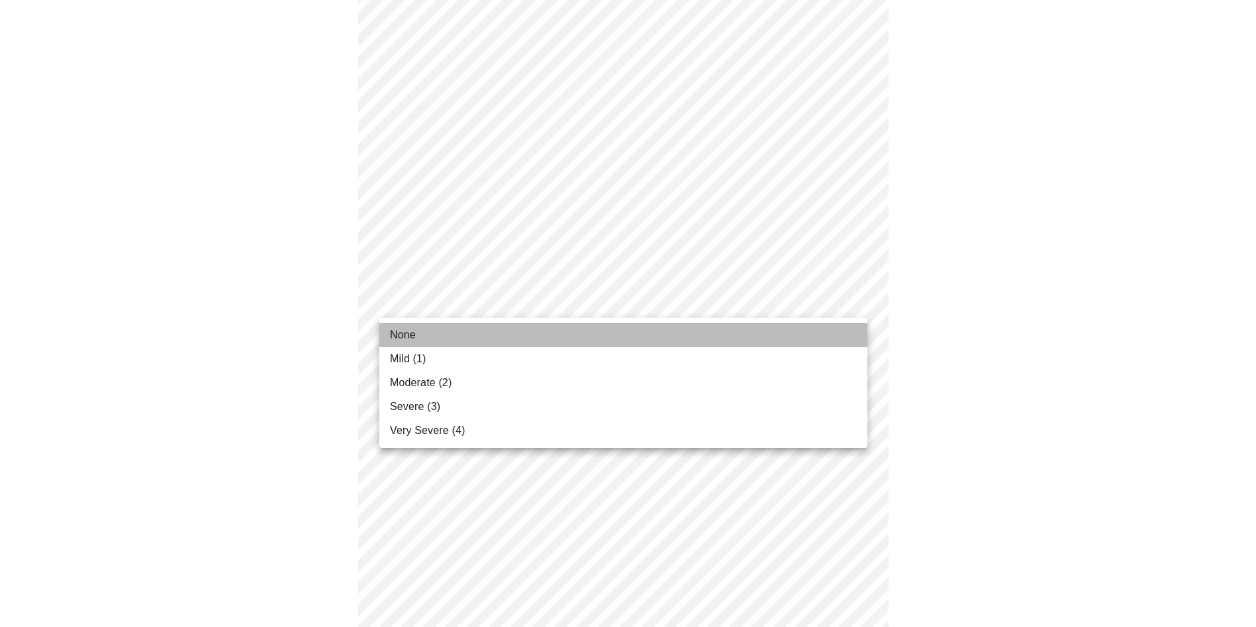
click at [548, 339] on li "None" at bounding box center [623, 335] width 488 height 24
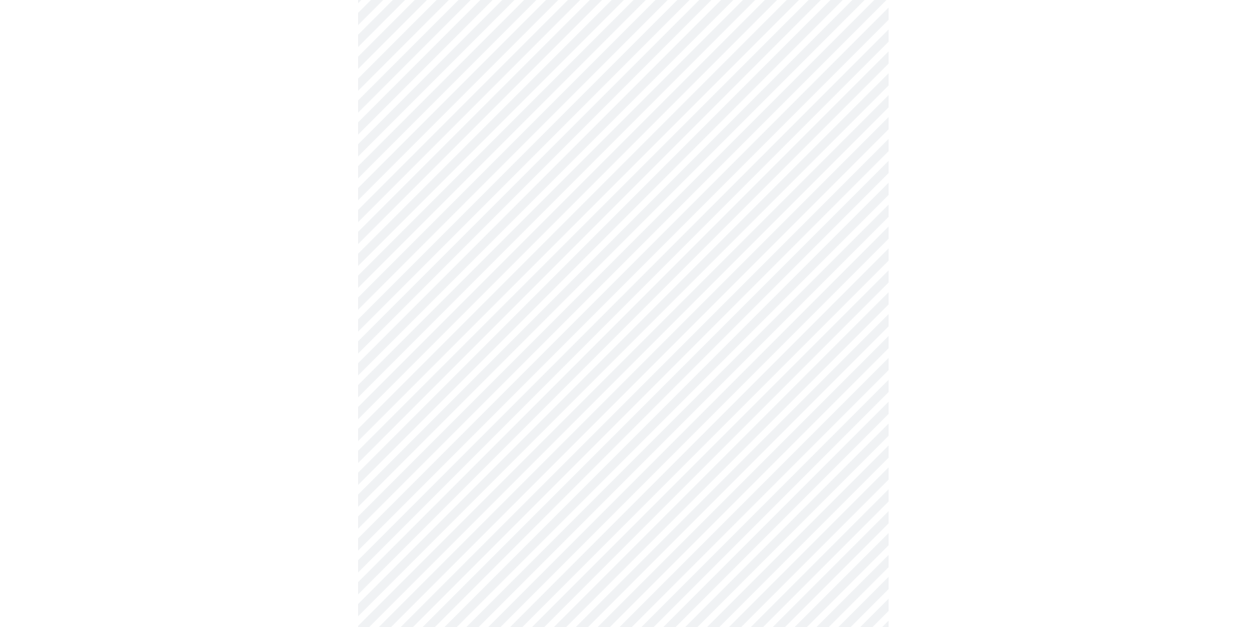
scroll to position [331, 0]
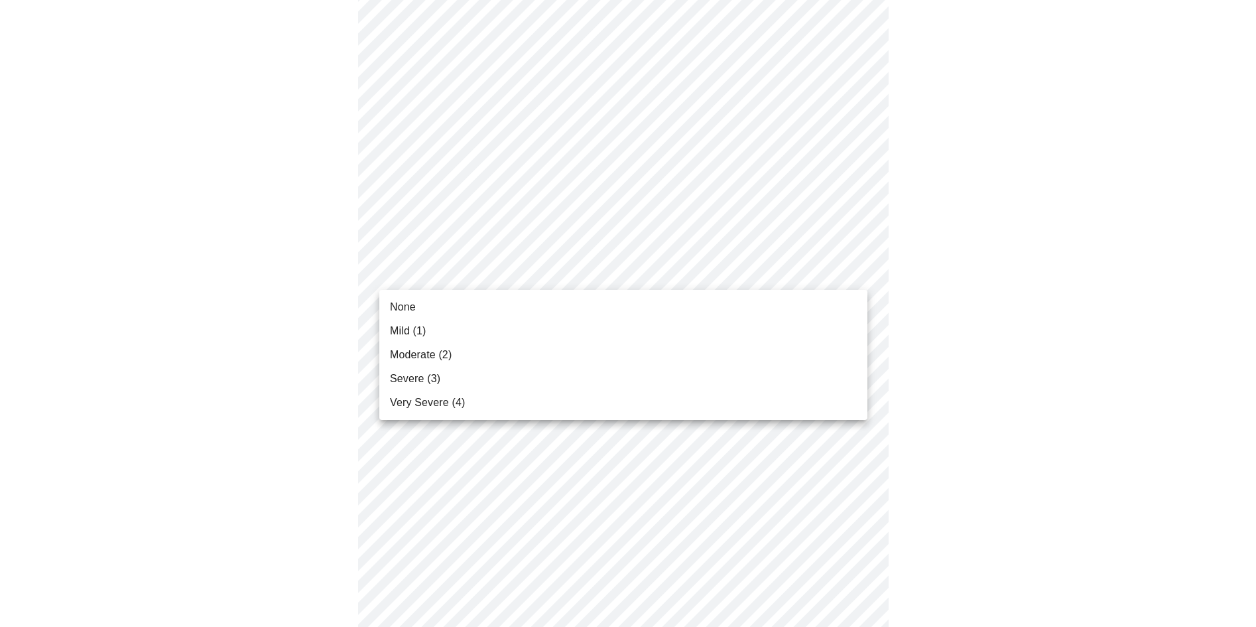
click at [752, 267] on body "MyMenopauseRx Appointments Messaging Labs Uploads Medications Community Refer a…" at bounding box center [627, 528] width 1245 height 1708
click at [420, 329] on span "Mild (1)" at bounding box center [408, 331] width 36 height 16
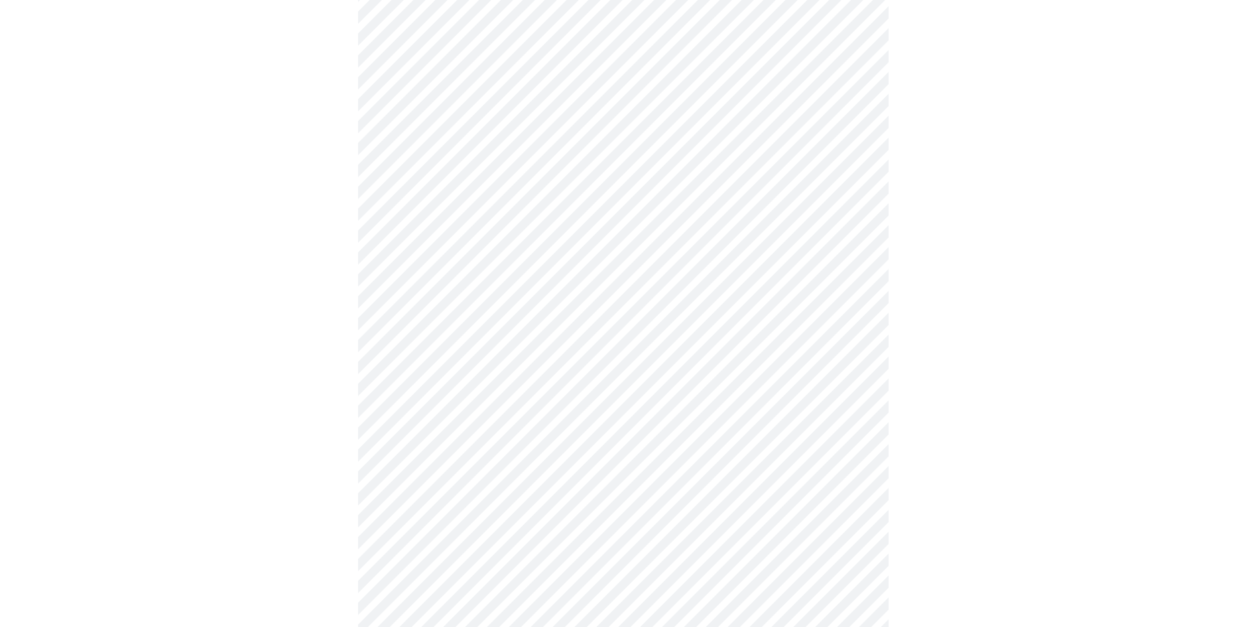
scroll to position [464, 0]
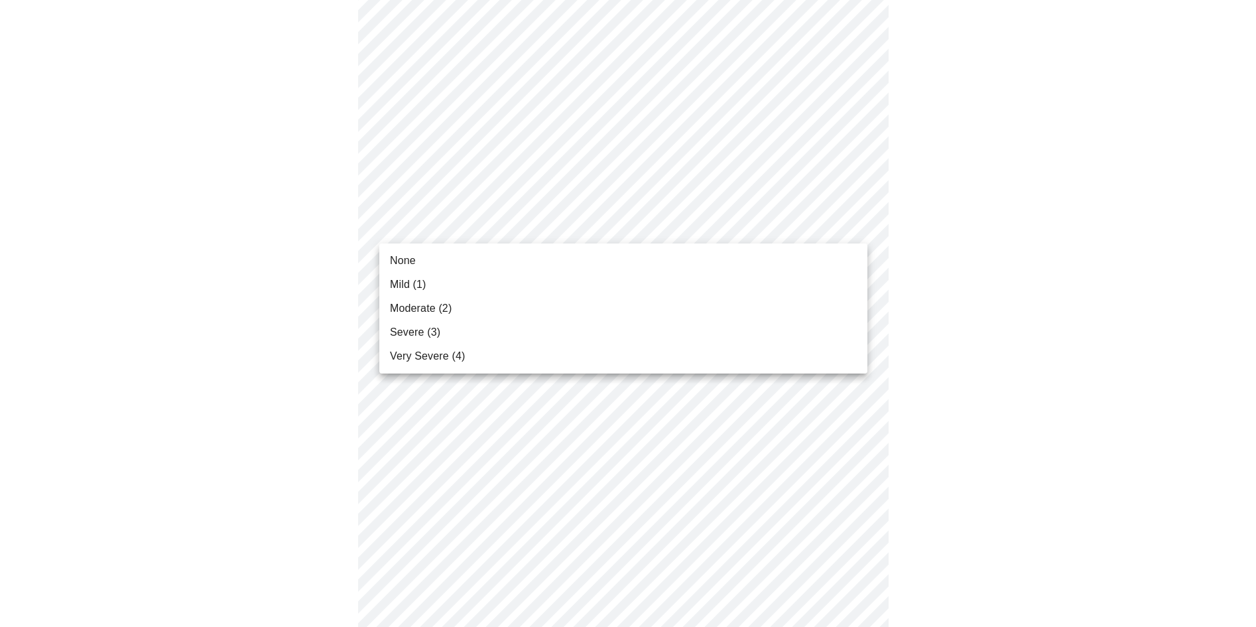
click at [759, 230] on body "MyMenopauseRx Appointments Messaging Labs Uploads Medications Community Refer a…" at bounding box center [627, 385] width 1245 height 1689
click at [461, 288] on li "Mild (1)" at bounding box center [623, 284] width 488 height 24
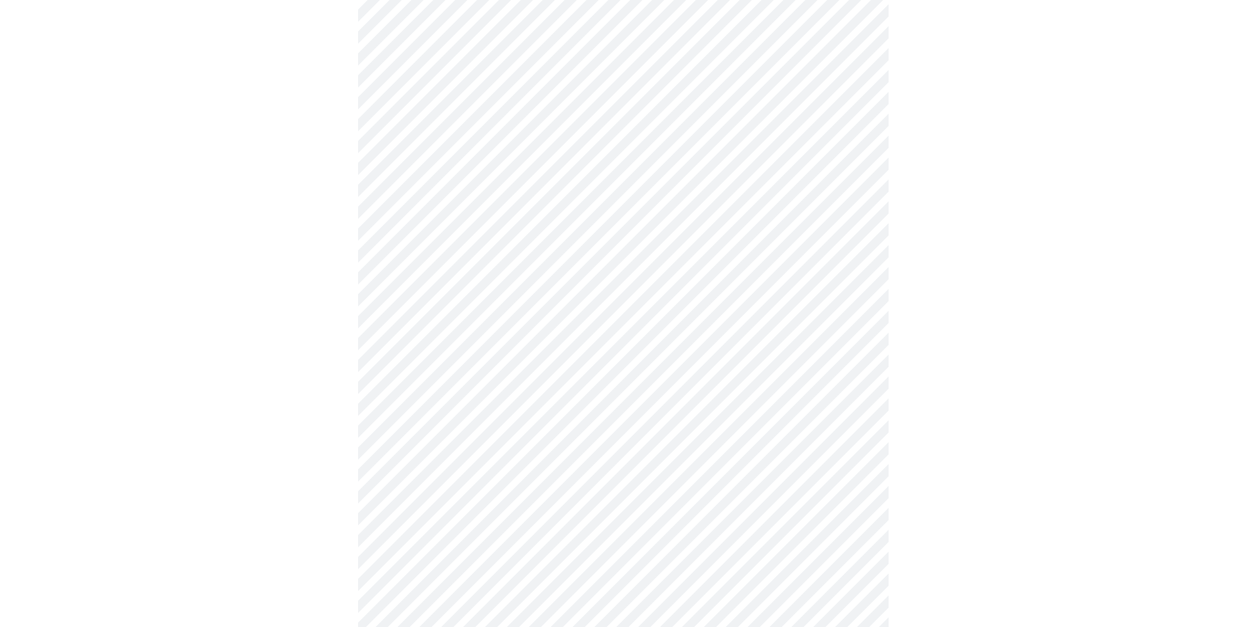
scroll to position [597, 0]
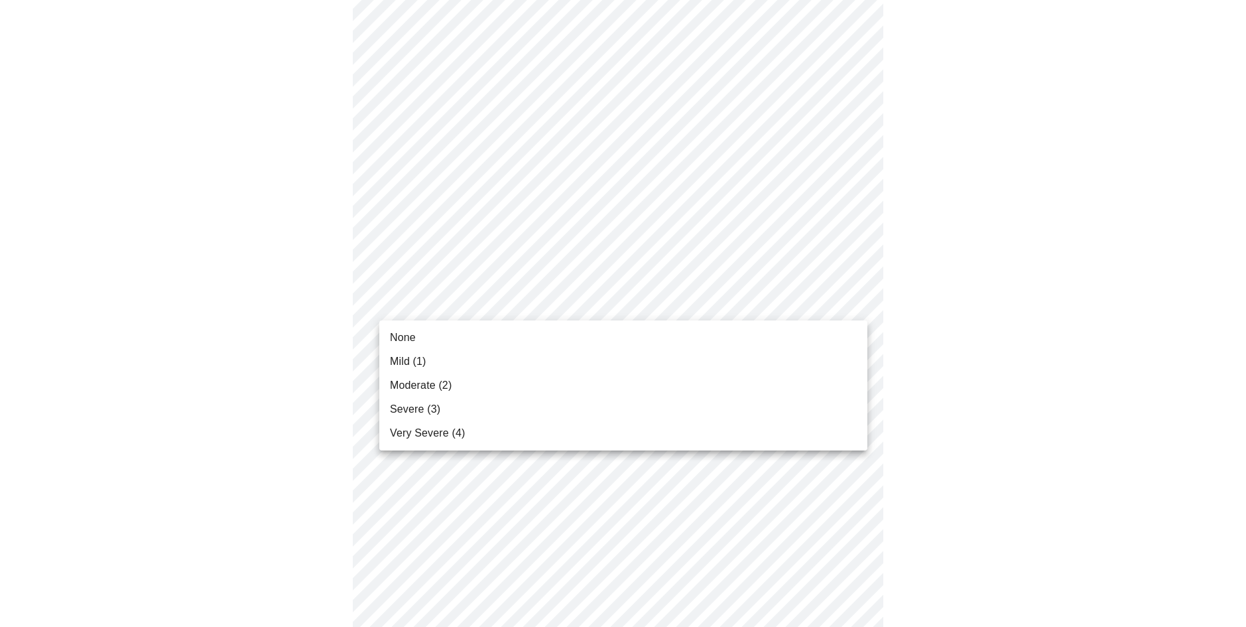
click at [842, 310] on body "MyMenopauseRx Appointments Messaging Labs Uploads Medications Community Refer a…" at bounding box center [622, 244] width 1235 height 1671
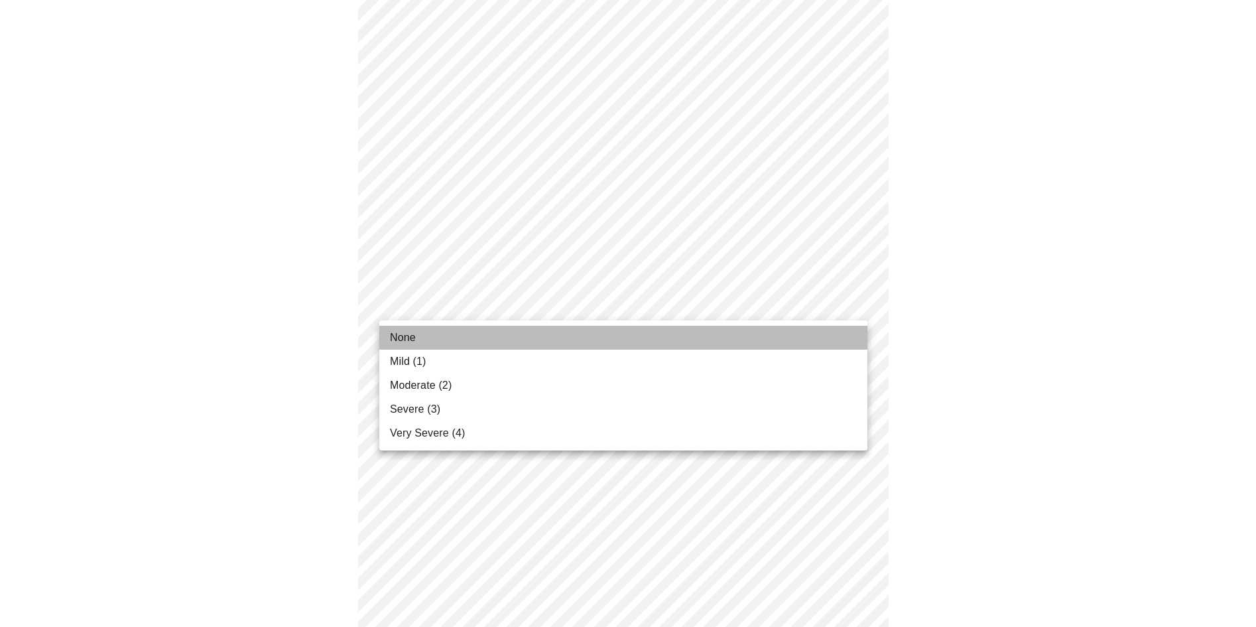
click at [491, 337] on li "None" at bounding box center [623, 338] width 488 height 24
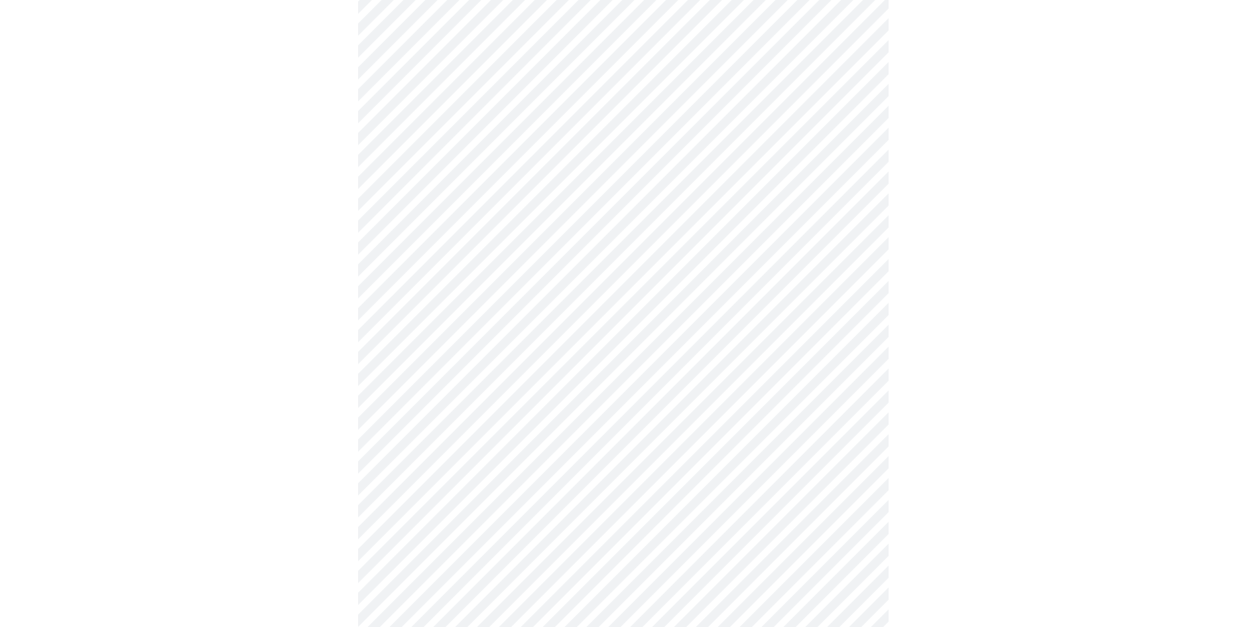
scroll to position [729, 0]
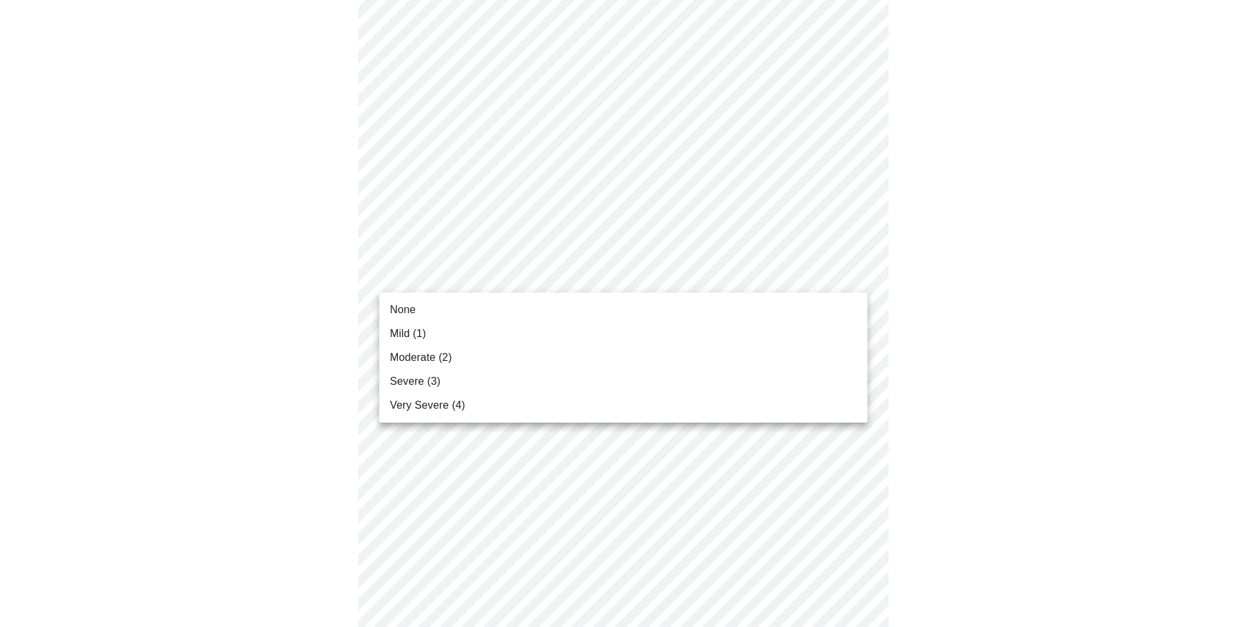
click at [814, 277] on body "MyMenopauseRx Appointments Messaging Labs Uploads Medications Community Refer a…" at bounding box center [627, 102] width 1245 height 1652
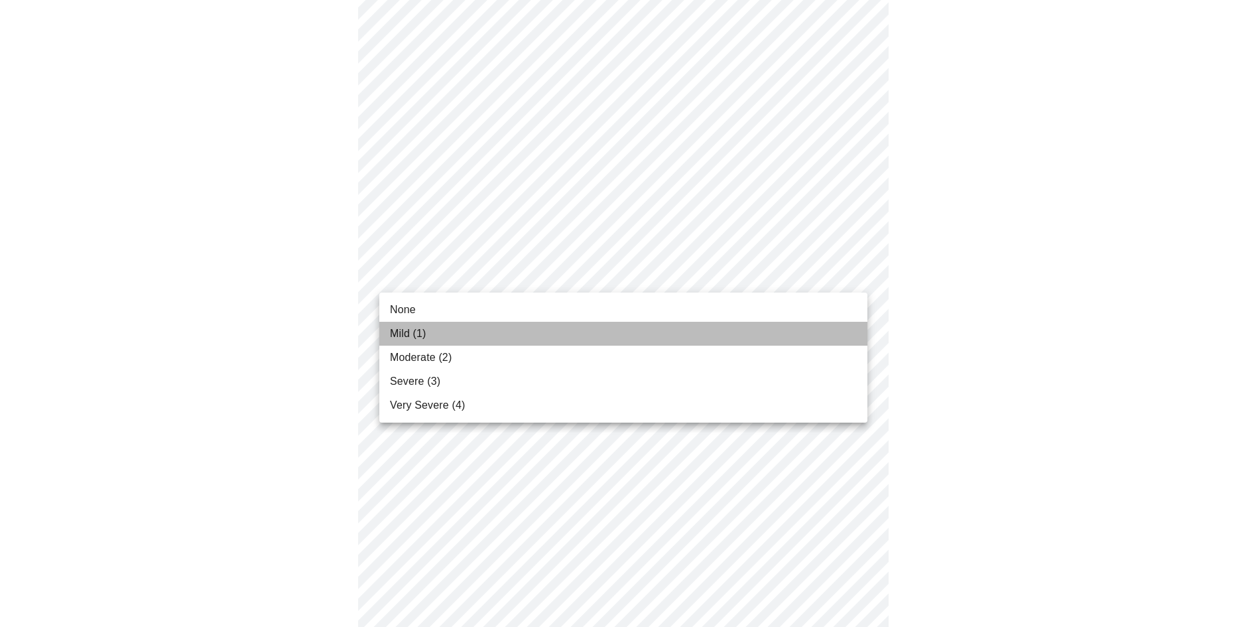
click at [457, 334] on li "Mild (1)" at bounding box center [623, 334] width 488 height 24
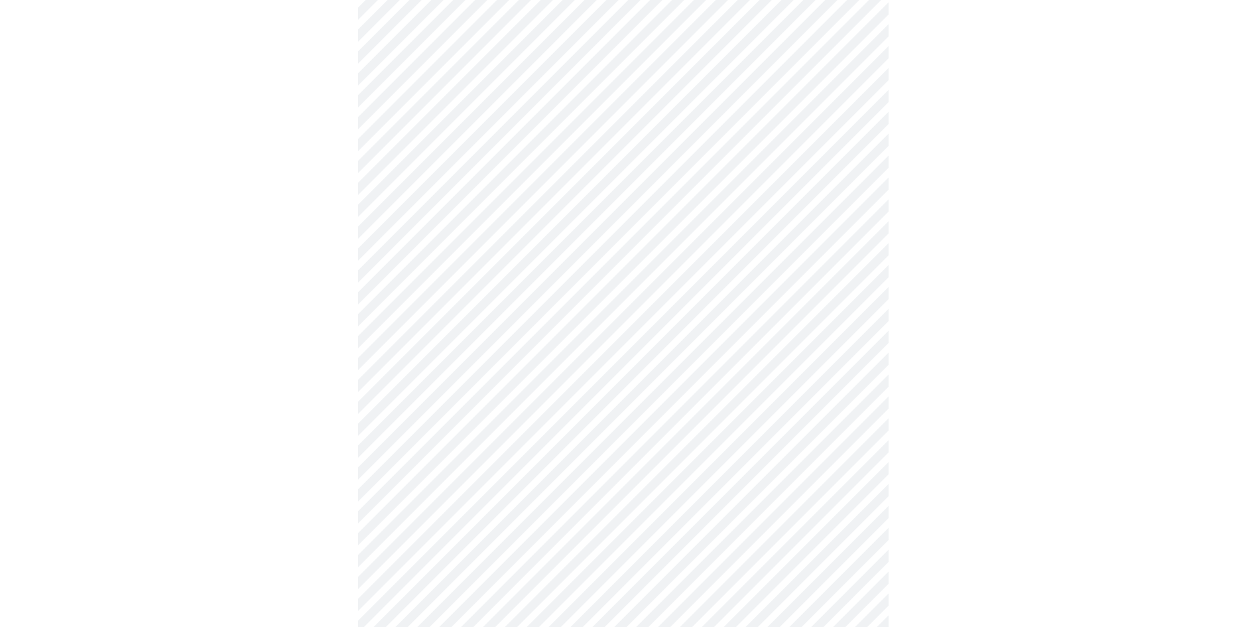
scroll to position [796, 0]
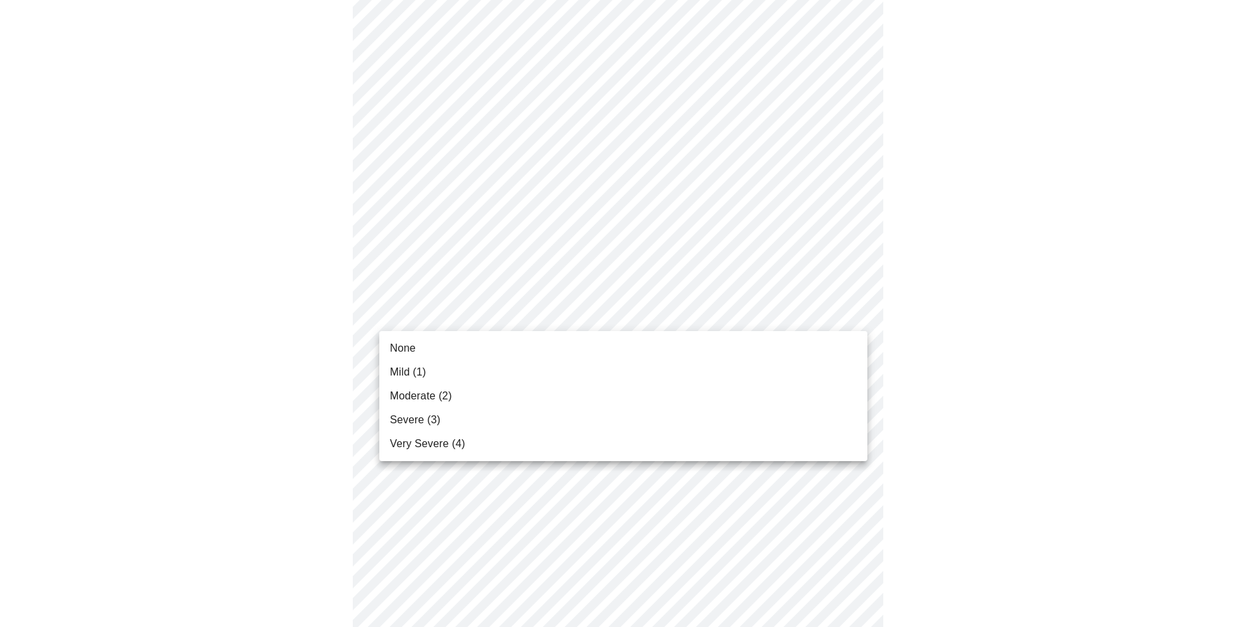
click at [771, 320] on body "MyMenopauseRx Appointments Messaging Labs Uploads Medications Community Refer a…" at bounding box center [622, 27] width 1235 height 1634
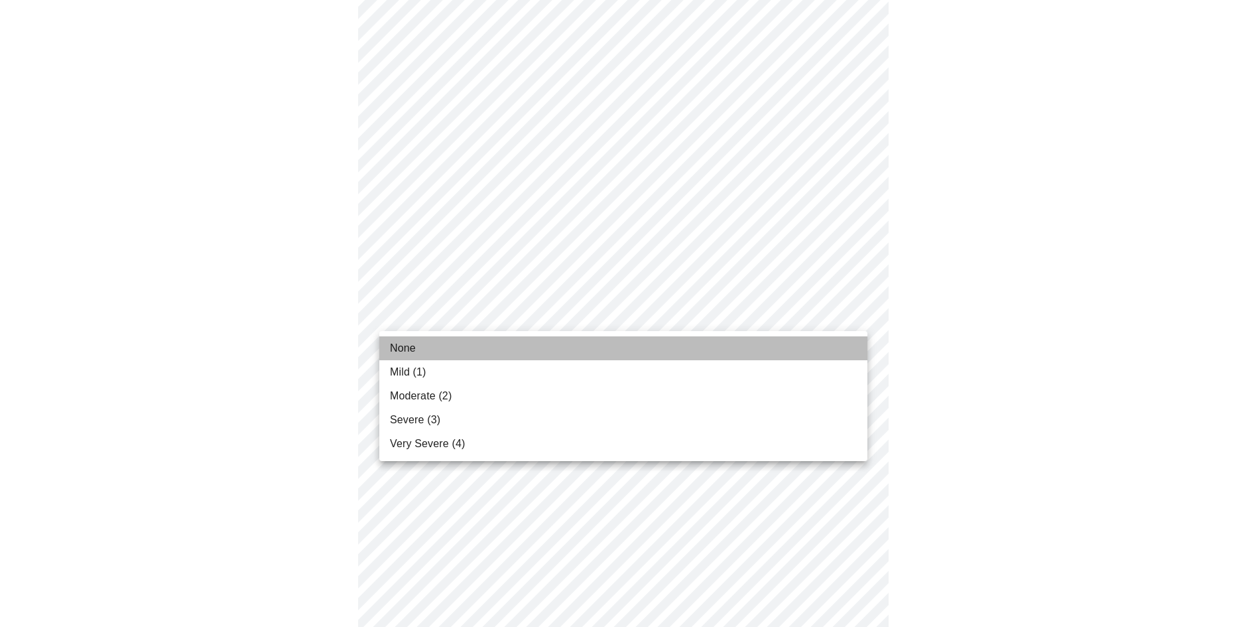
click at [479, 350] on li "None" at bounding box center [623, 348] width 488 height 24
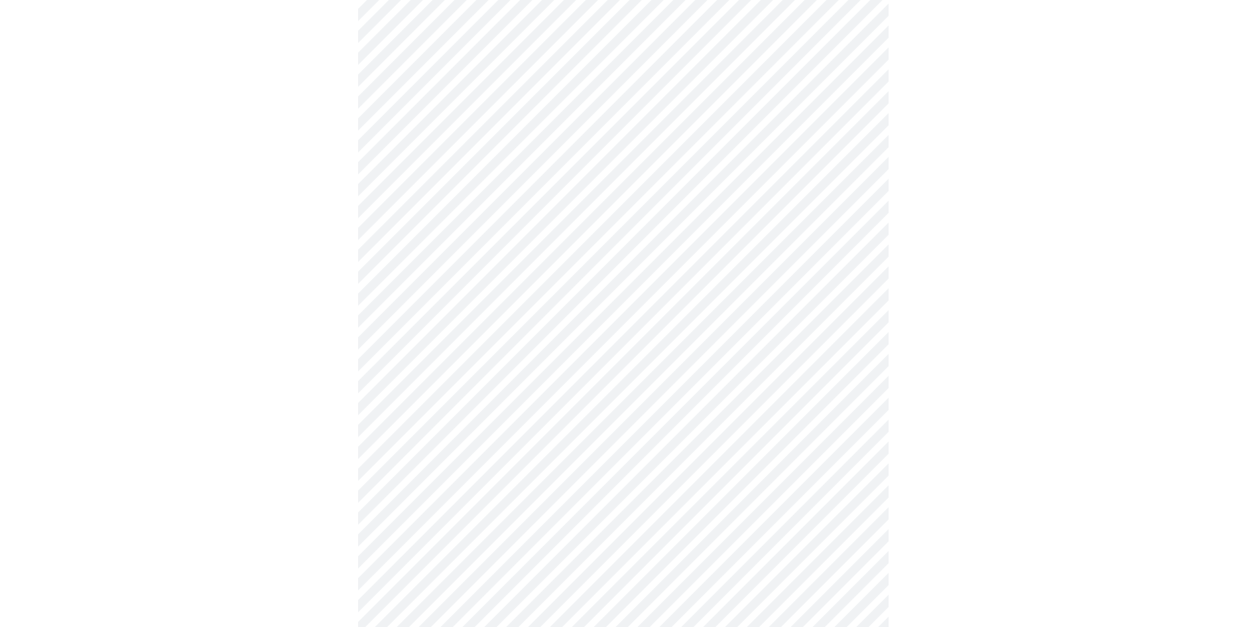
scroll to position [928, 0]
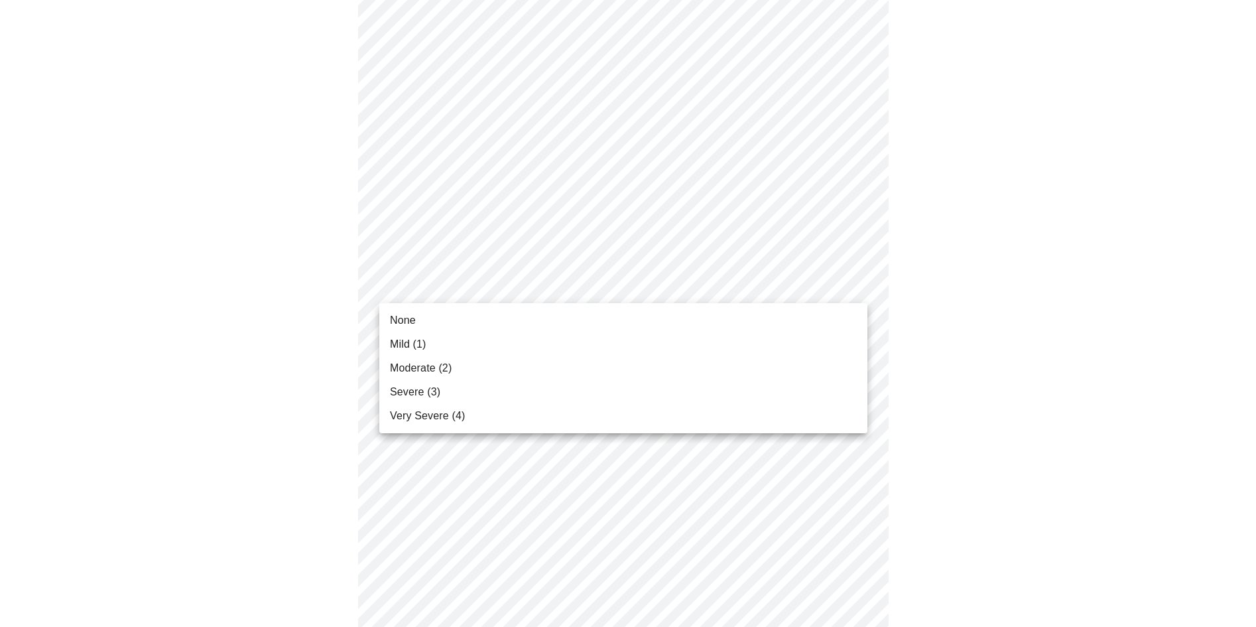
click at [456, 369] on li "Moderate (2)" at bounding box center [623, 368] width 488 height 24
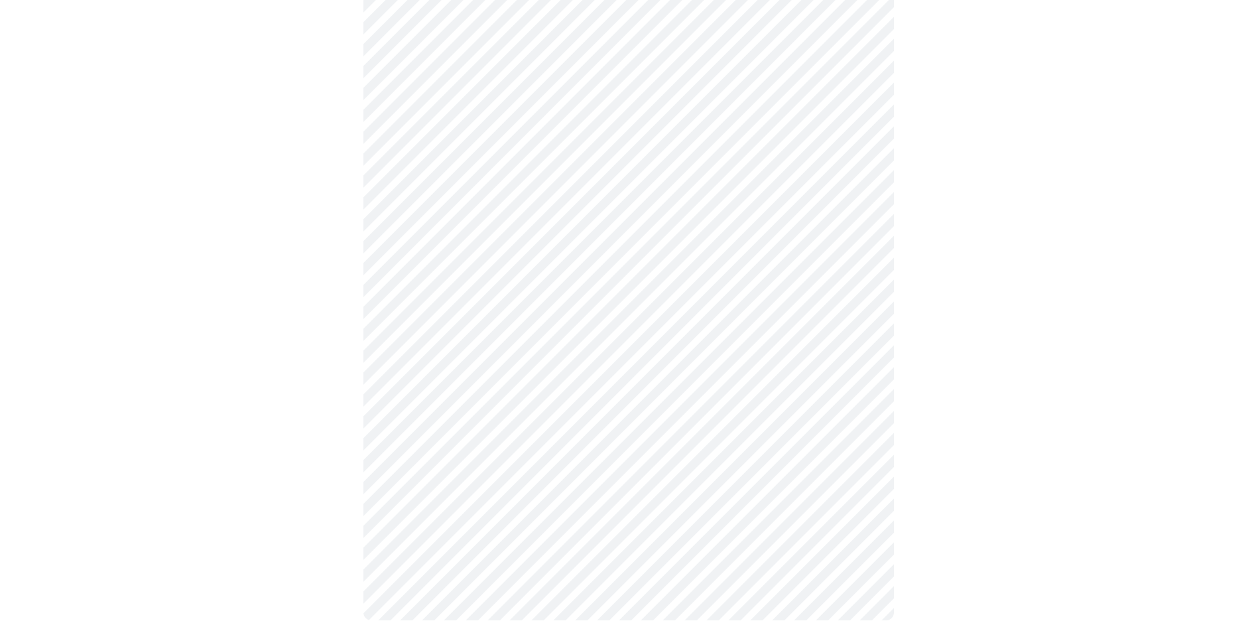
scroll to position [970, 0]
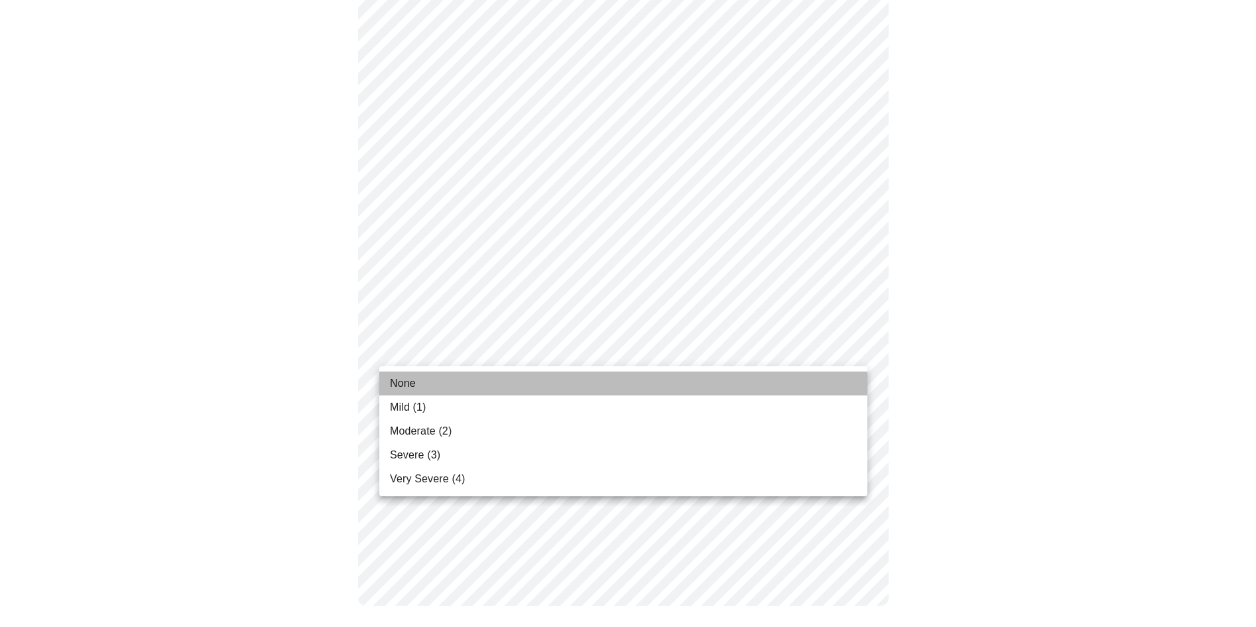
click at [548, 388] on li "None" at bounding box center [623, 383] width 488 height 24
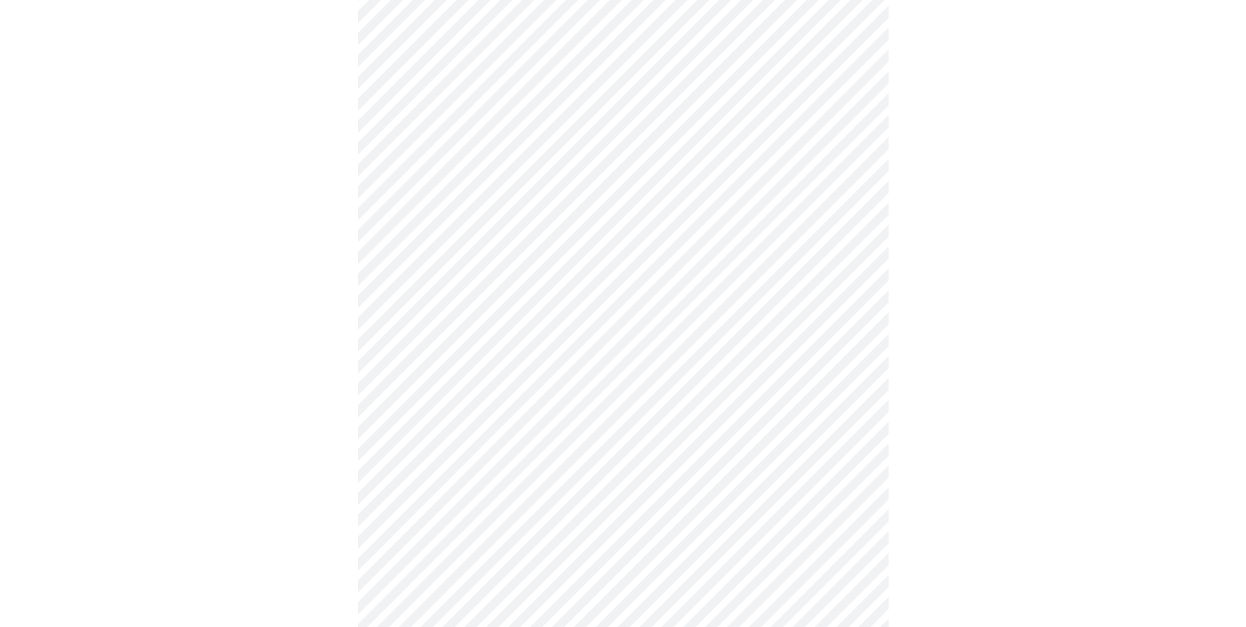
scroll to position [487, 0]
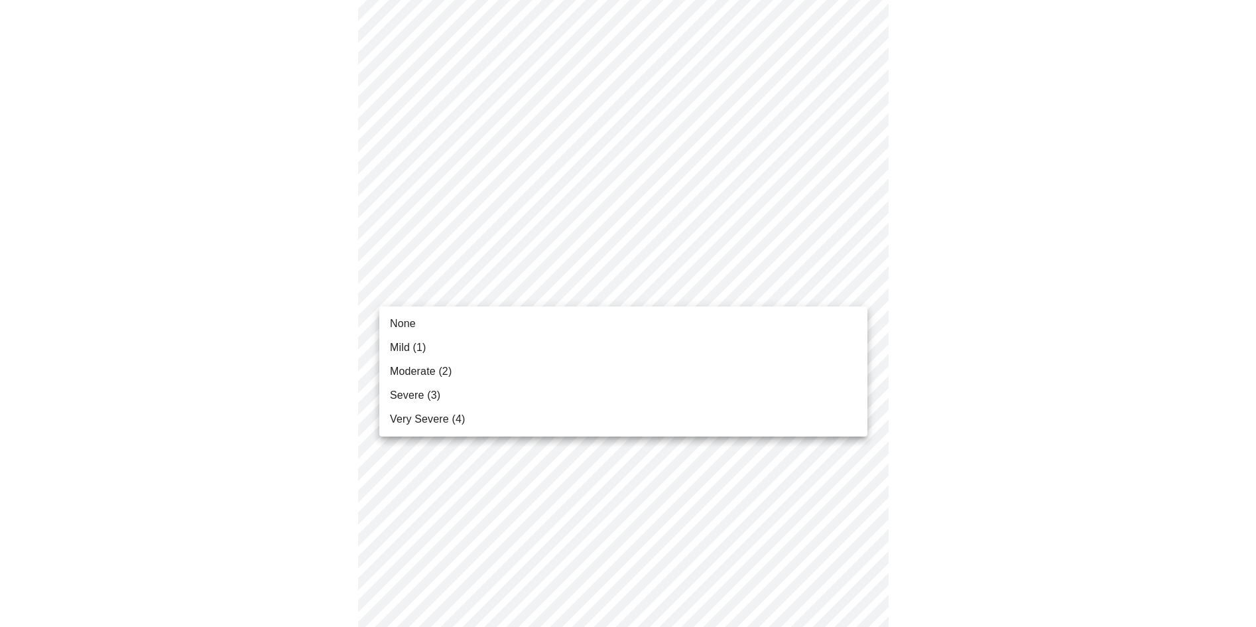
click at [821, 300] on body "MyMenopauseRx Appointments Messaging Labs Uploads Medications Community Refer a…" at bounding box center [627, 307] width 1245 height 1578
click at [481, 349] on li "Mild (1)" at bounding box center [623, 347] width 488 height 24
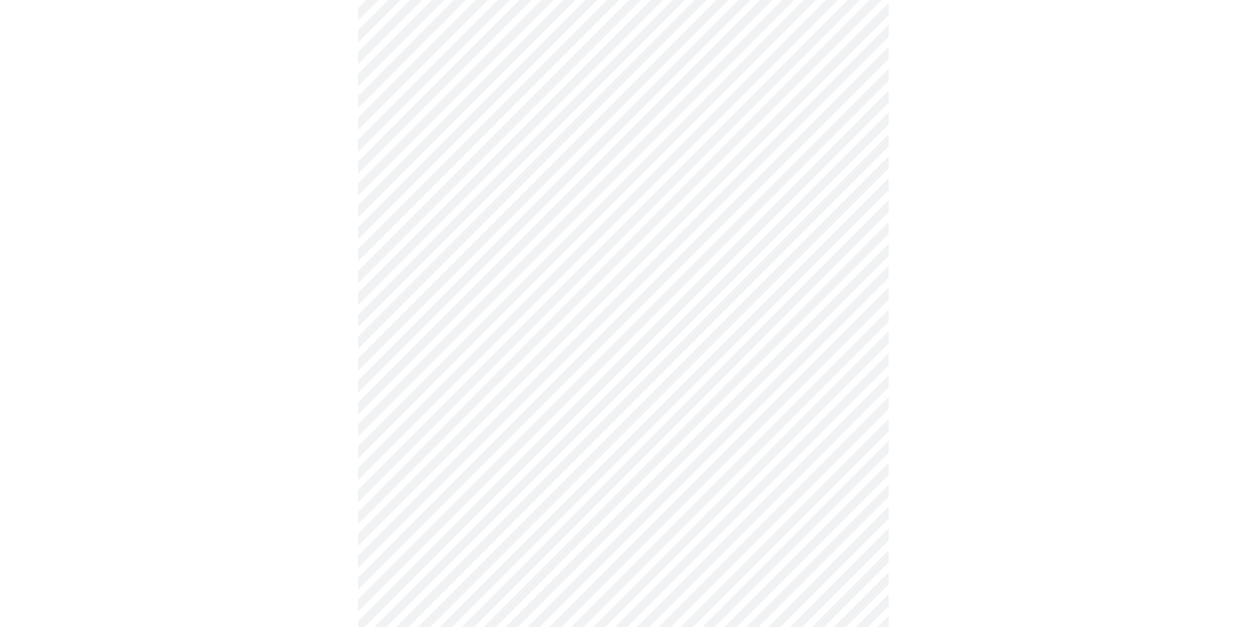
scroll to position [597, 0]
click at [843, 213] on body "MyMenopauseRx Appointments Messaging Labs Uploads Medications Community Refer a…" at bounding box center [622, 63] width 1235 height 1309
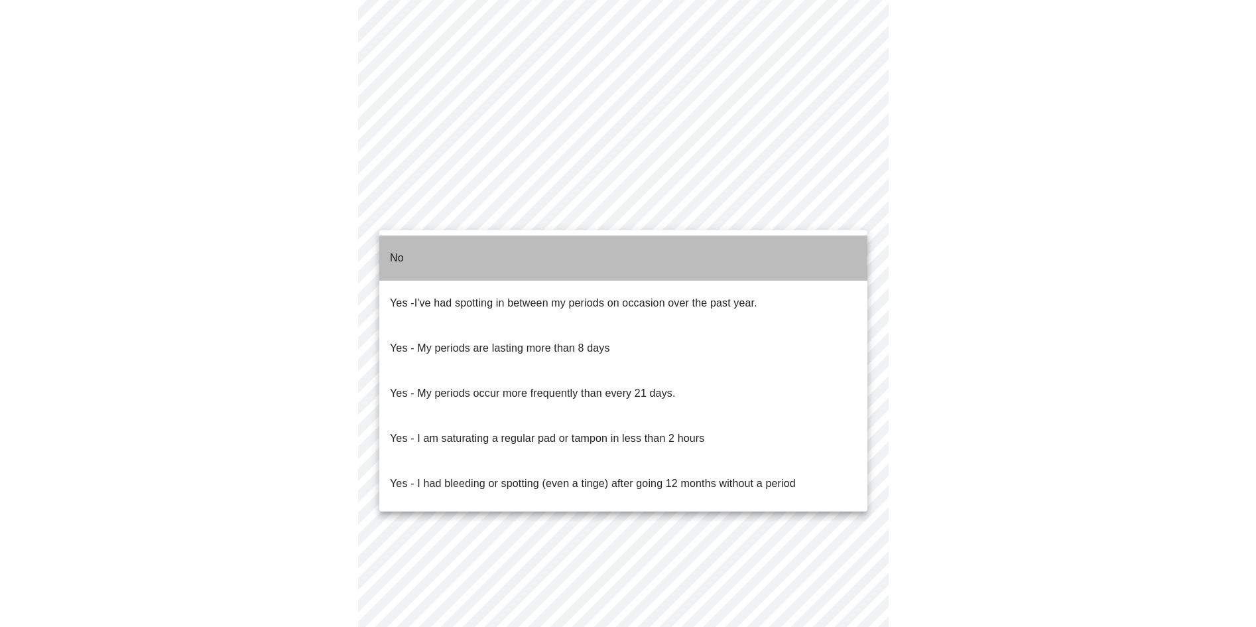
click at [583, 255] on li "No" at bounding box center [623, 257] width 488 height 45
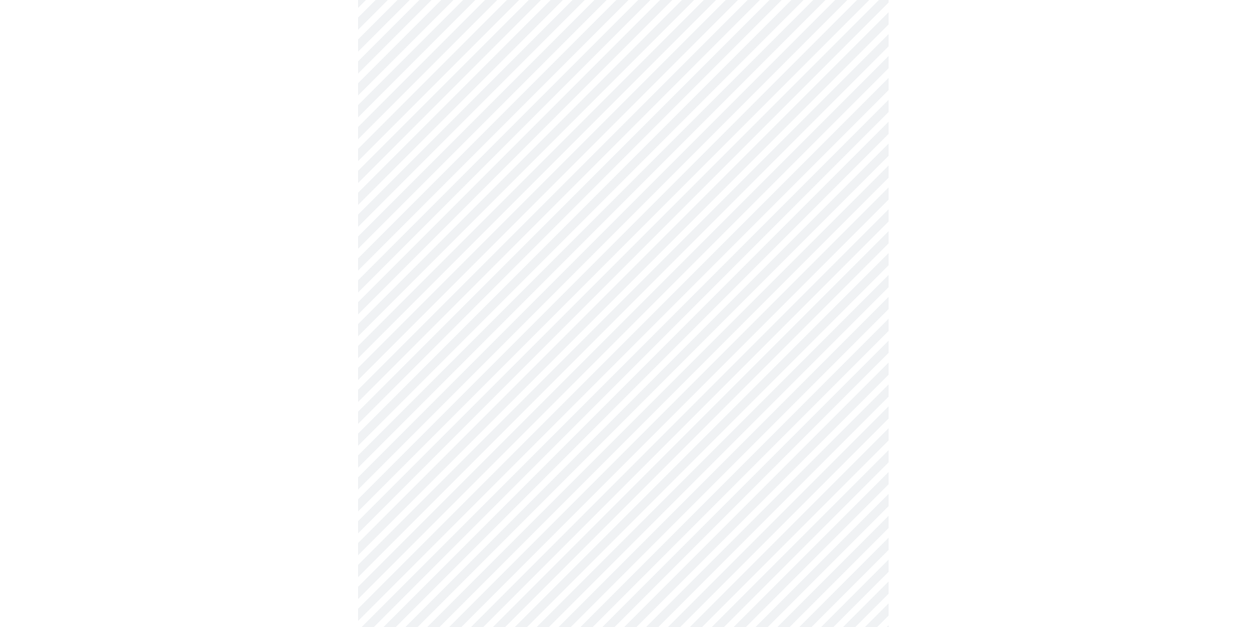
scroll to position [663, 0]
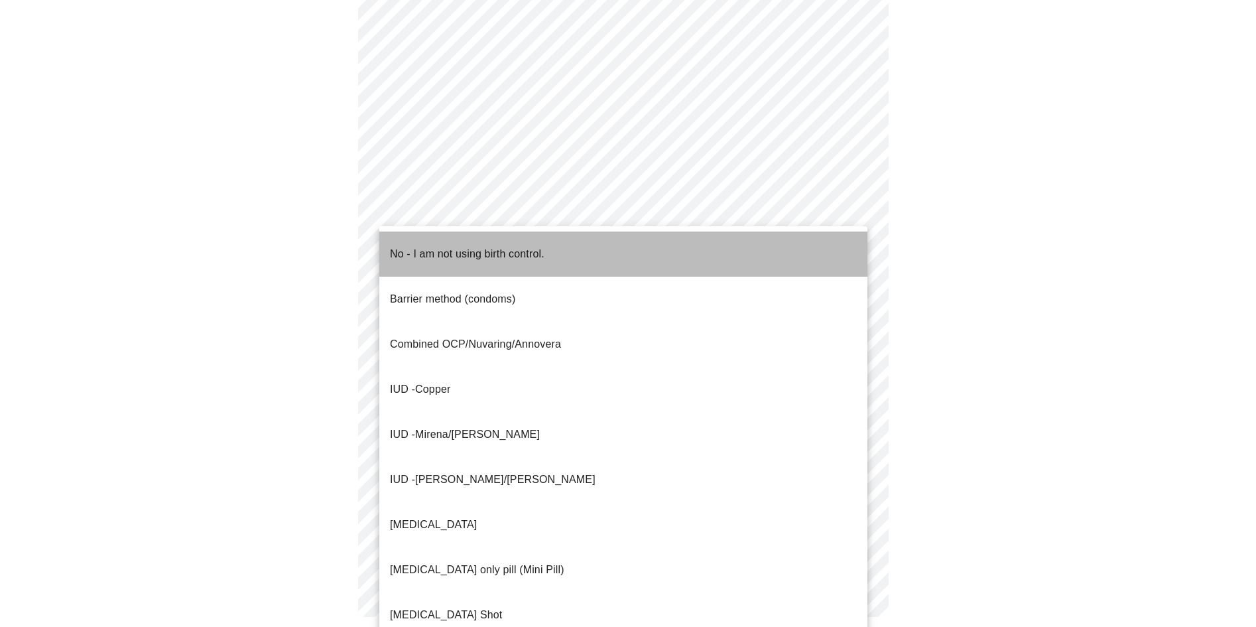
click at [625, 251] on li "No - I am not using birth control." at bounding box center [623, 253] width 488 height 45
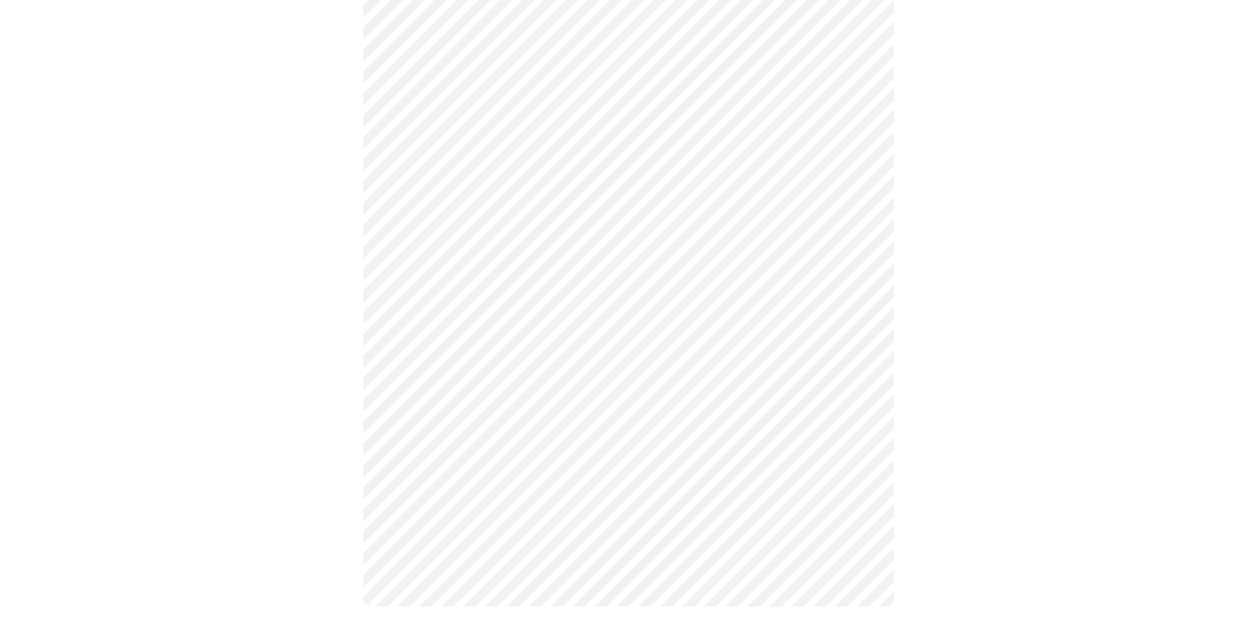
scroll to position [666, 0]
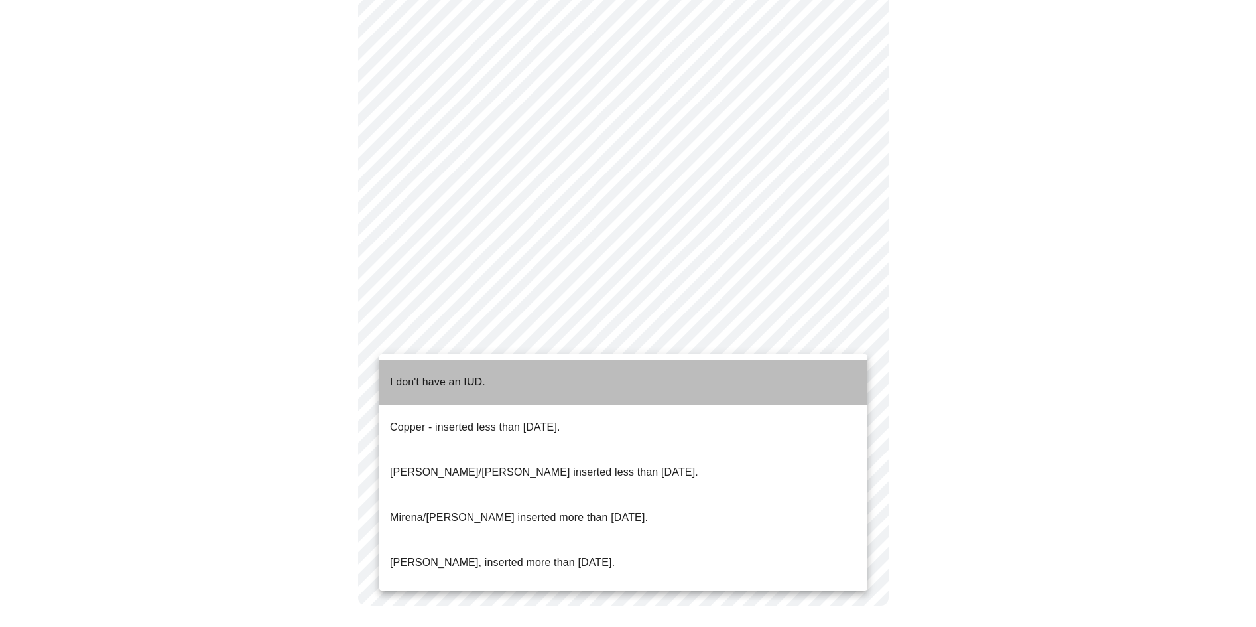
click at [534, 375] on li "I don't have an IUD." at bounding box center [623, 381] width 488 height 45
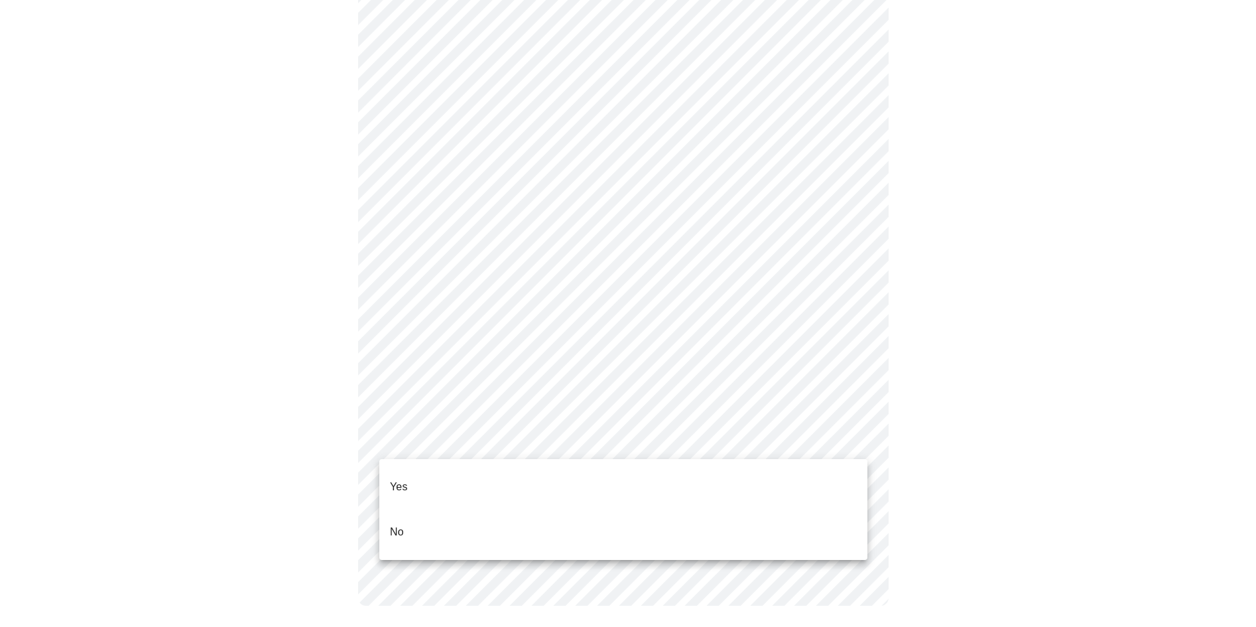
click at [424, 510] on li "No" at bounding box center [623, 531] width 488 height 45
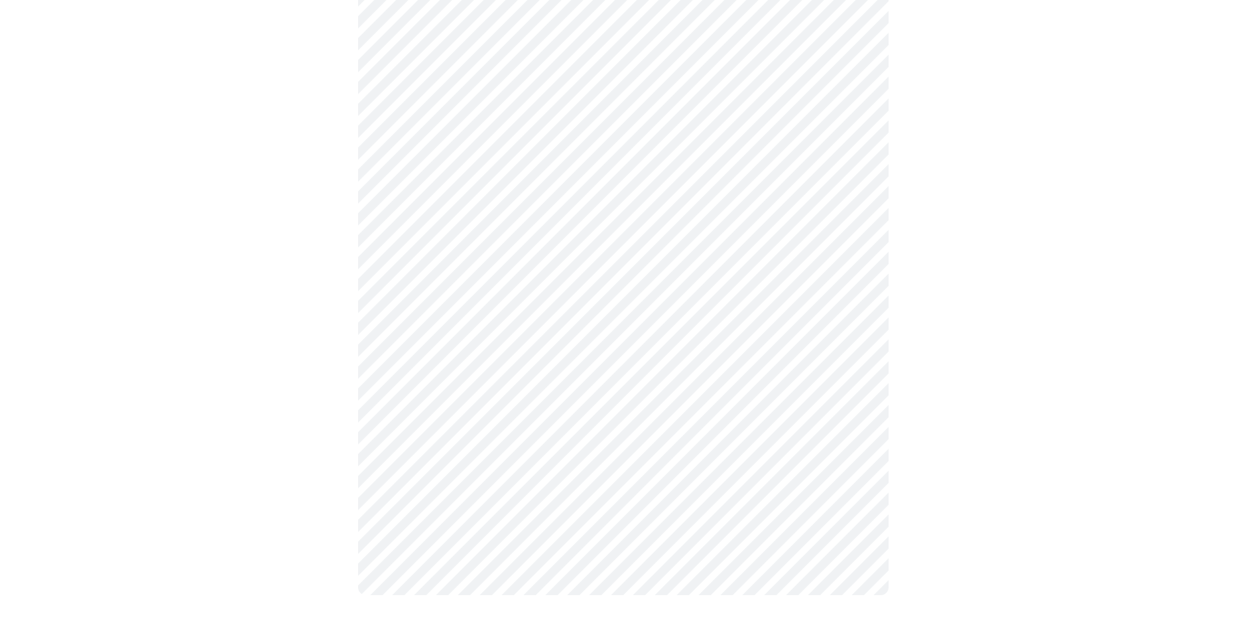
scroll to position [0, 0]
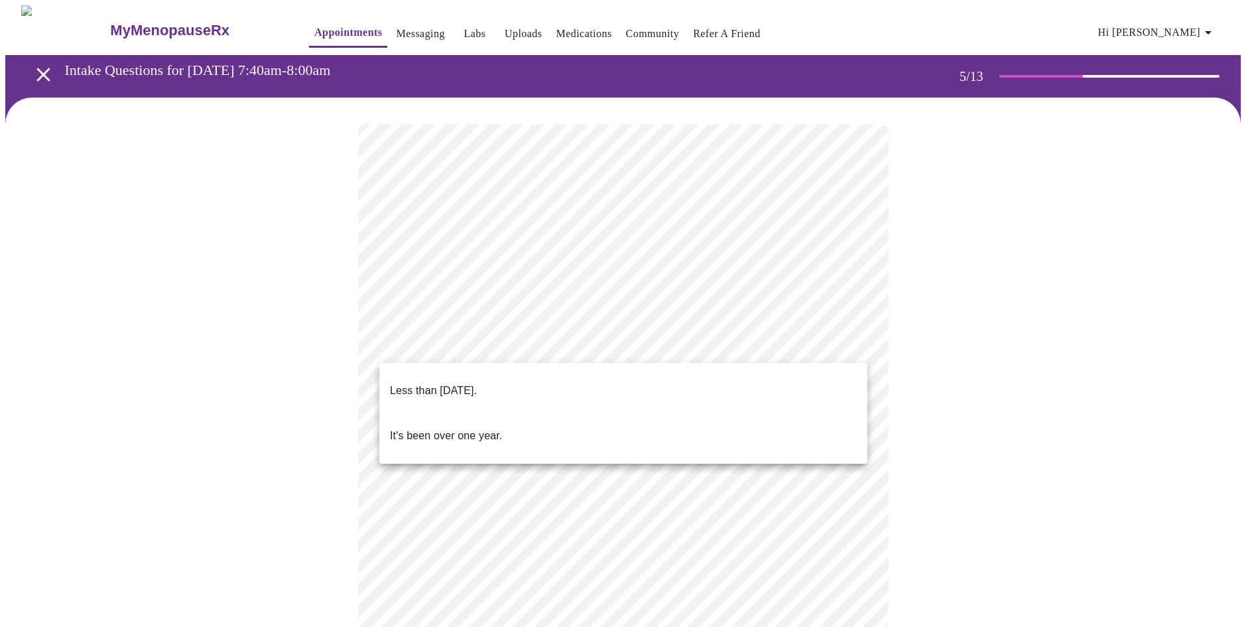
click at [850, 350] on body "MyMenopauseRx Appointments Messaging Labs Uploads Medications Community Refer a…" at bounding box center [627, 542] width 1245 height 1074
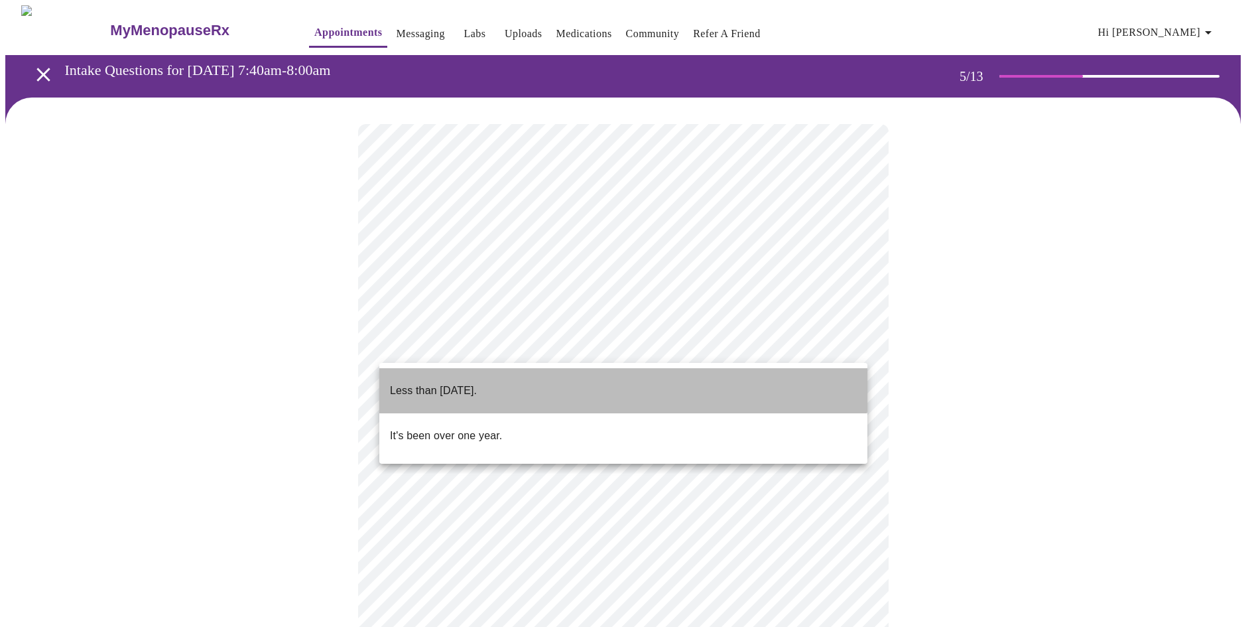
click at [619, 379] on li "Less than one year ago." at bounding box center [623, 390] width 488 height 45
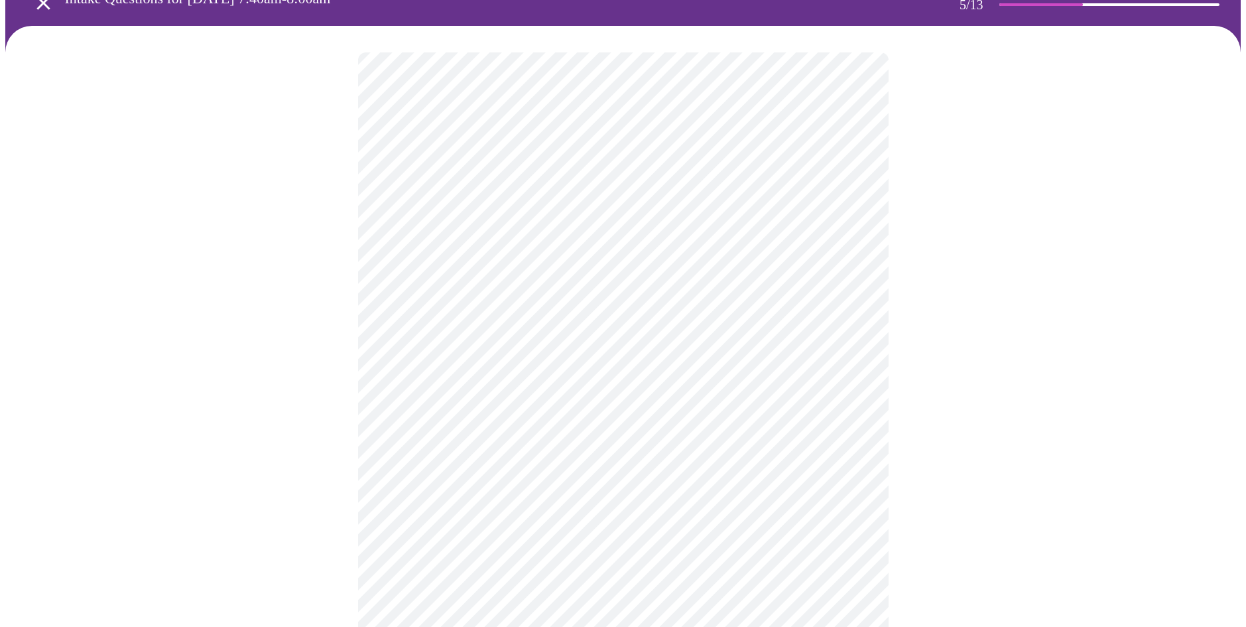
scroll to position [199, 0]
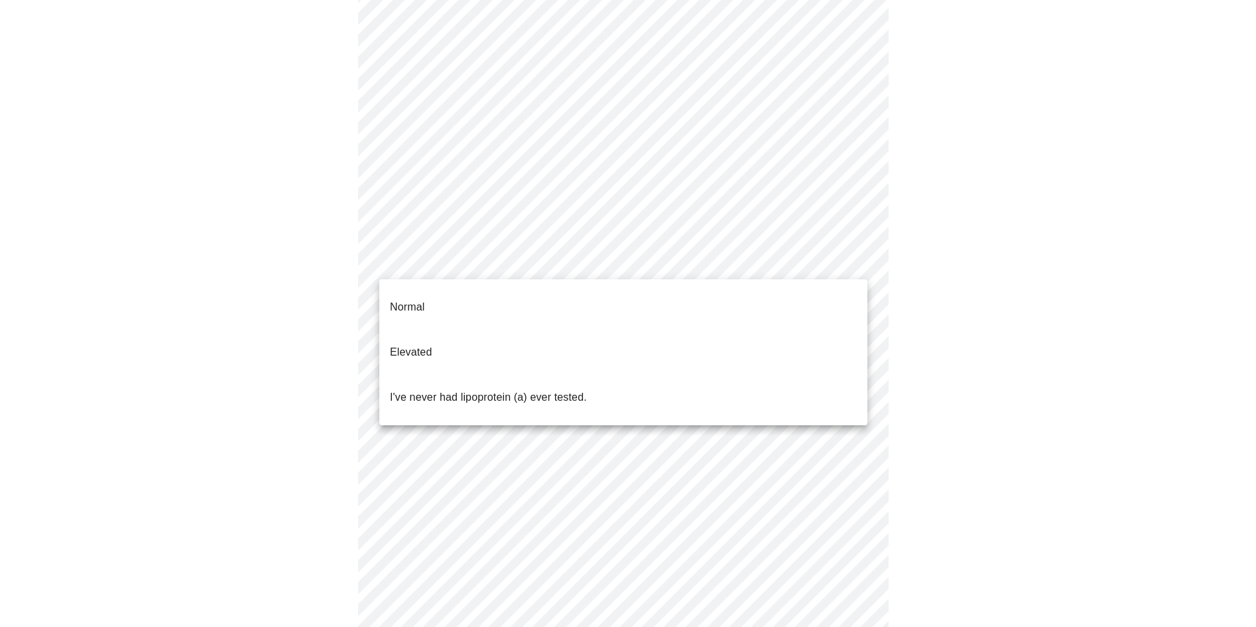
click at [845, 265] on body "MyMenopauseRx Appointments Messaging Labs Uploads Medications Community Refer a…" at bounding box center [627, 339] width 1245 height 1066
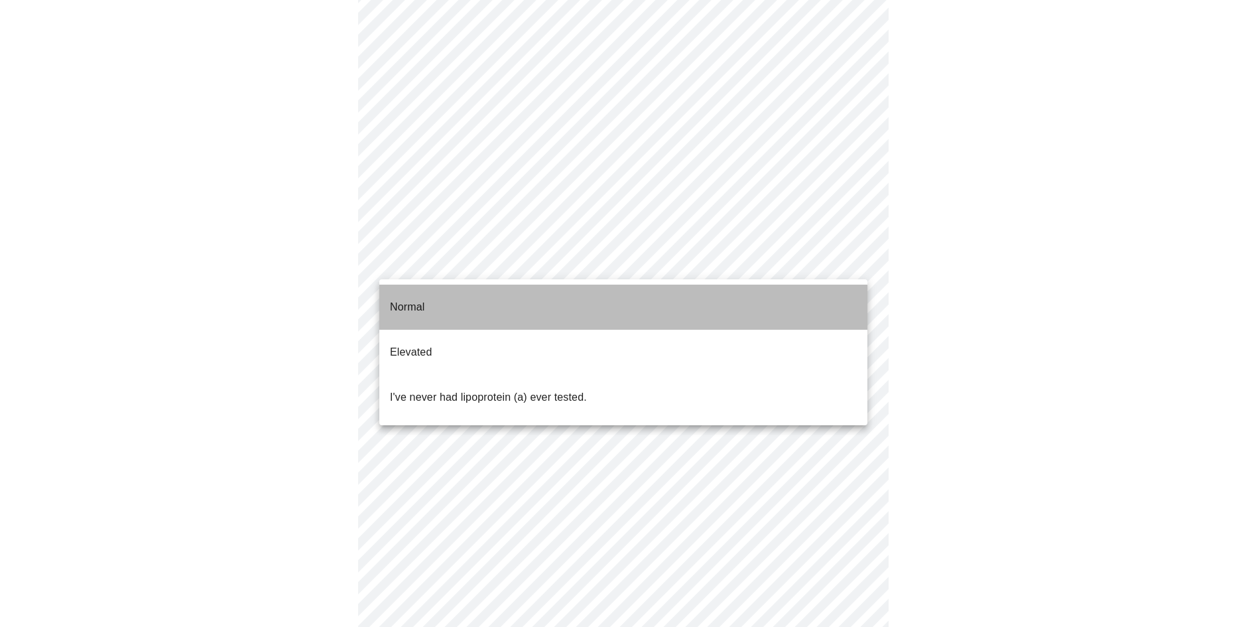
click at [532, 306] on li "Normal" at bounding box center [623, 306] width 488 height 45
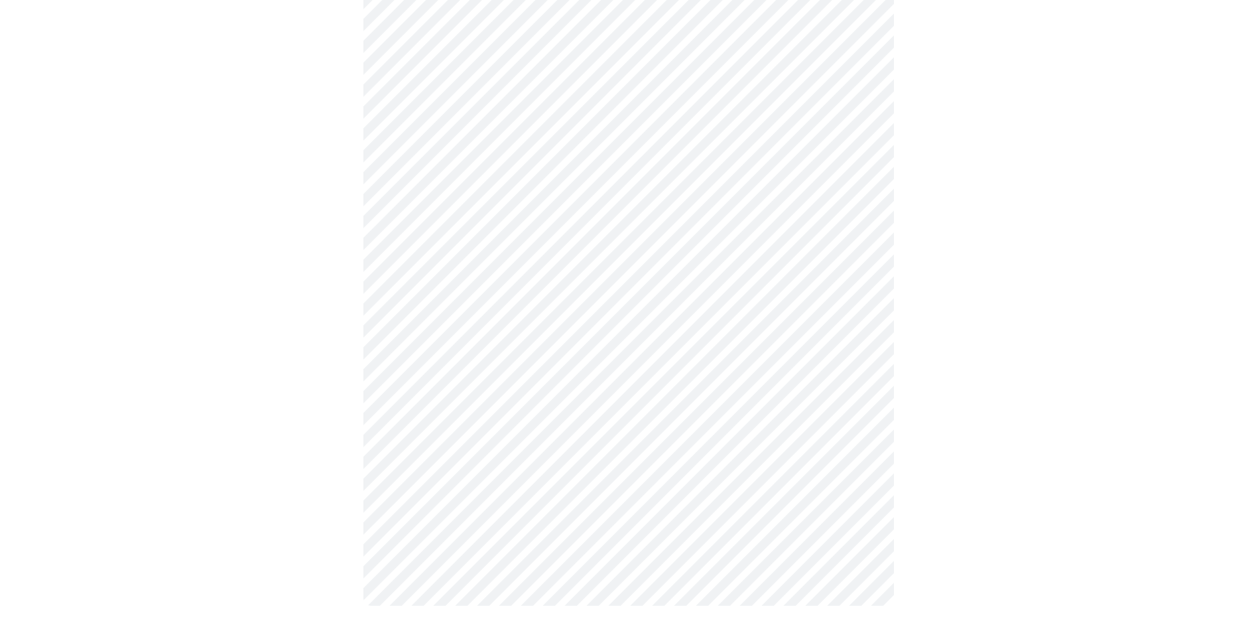
scroll to position [0, 0]
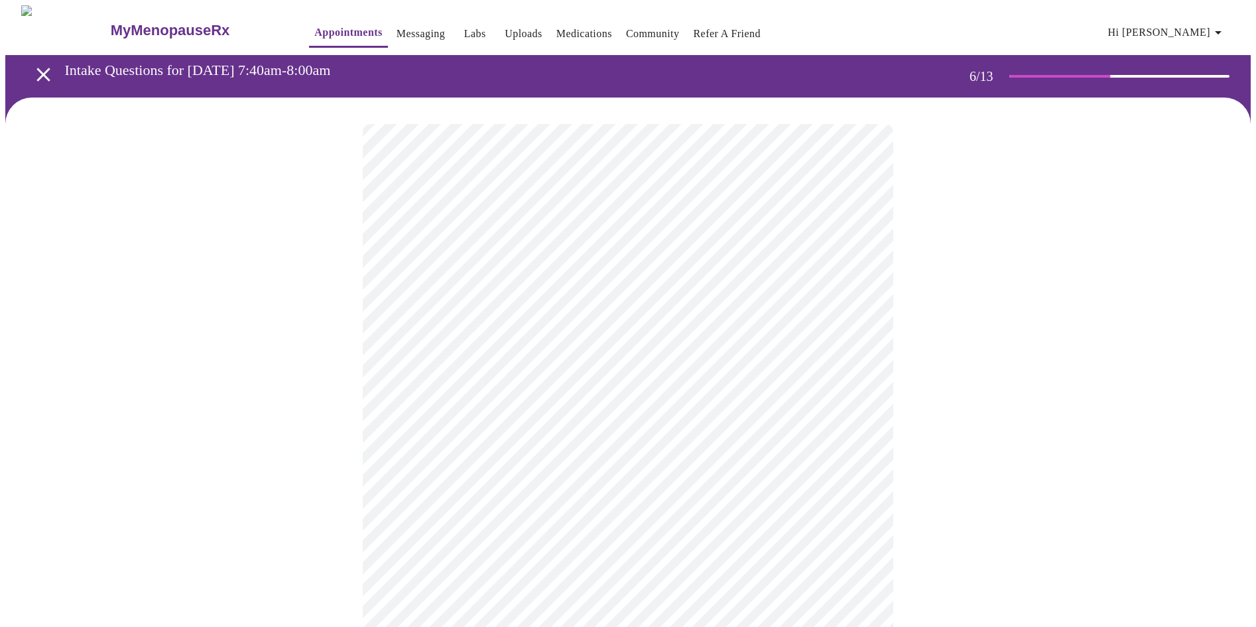
click at [520, 376] on body "MyMenopauseRx Appointments Messaging Labs Uploads Medications Community Refer a…" at bounding box center [627, 359] width 1245 height 708
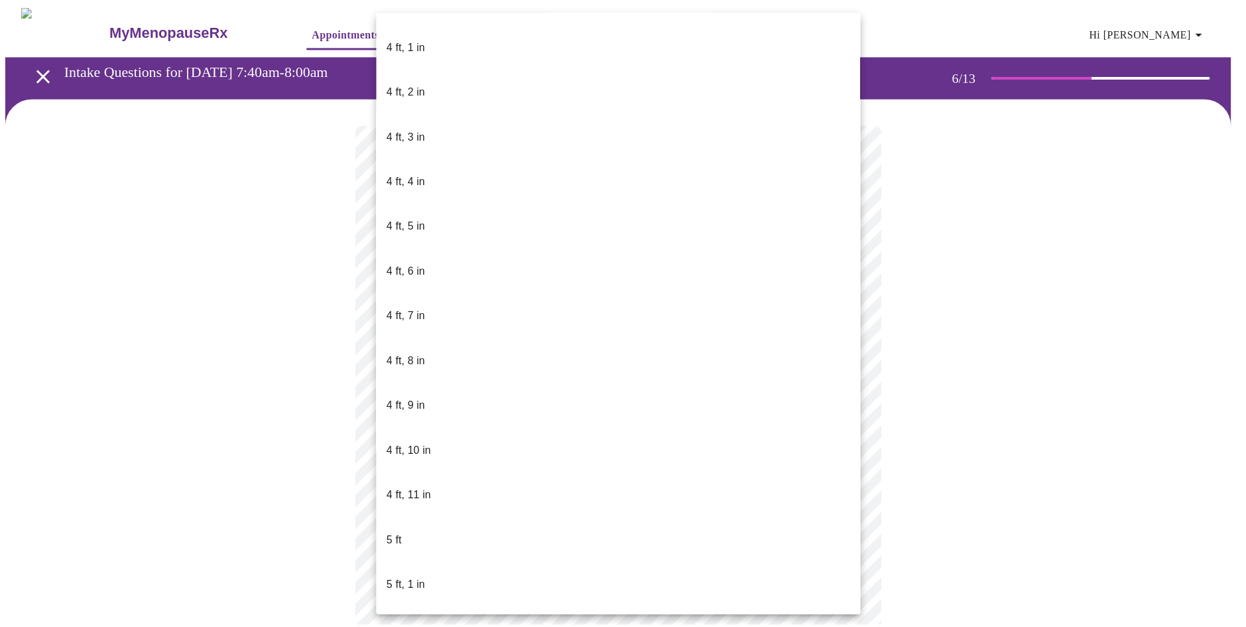
scroll to position [626, 0]
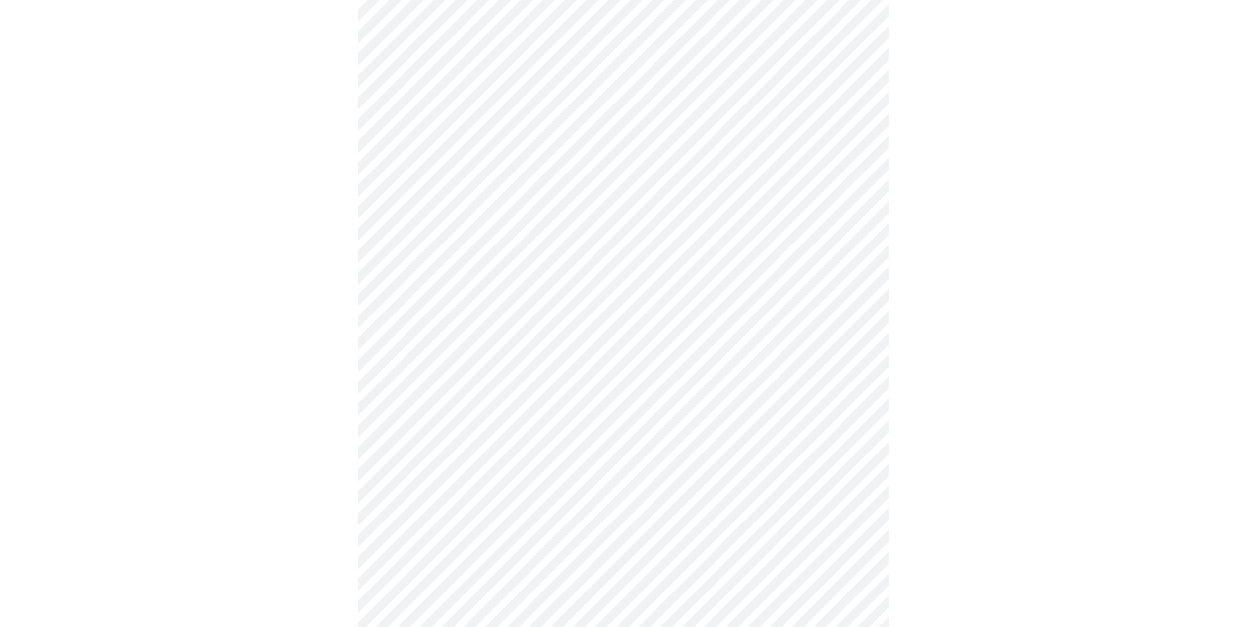
scroll to position [3381, 0]
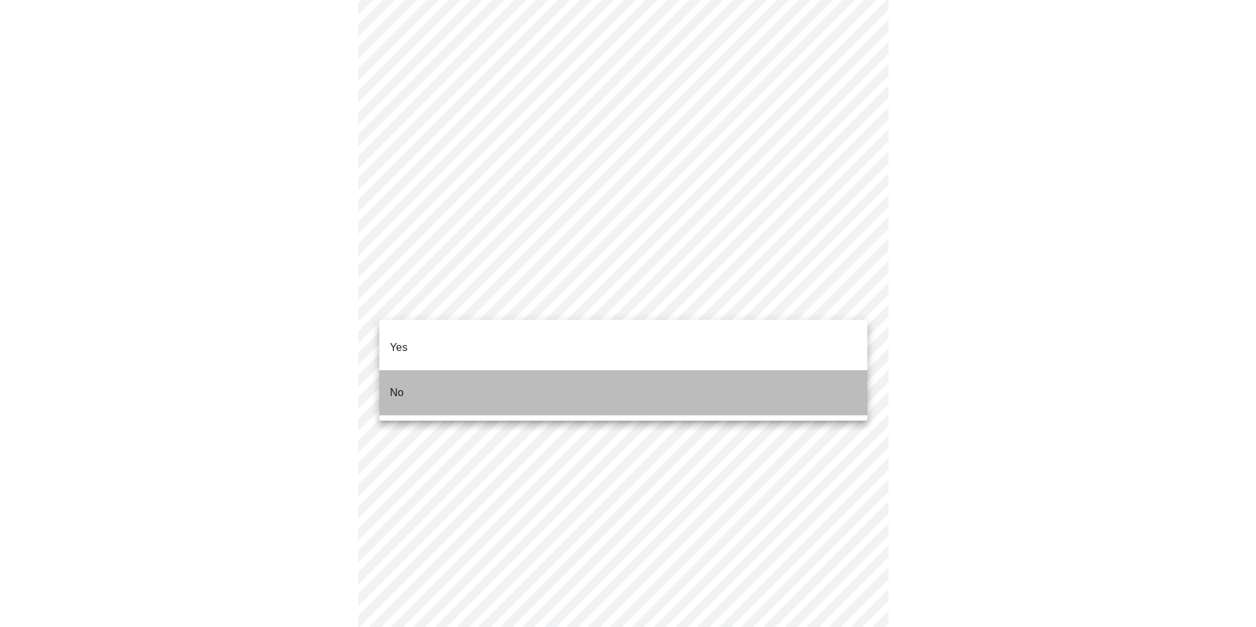
click at [516, 381] on li "No" at bounding box center [623, 392] width 488 height 45
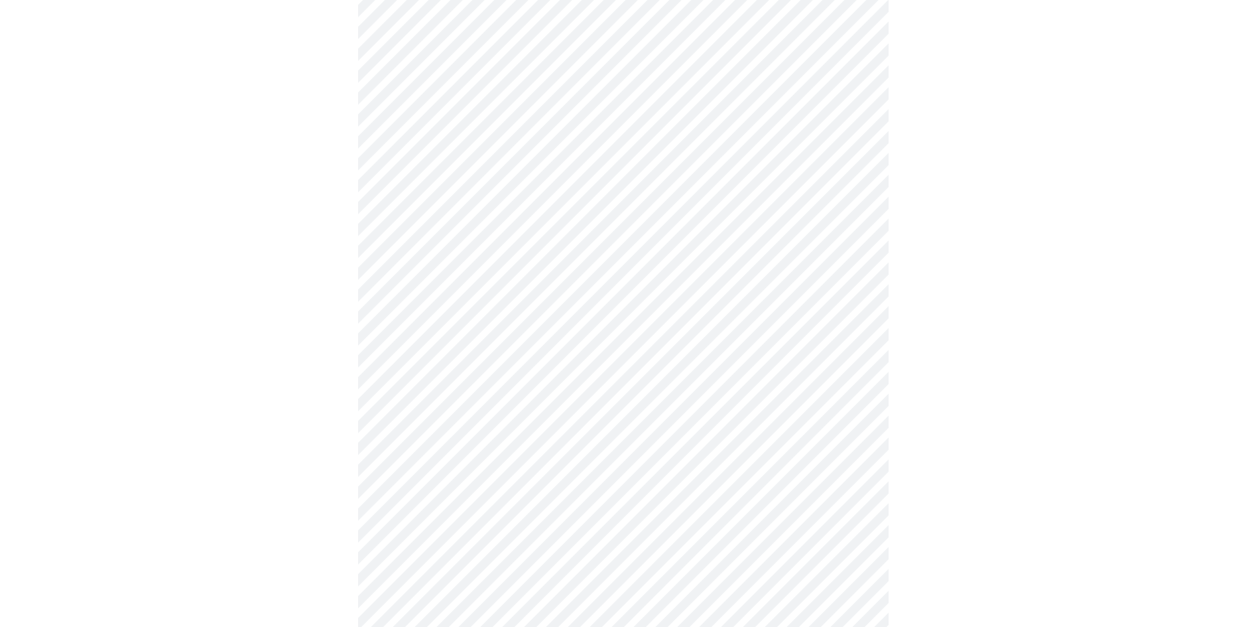
scroll to position [3522, 0]
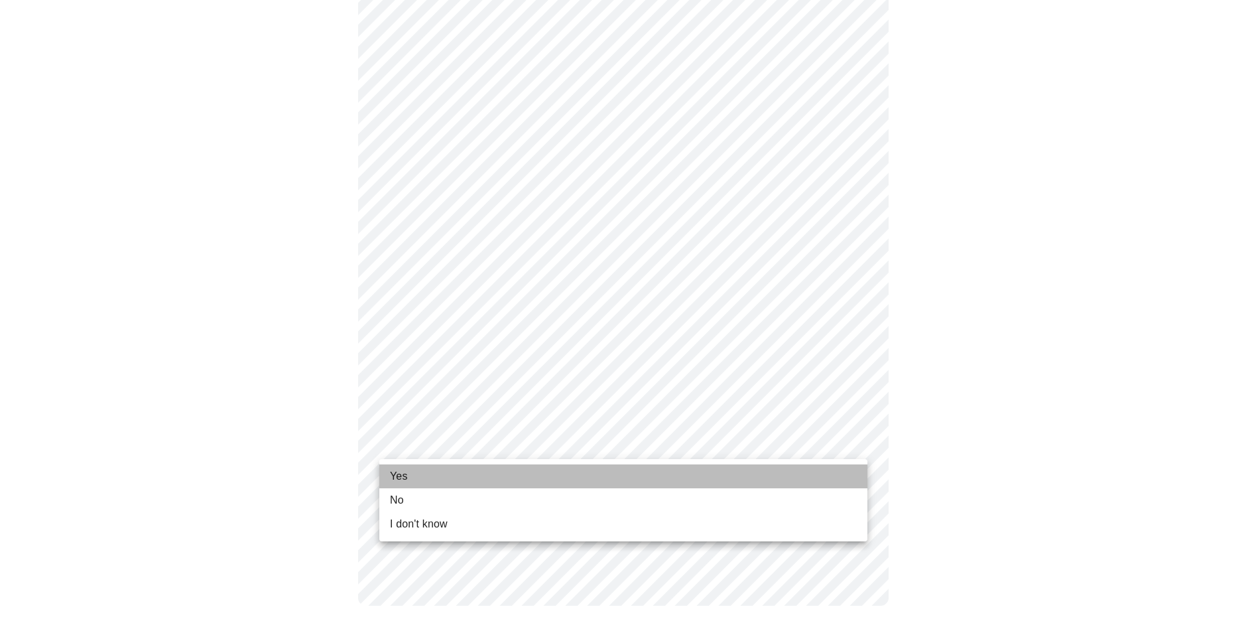
click at [557, 485] on li "Yes" at bounding box center [623, 476] width 488 height 24
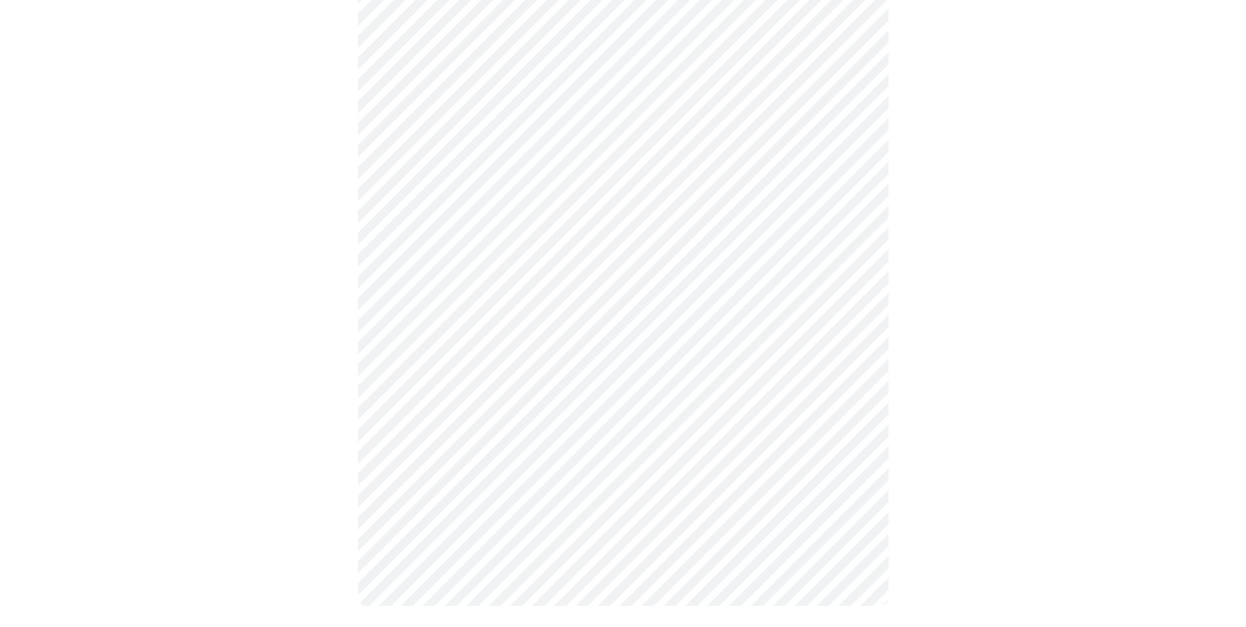
scroll to position [0, 0]
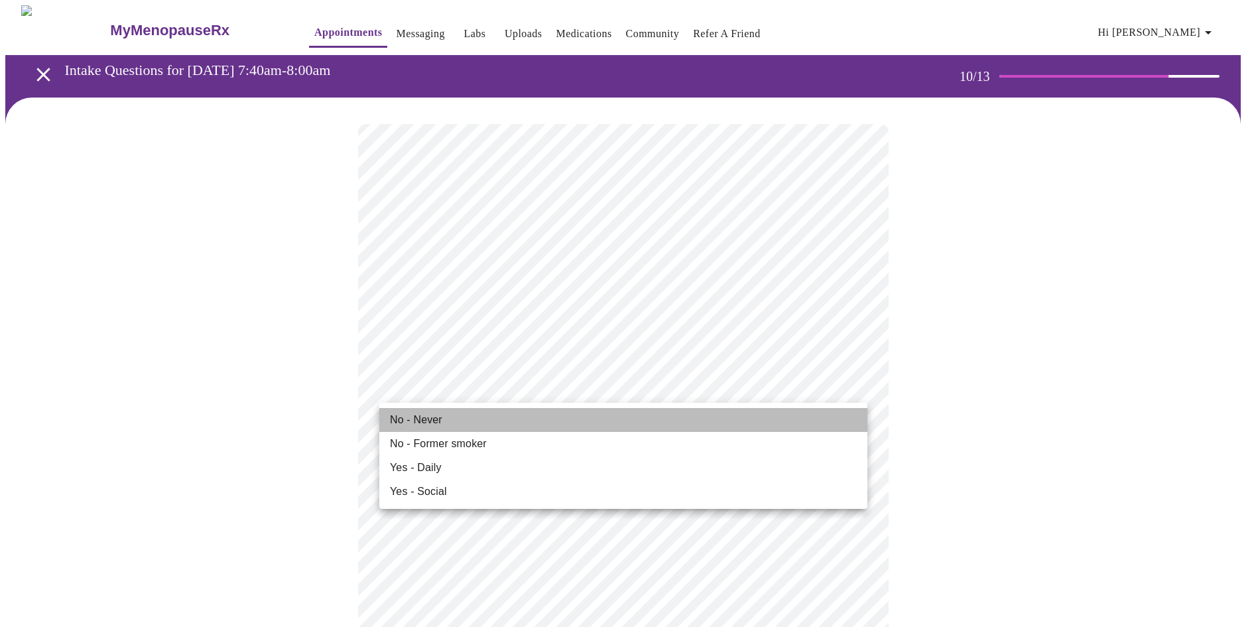
click at [432, 418] on span "No - Never" at bounding box center [416, 420] width 52 height 16
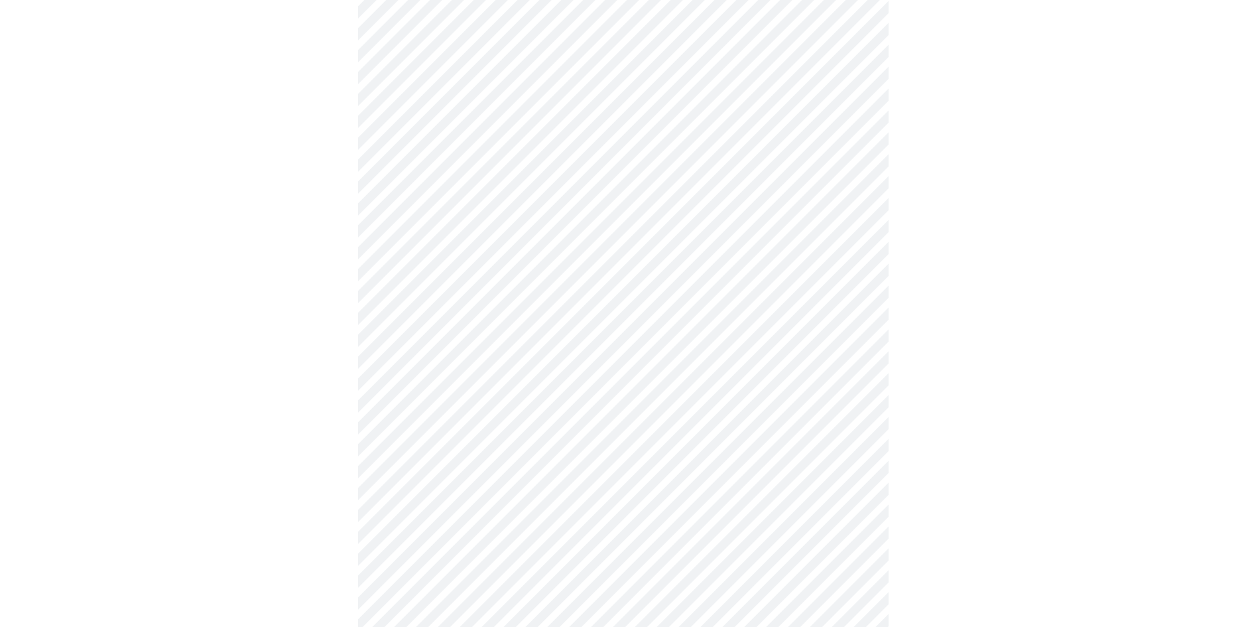
scroll to position [928, 0]
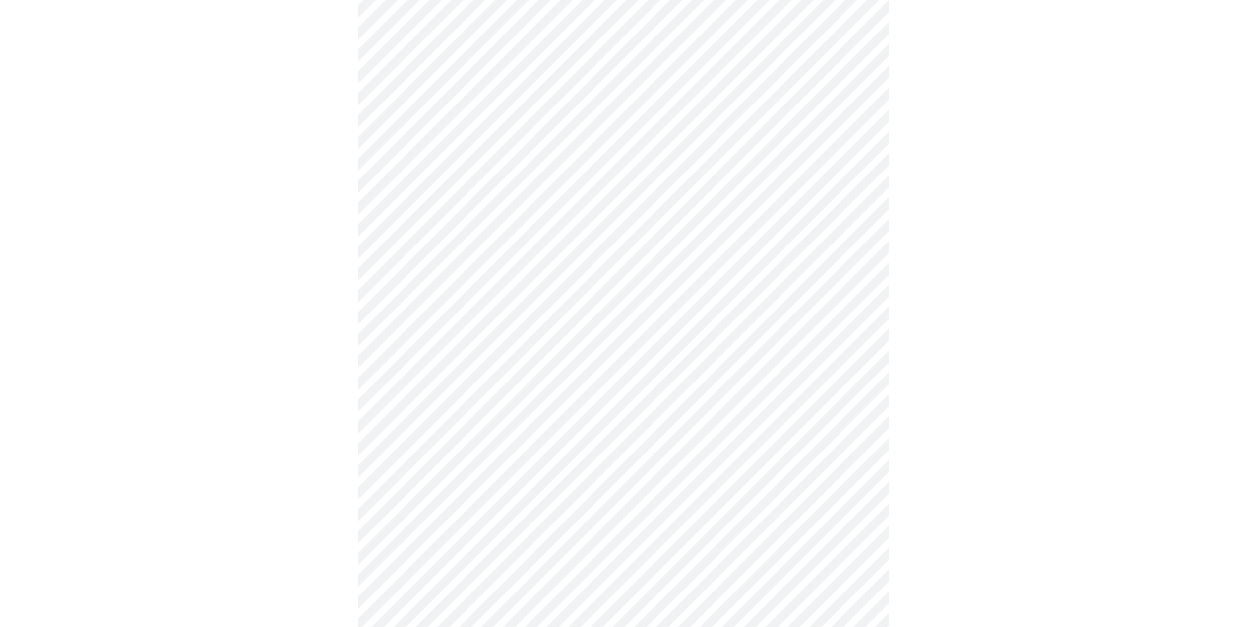
scroll to position [1061, 0]
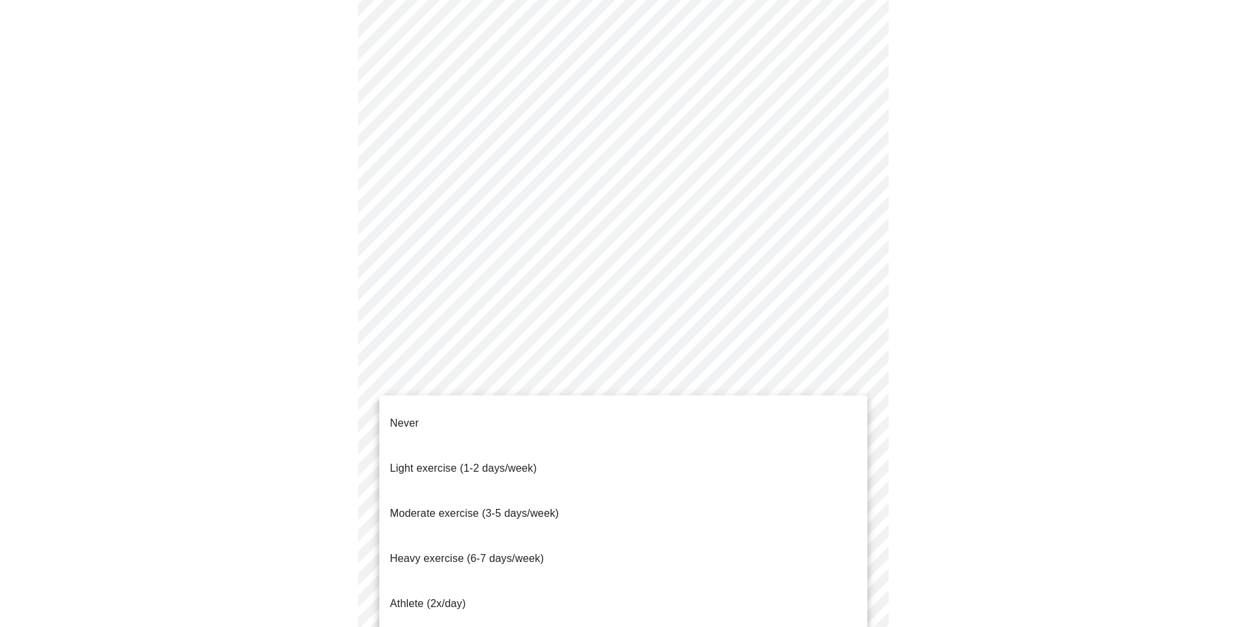
click at [566, 536] on li "Heavy exercise (6-7 days/week)" at bounding box center [623, 558] width 488 height 45
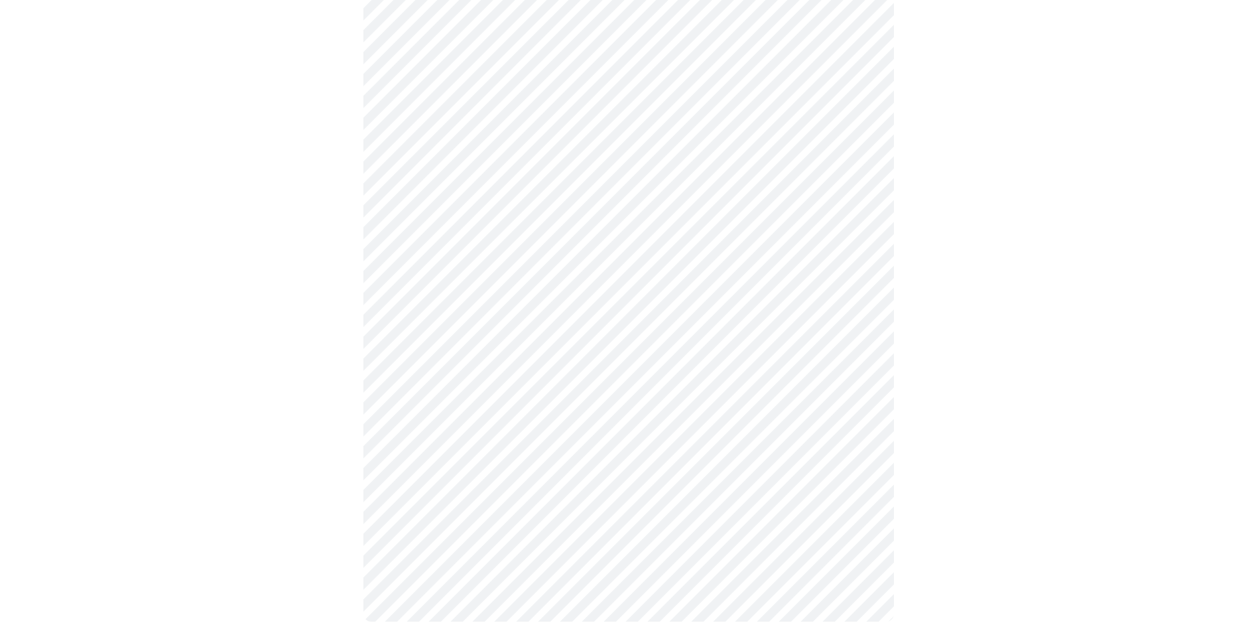
scroll to position [1095, 0]
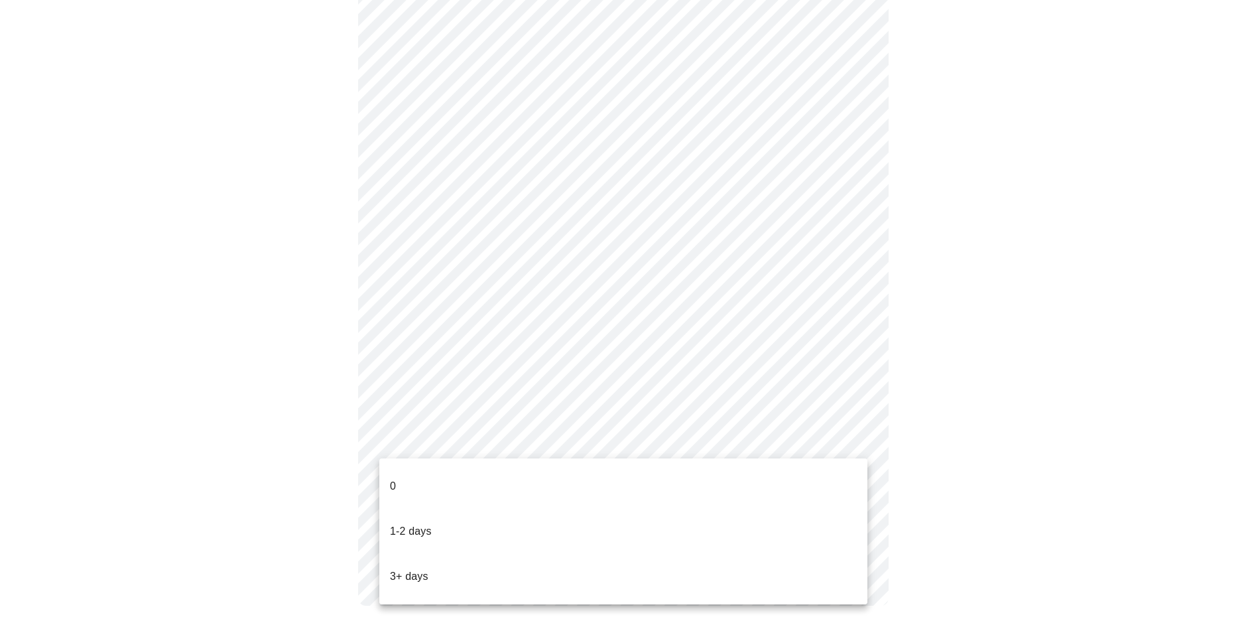
click at [505, 509] on li "1-2 days" at bounding box center [623, 531] width 488 height 45
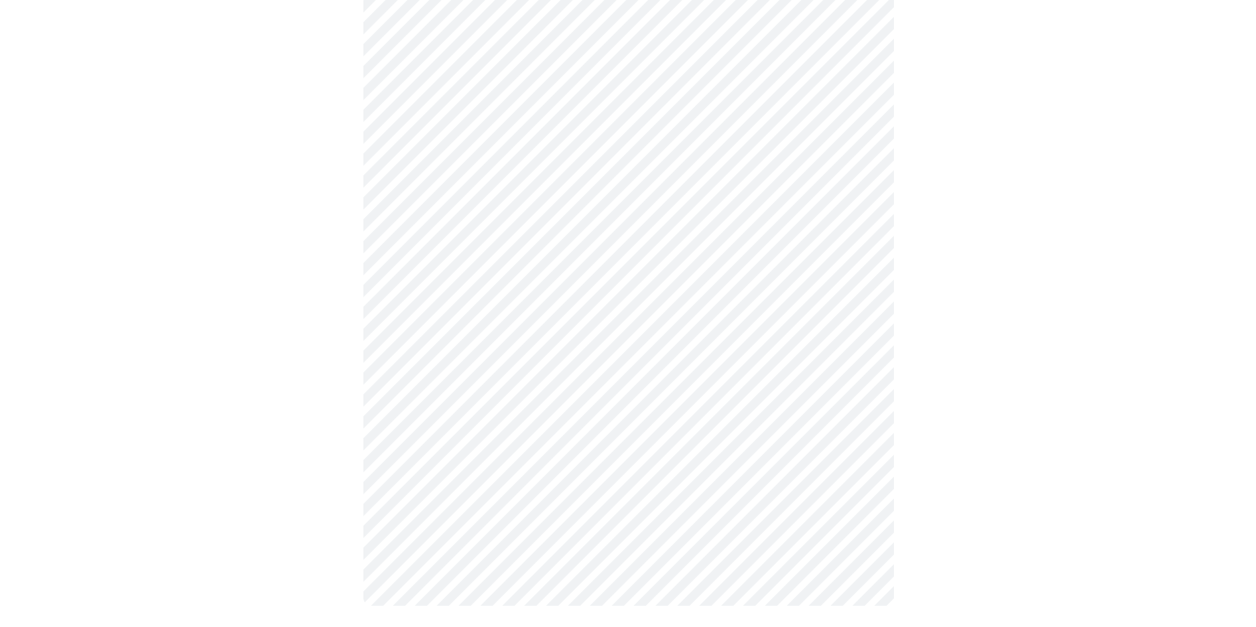
scroll to position [0, 0]
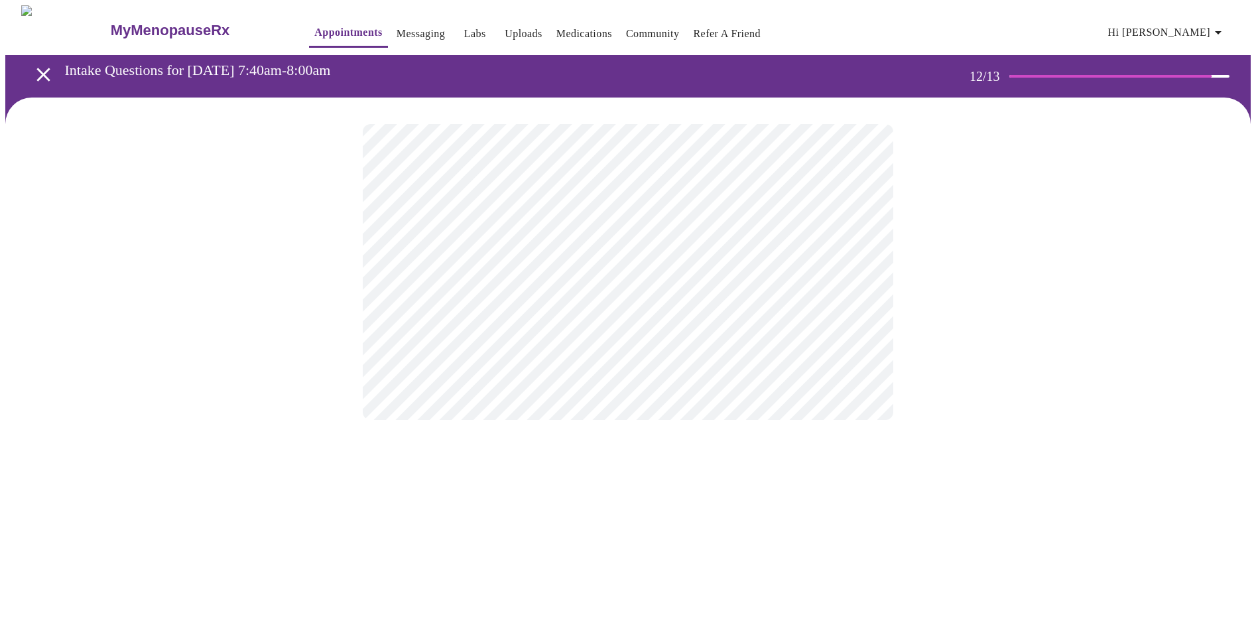
click at [827, 280] on body "MyMenopauseRx Appointments Messaging Labs Uploads Medications Community Refer a…" at bounding box center [627, 225] width 1245 height 441
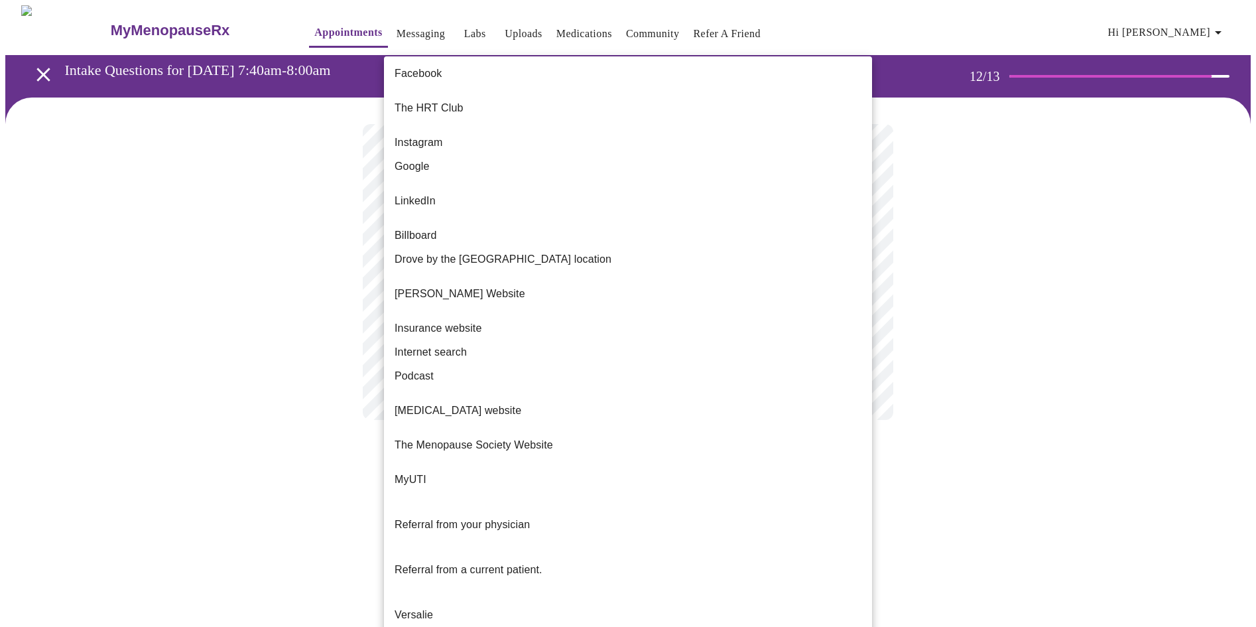
click at [1049, 265] on div at bounding box center [628, 313] width 1256 height 627
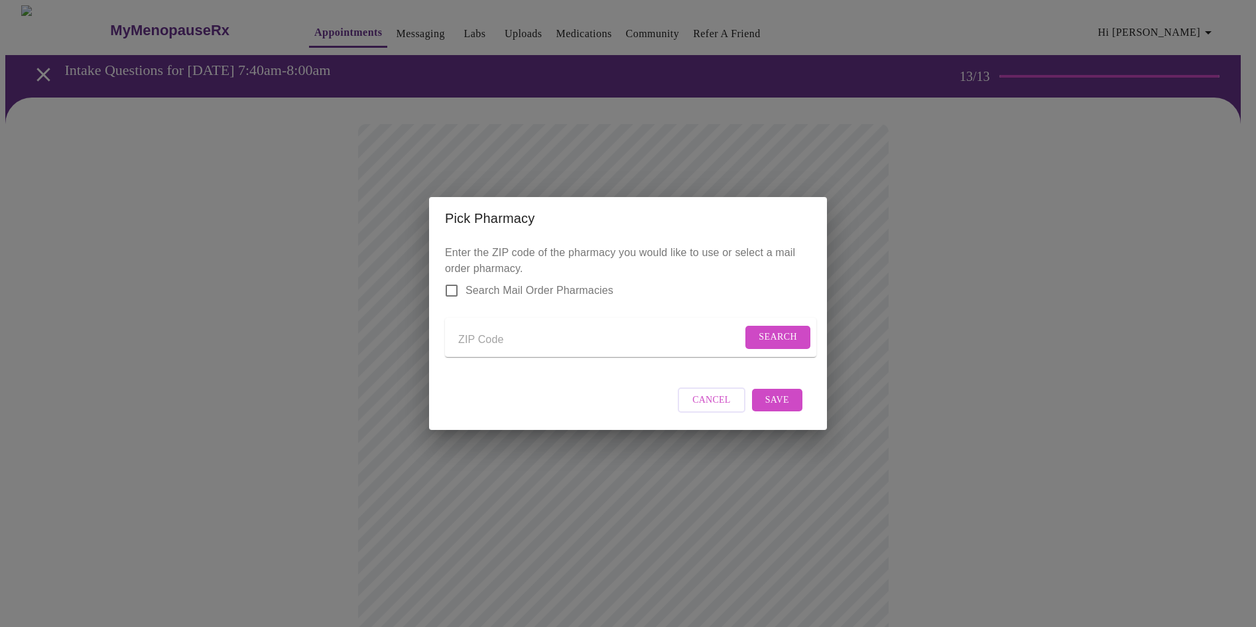
click at [490, 337] on input "Send a message to your care team" at bounding box center [600, 339] width 284 height 21
type input "60134"
click at [765, 333] on span "Search" at bounding box center [777, 337] width 38 height 17
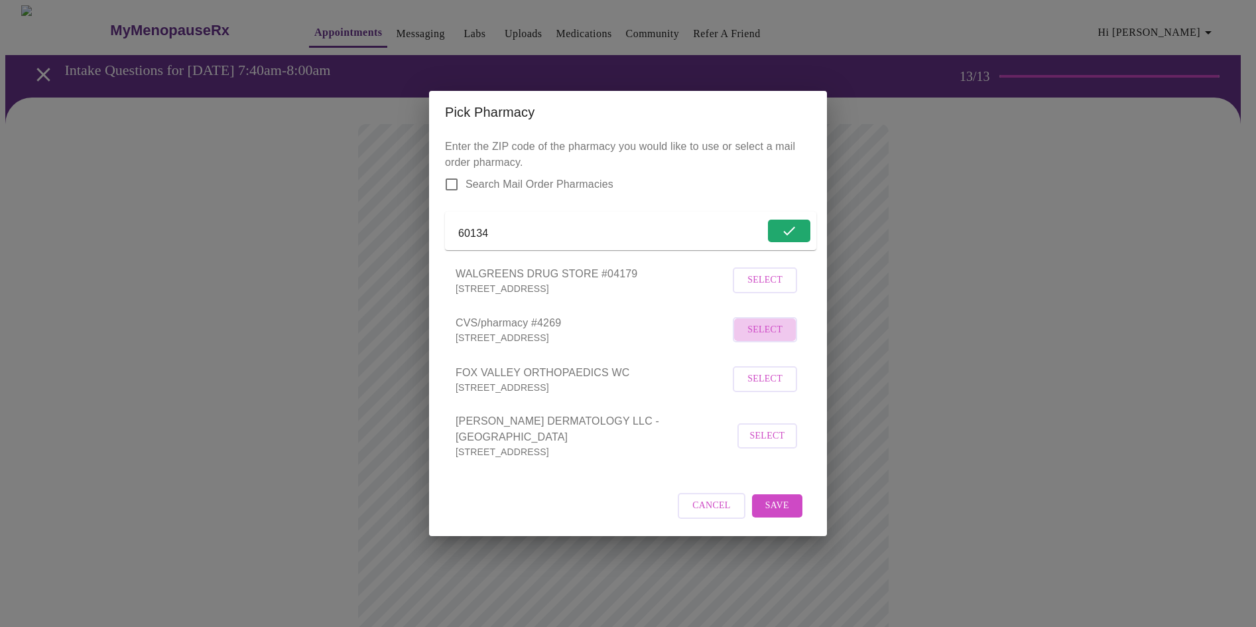
click at [749, 338] on span "Select" at bounding box center [764, 330] width 35 height 17
click at [774, 509] on span "Save" at bounding box center [777, 505] width 24 height 17
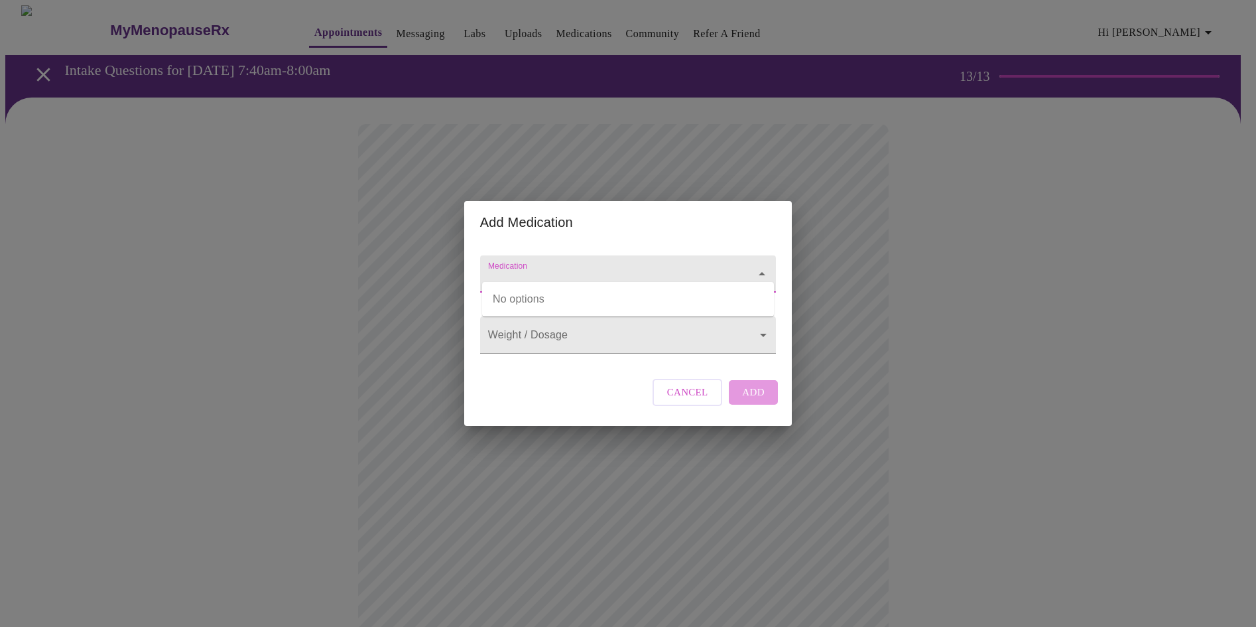
click at [634, 274] on input "Medication" at bounding box center [608, 280] width 247 height 25
click at [945, 297] on div "Add Medication Medication Weight / Dosage ​ Cancel Add" at bounding box center [628, 313] width 1256 height 627
click at [587, 268] on input "Medication" at bounding box center [608, 280] width 247 height 25
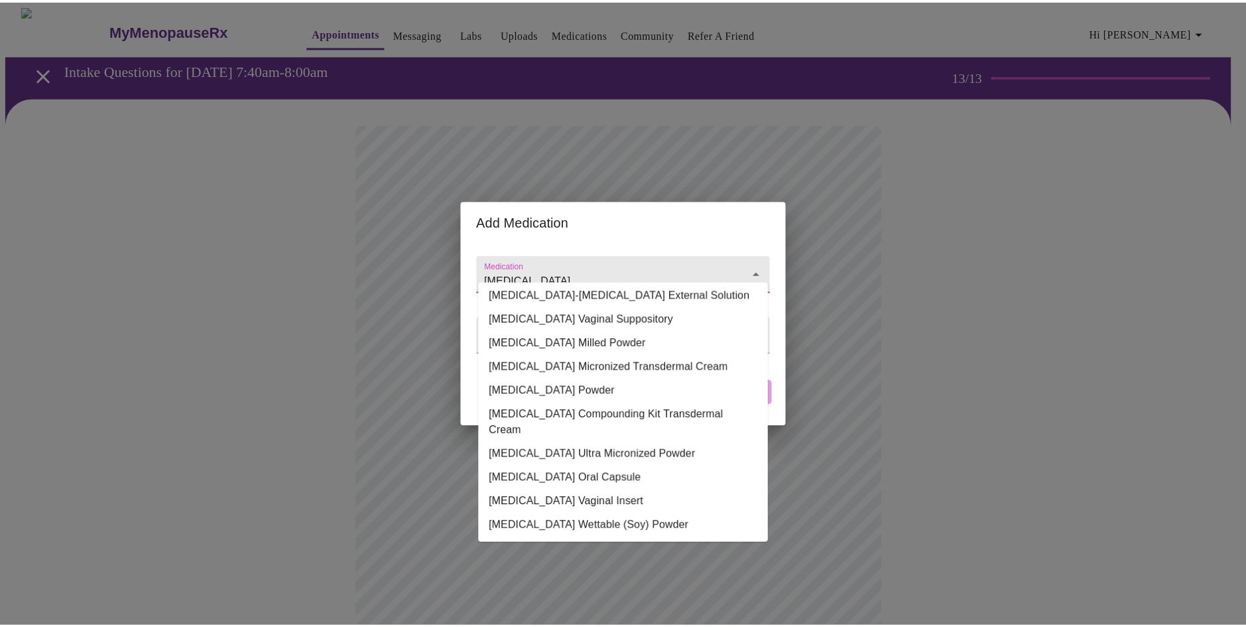
scroll to position [78, 0]
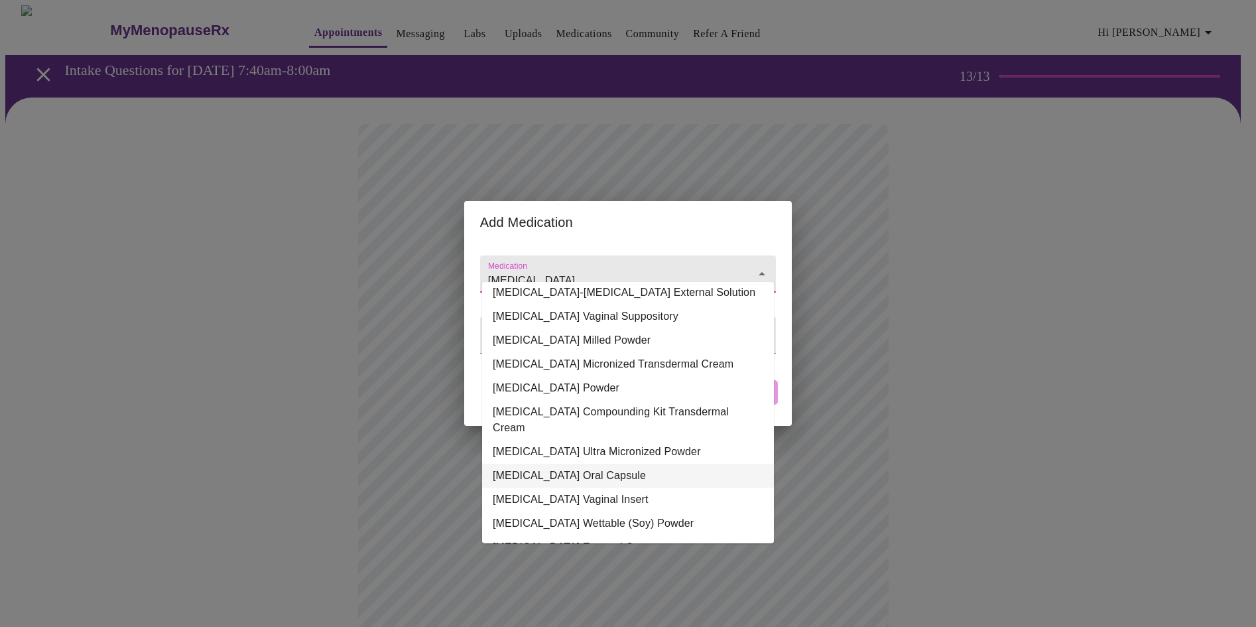
click at [604, 463] on li "Progesterone Oral Capsule" at bounding box center [628, 475] width 292 height 24
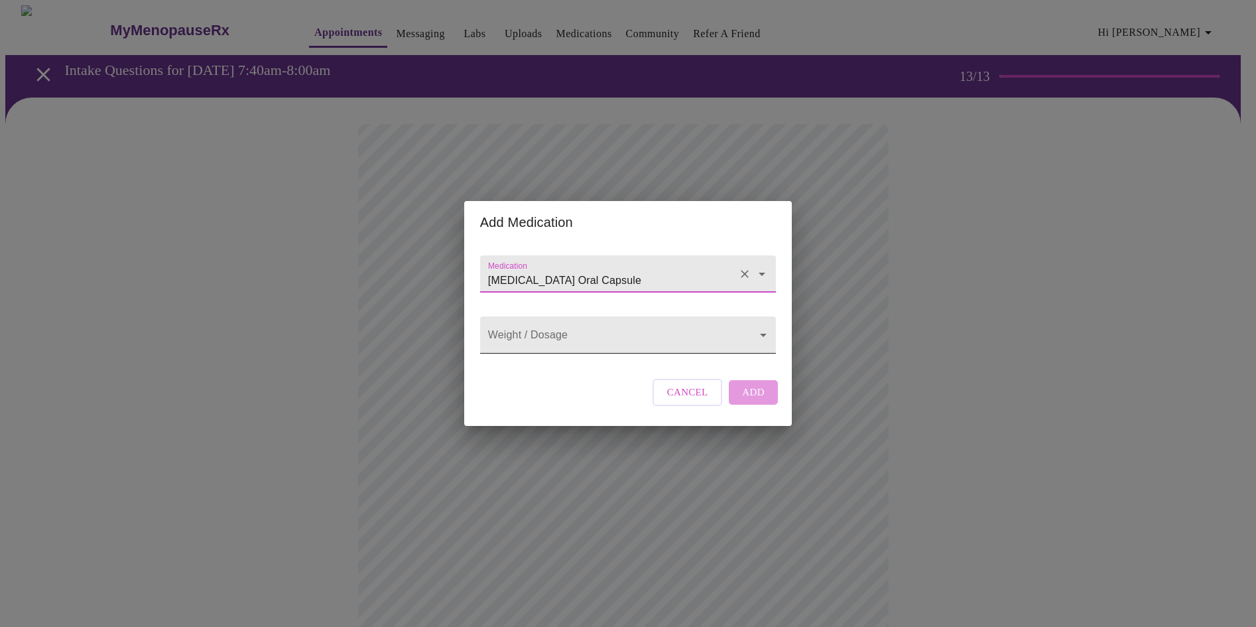
type input "Progesterone Oral Capsule"
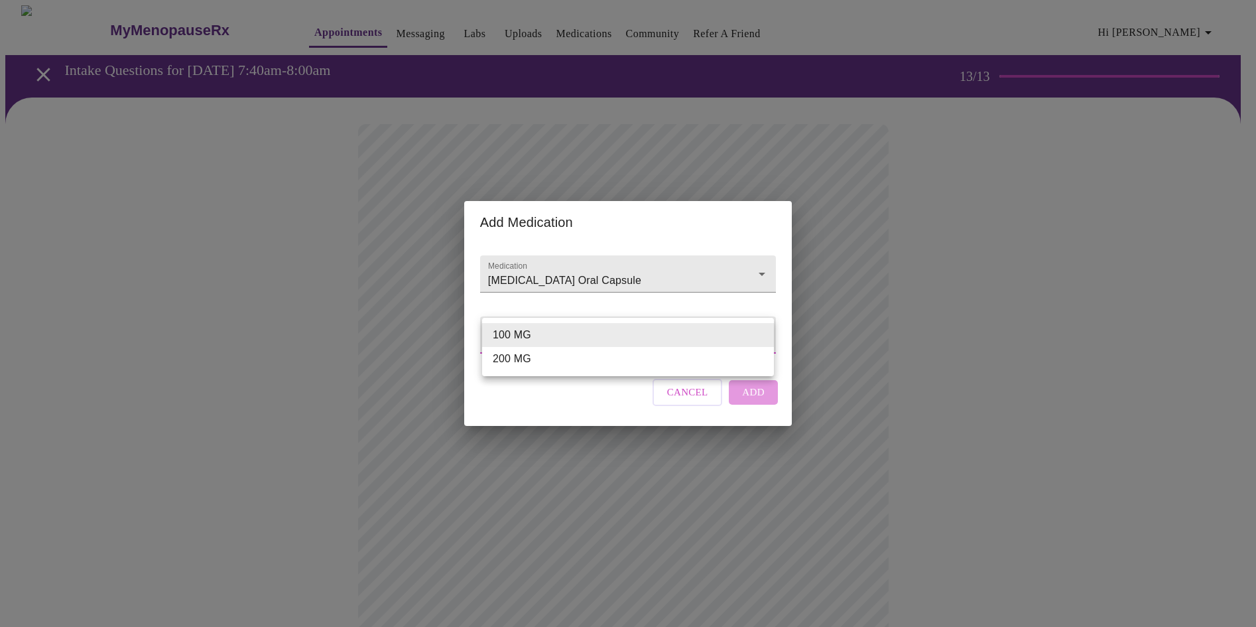
click at [619, 337] on body "MyMenopauseRx Appointments Messaging Labs Uploads Medications Community Refer a…" at bounding box center [627, 503] width 1245 height 997
click at [585, 338] on li "100 MG" at bounding box center [628, 335] width 292 height 24
type input "100 MG"
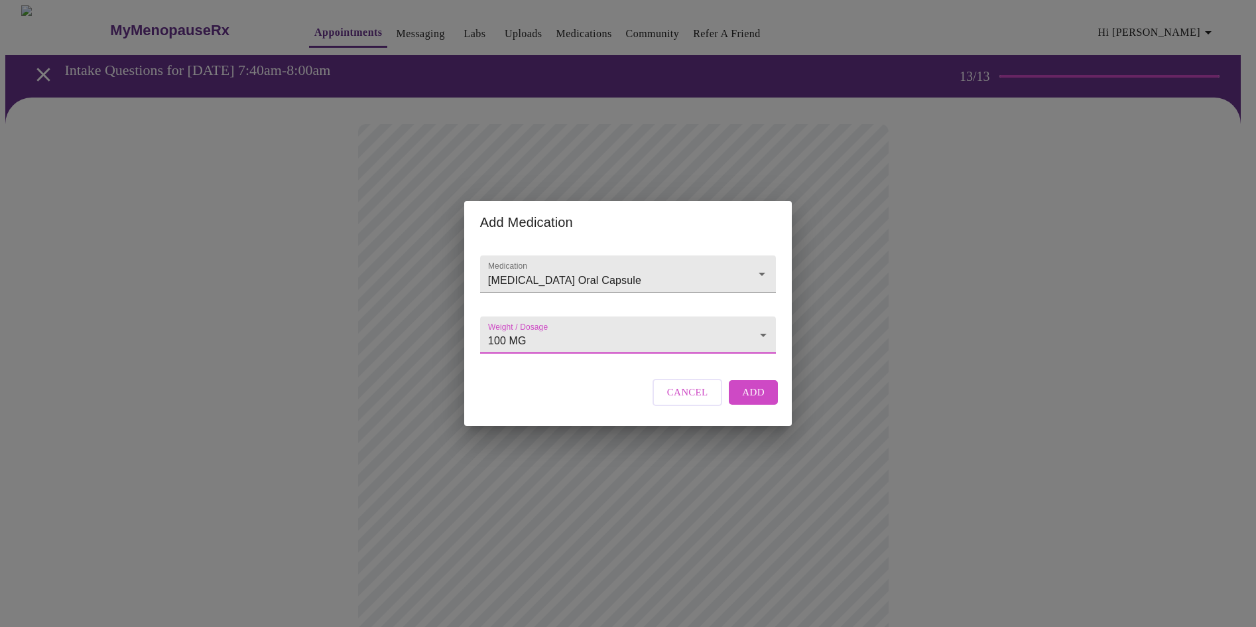
click at [758, 400] on span "Add" at bounding box center [753, 391] width 23 height 17
click at [575, 272] on input "Medication" at bounding box center [608, 280] width 247 height 25
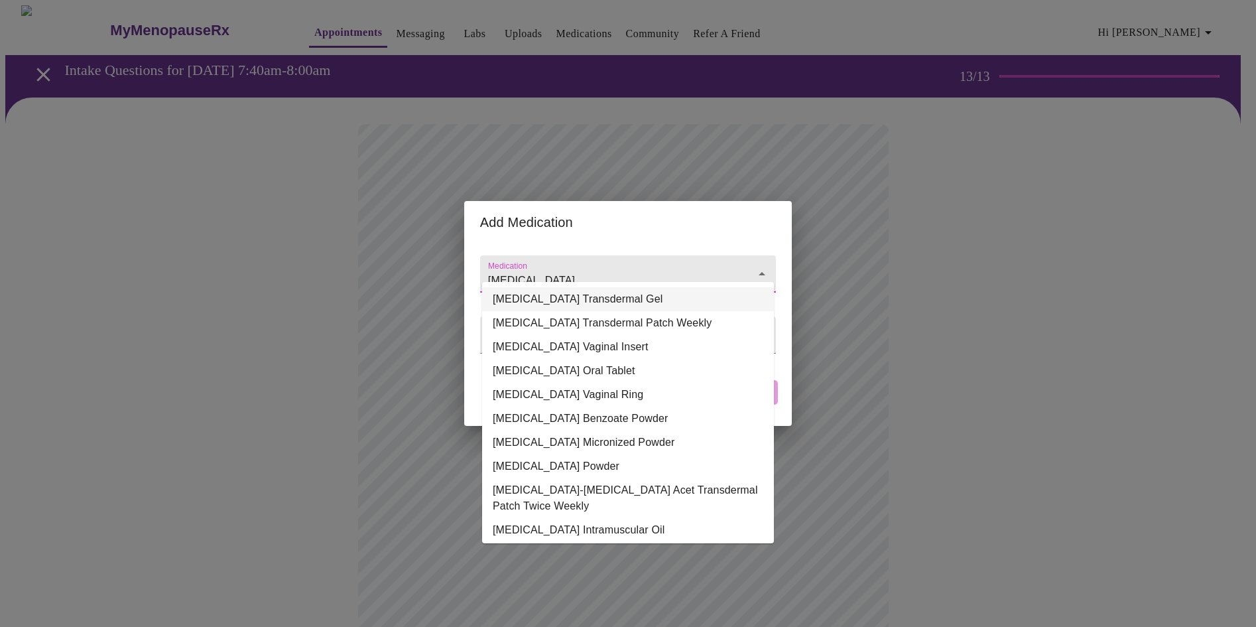
click at [575, 293] on li "Estradiol Transdermal Gel" at bounding box center [628, 299] width 292 height 24
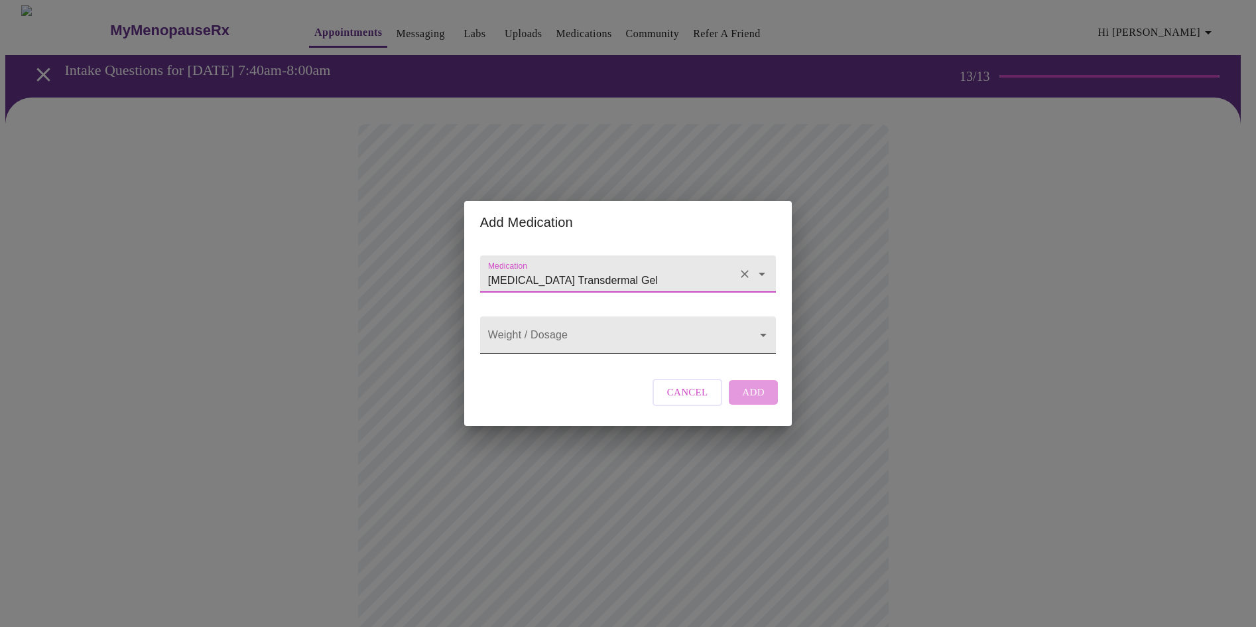
type input "Estradiol Transdermal Gel"
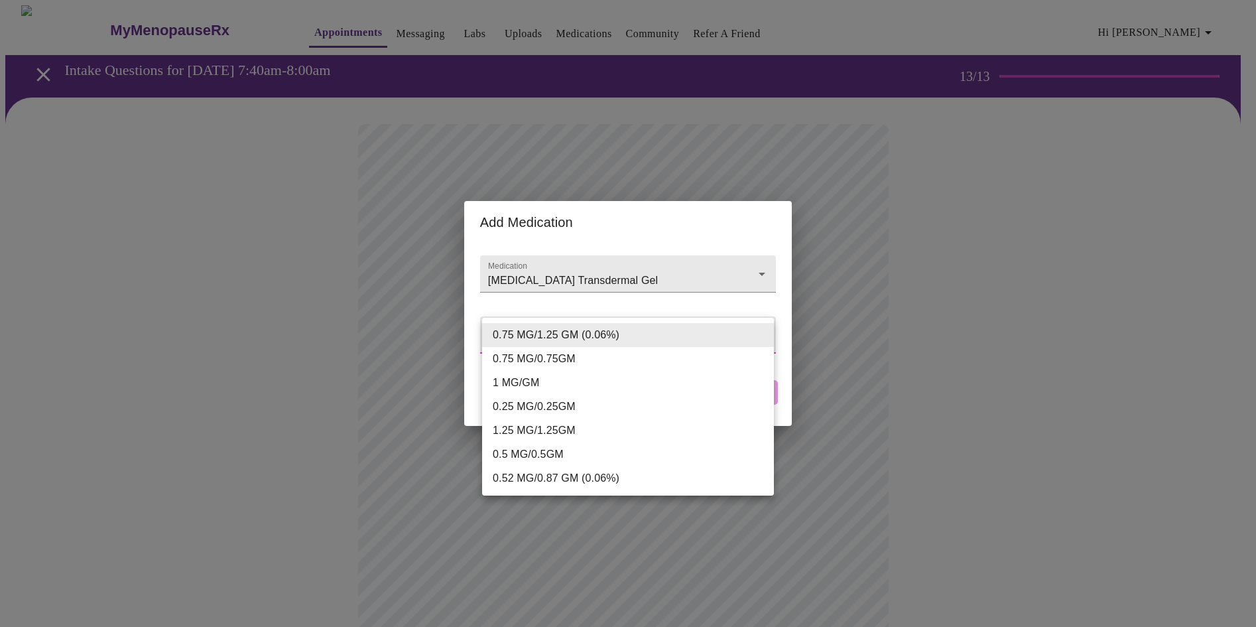
click at [551, 334] on body "MyMenopauseRx Appointments Messaging Labs Uploads Medications Community Refer a…" at bounding box center [627, 518] width 1245 height 1026
click at [535, 380] on li "1 MG/GM" at bounding box center [628, 383] width 292 height 24
type input "1 MG/GM"
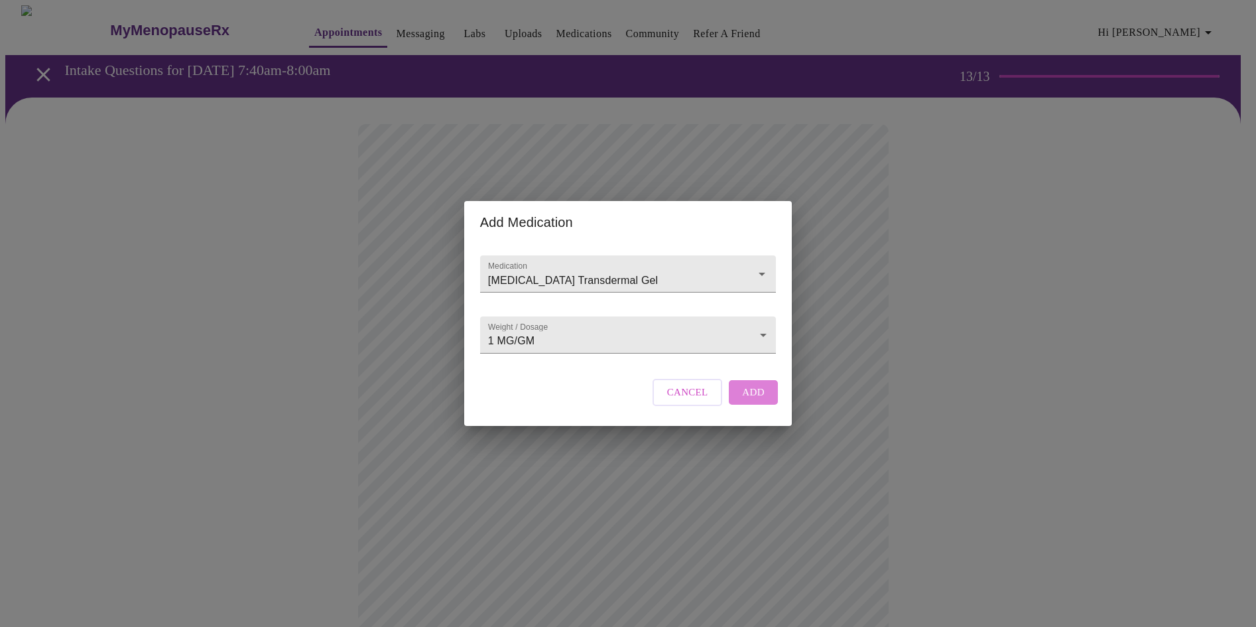
click at [763, 404] on button "Add" at bounding box center [753, 392] width 49 height 24
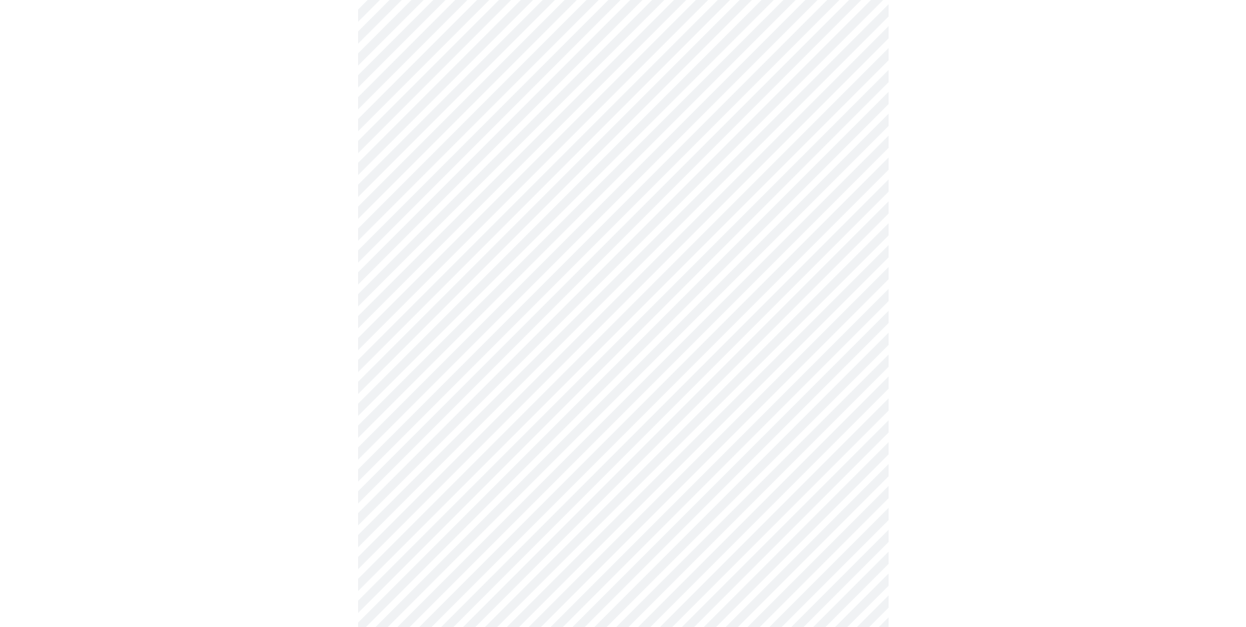
scroll to position [449, 0]
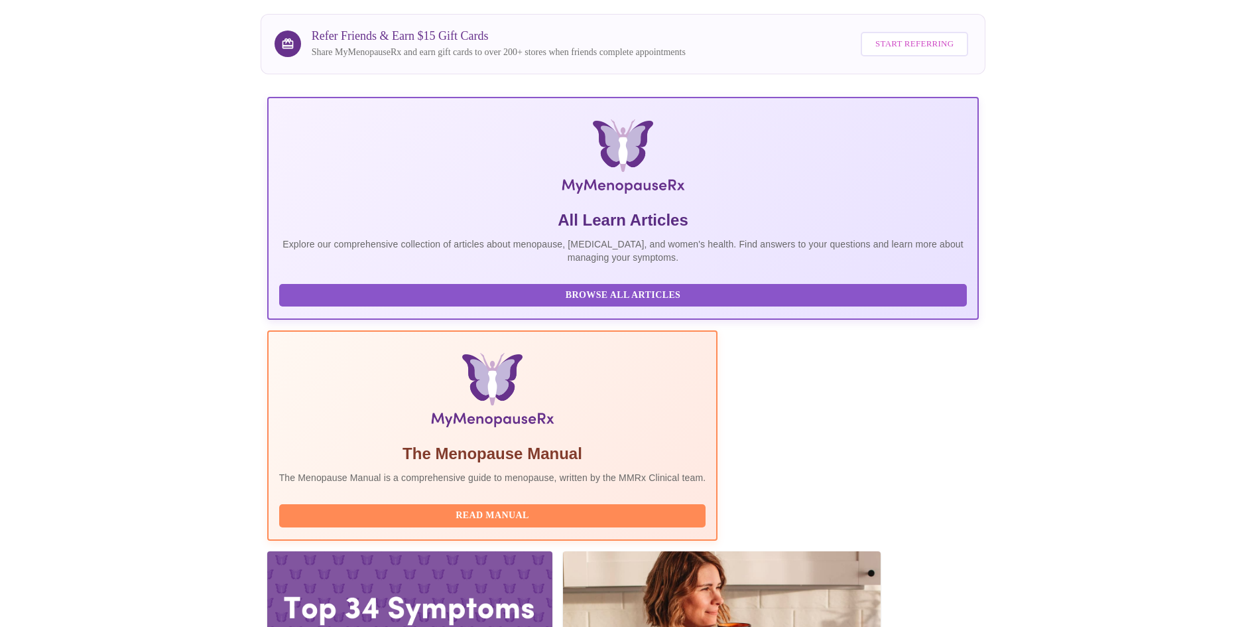
scroll to position [99, 0]
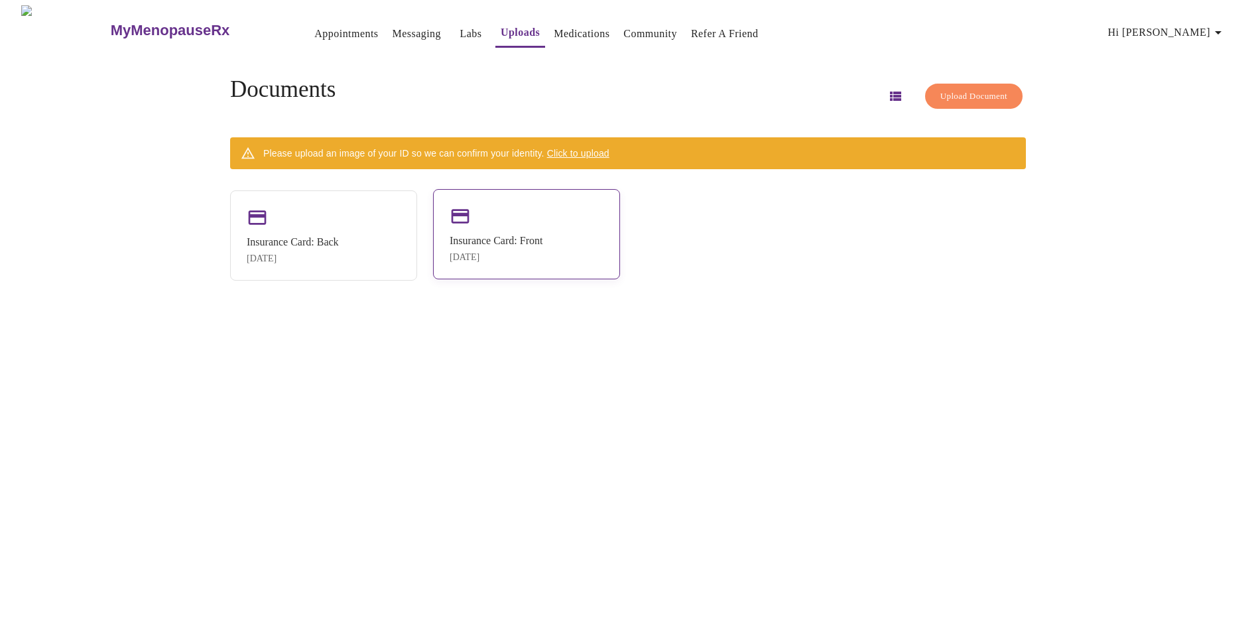
click at [564, 255] on div "Insurance Card: Front [DATE]" at bounding box center [526, 234] width 187 height 90
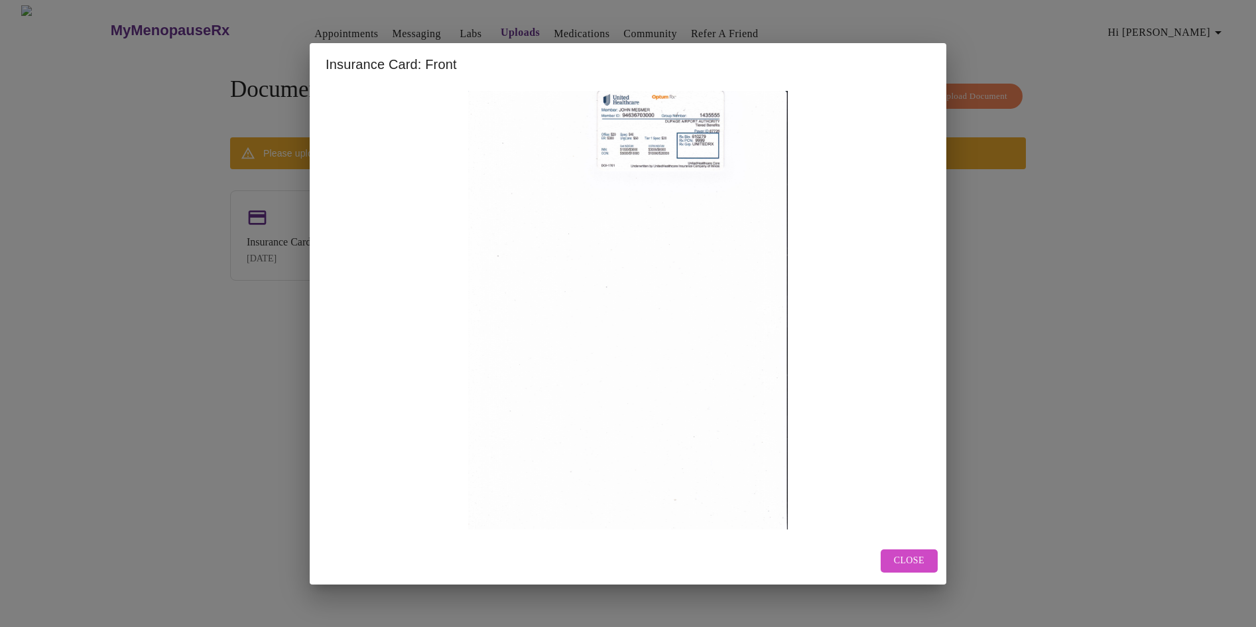
drag, startPoint x: 908, startPoint y: 562, endPoint x: 910, endPoint y: 552, distance: 10.7
click at [909, 561] on span "Close" at bounding box center [909, 560] width 30 height 17
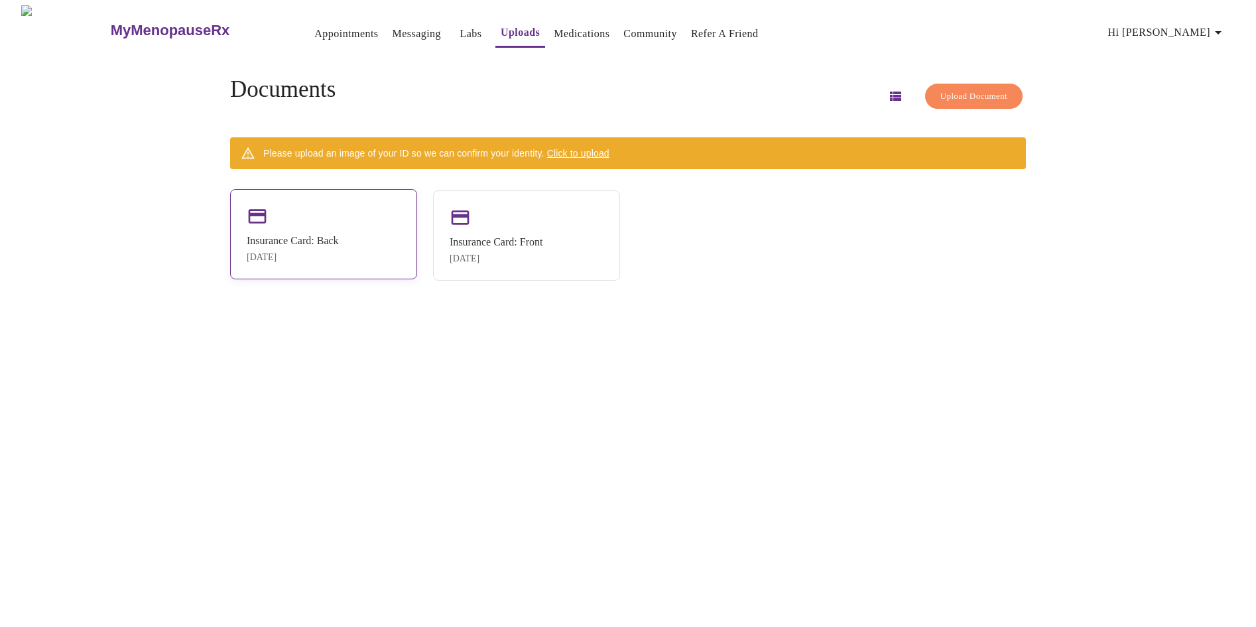
click at [339, 267] on div "Insurance Card: Back [DATE]" at bounding box center [323, 234] width 187 height 90
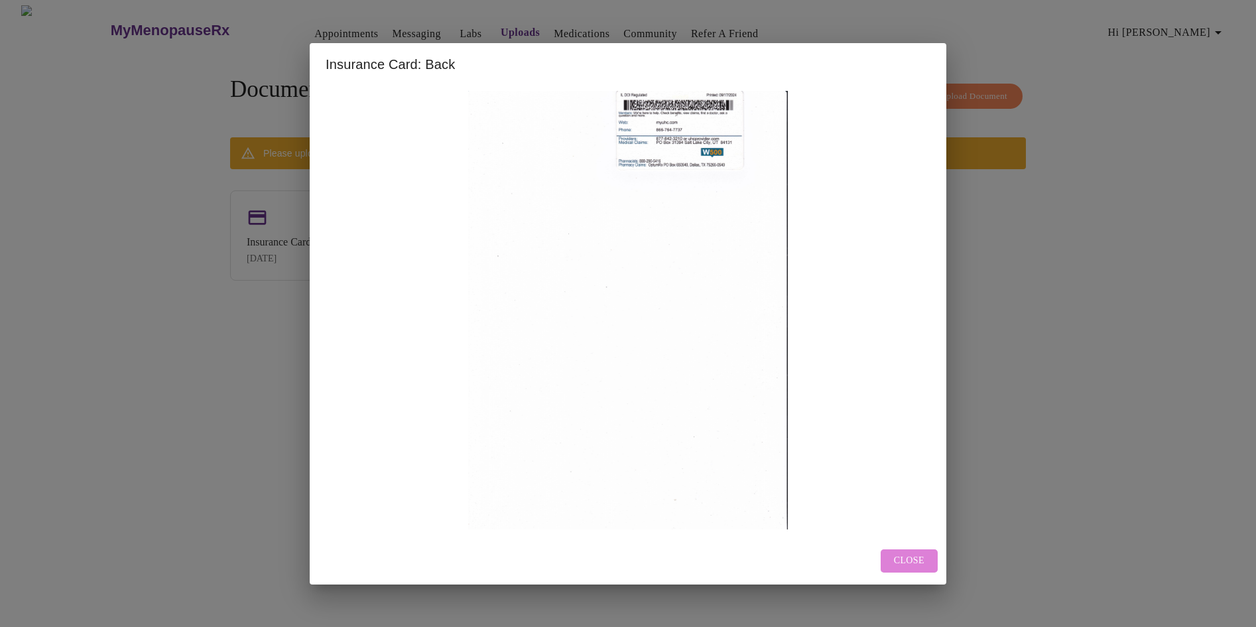
click at [915, 554] on span "Close" at bounding box center [909, 560] width 30 height 17
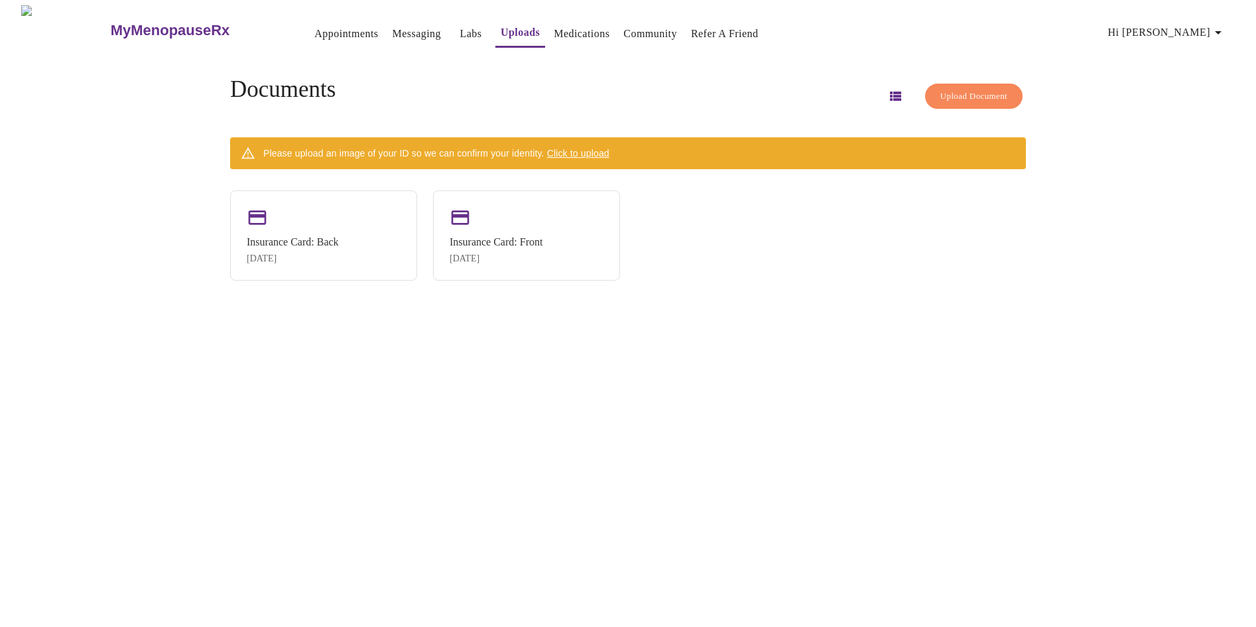
click at [940, 93] on span "Upload Document" at bounding box center [973, 96] width 67 height 15
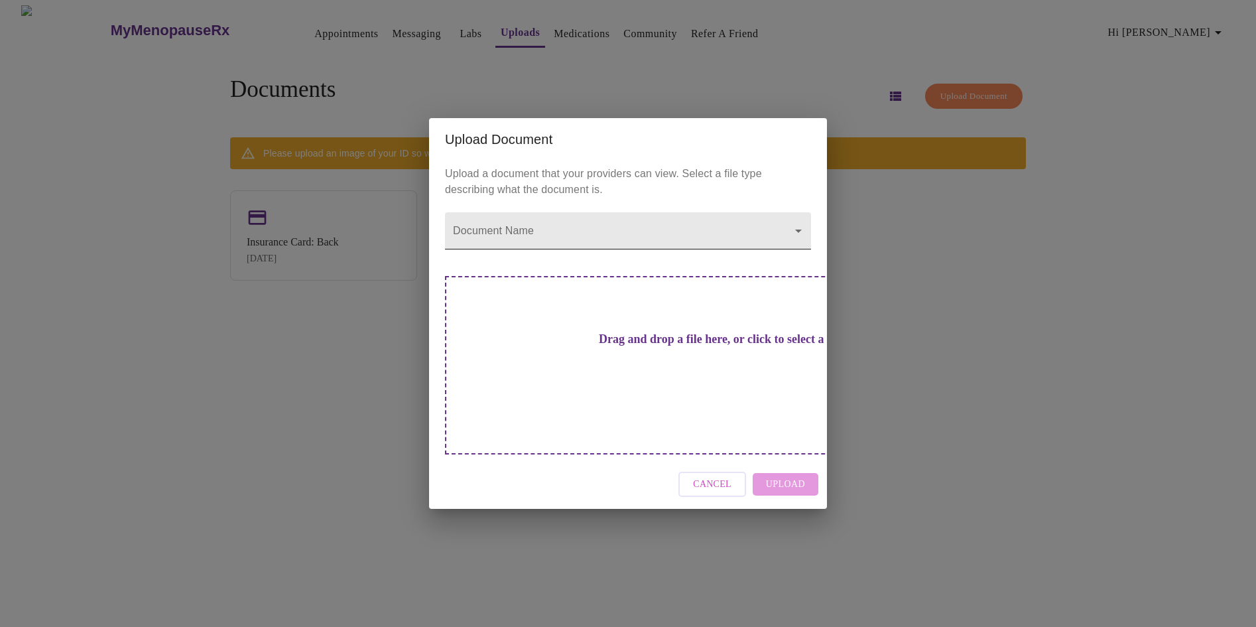
click at [804, 263] on body "MyMenopauseRx Appointments Messaging Labs Uploads Medications Community Refer a…" at bounding box center [627, 318] width 1245 height 627
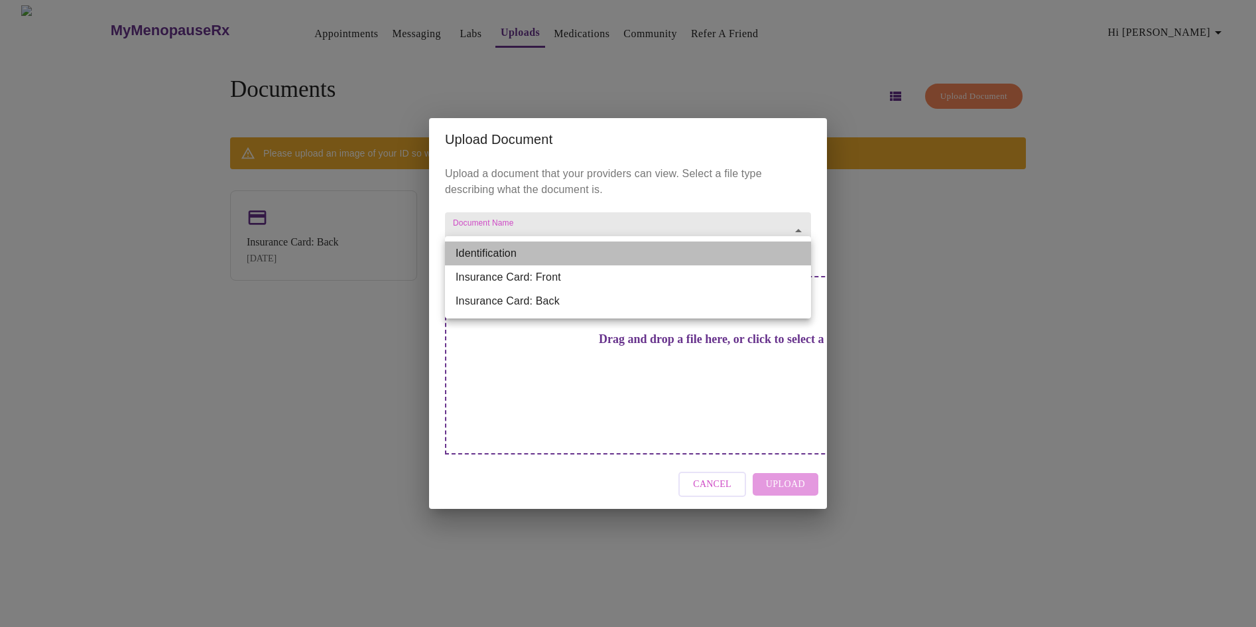
click at [555, 253] on li "Identification" at bounding box center [628, 253] width 366 height 24
type input "Identification"
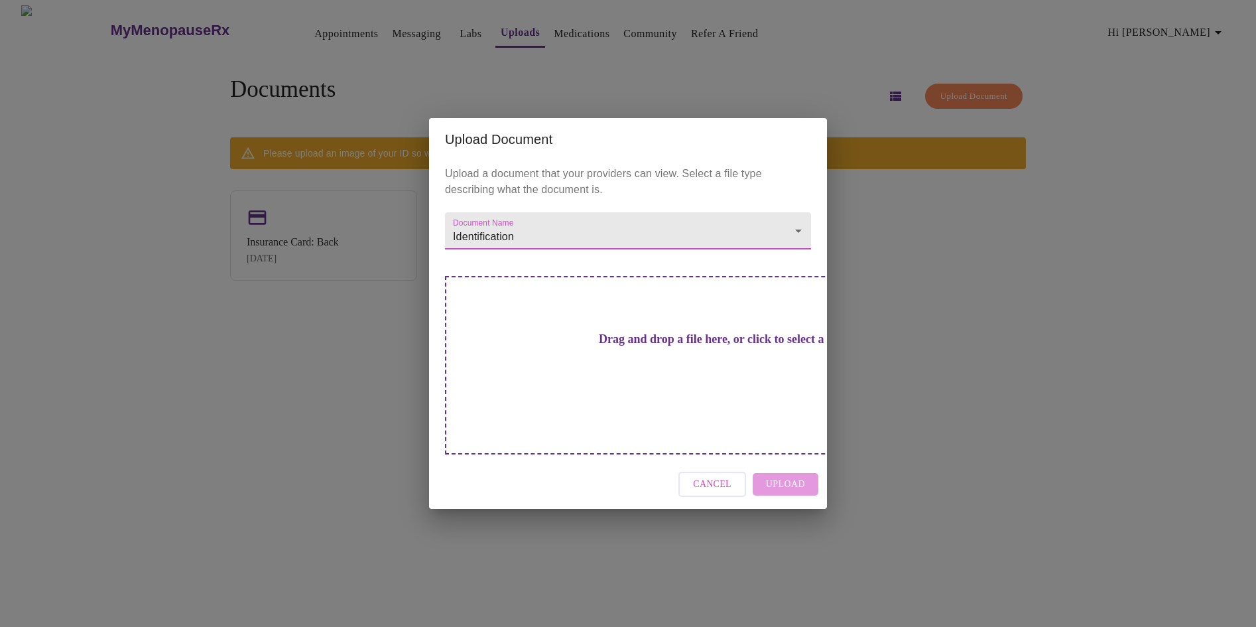
click at [657, 346] on h3 "Drag and drop a file here, or click to select a file" at bounding box center [721, 339] width 366 height 14
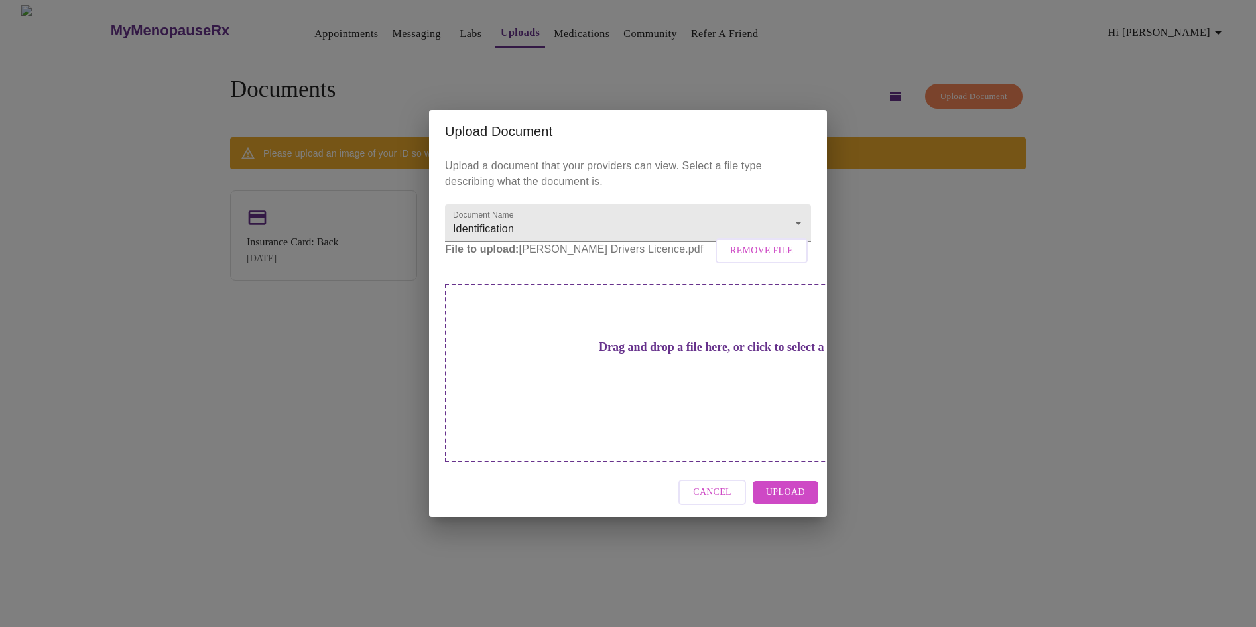
click at [778, 484] on span "Upload" at bounding box center [785, 492] width 39 height 17
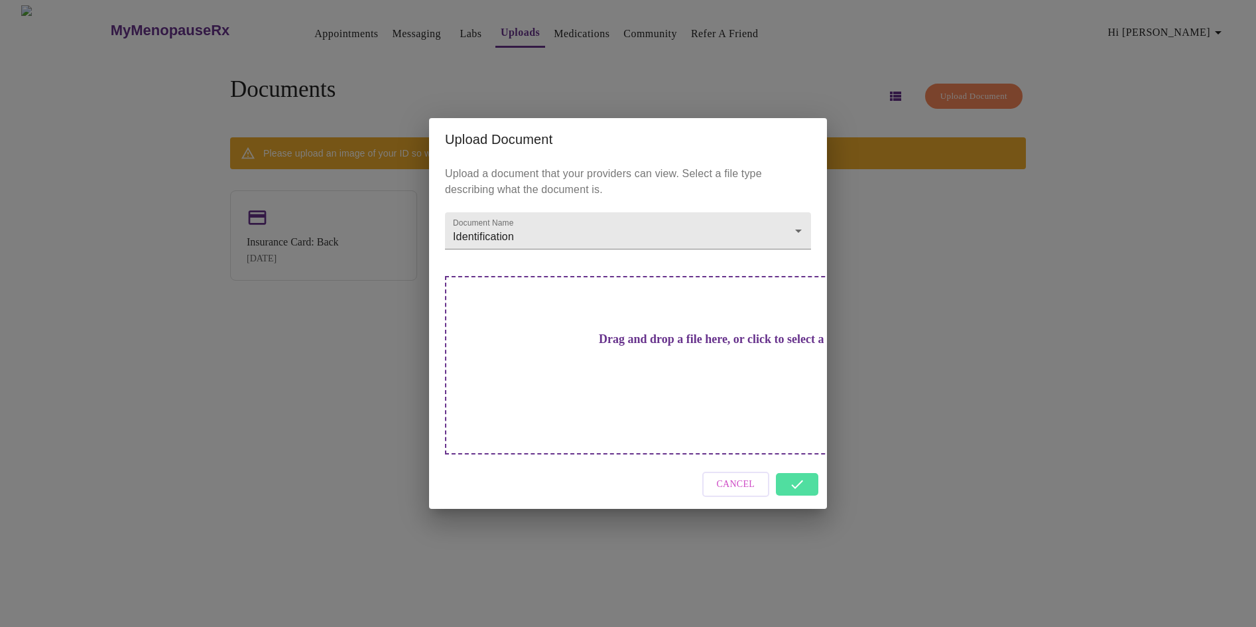
click at [921, 422] on div "Upload Document Upload a document that your providers can view. Select a file t…" at bounding box center [628, 313] width 1256 height 627
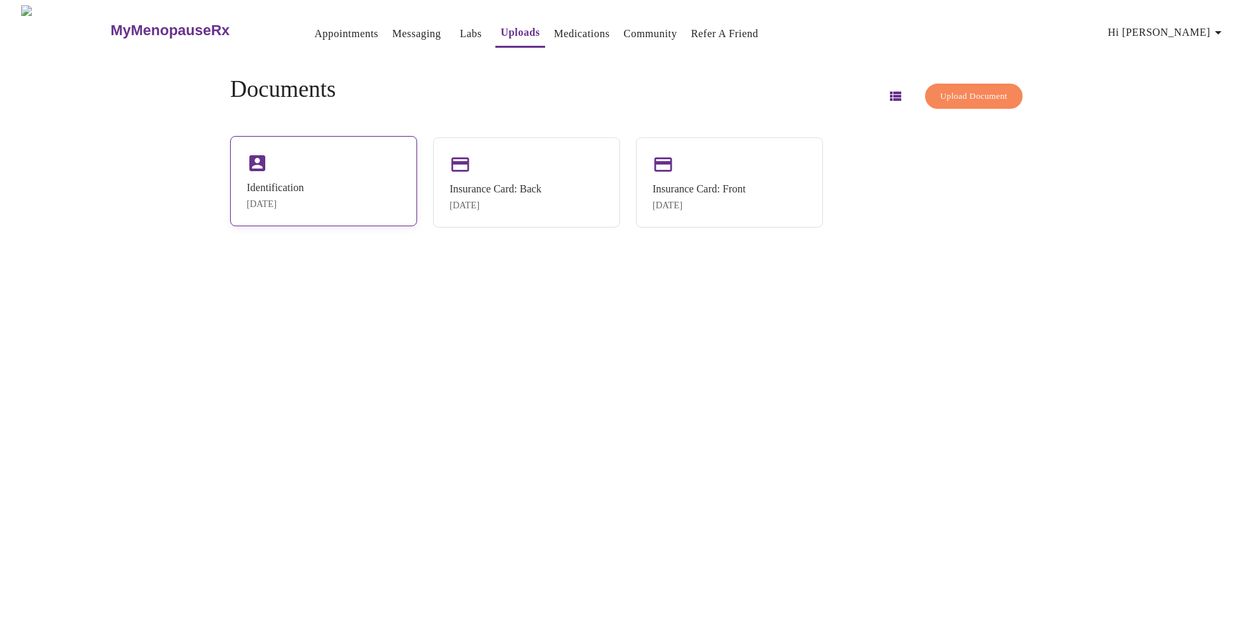
click at [357, 201] on div "Identification [DATE]" at bounding box center [323, 181] width 187 height 90
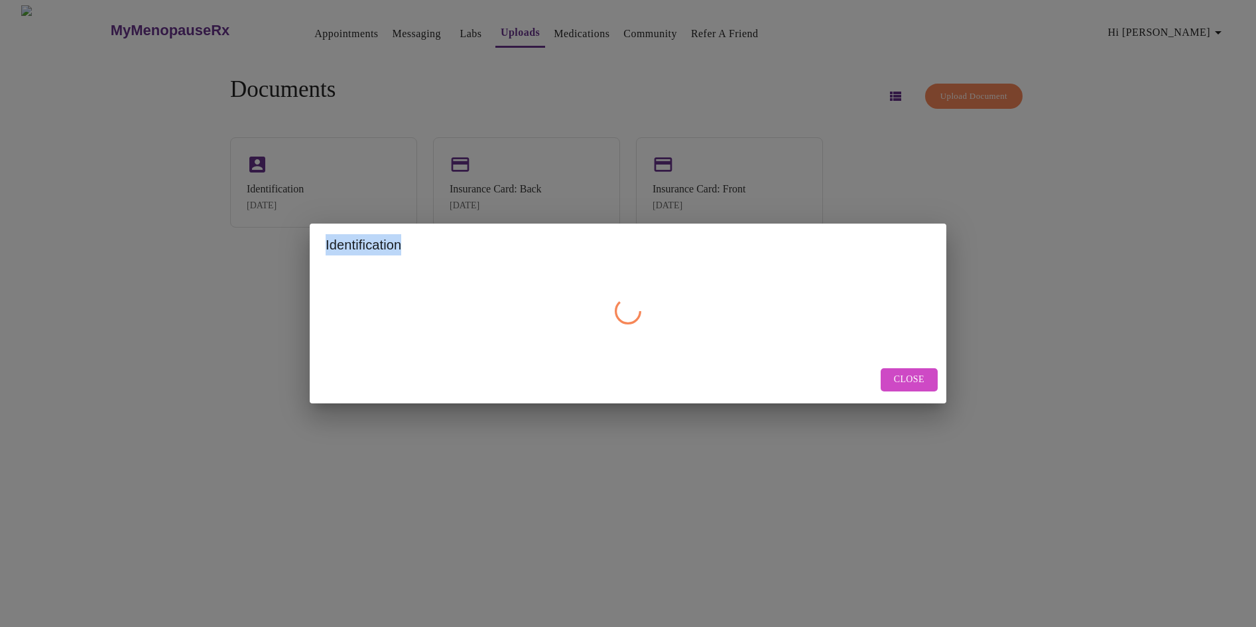
click at [358, 201] on div "Identification Close" at bounding box center [628, 313] width 1256 height 627
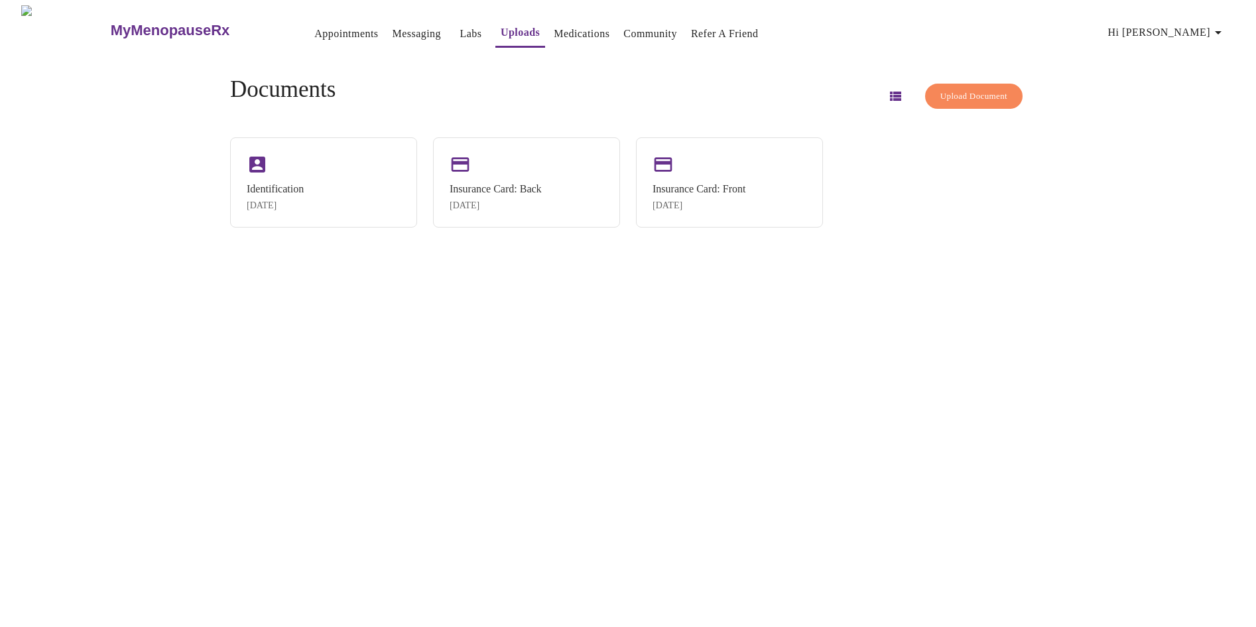
click at [358, 201] on div "Identification [DATE]" at bounding box center [323, 182] width 187 height 90
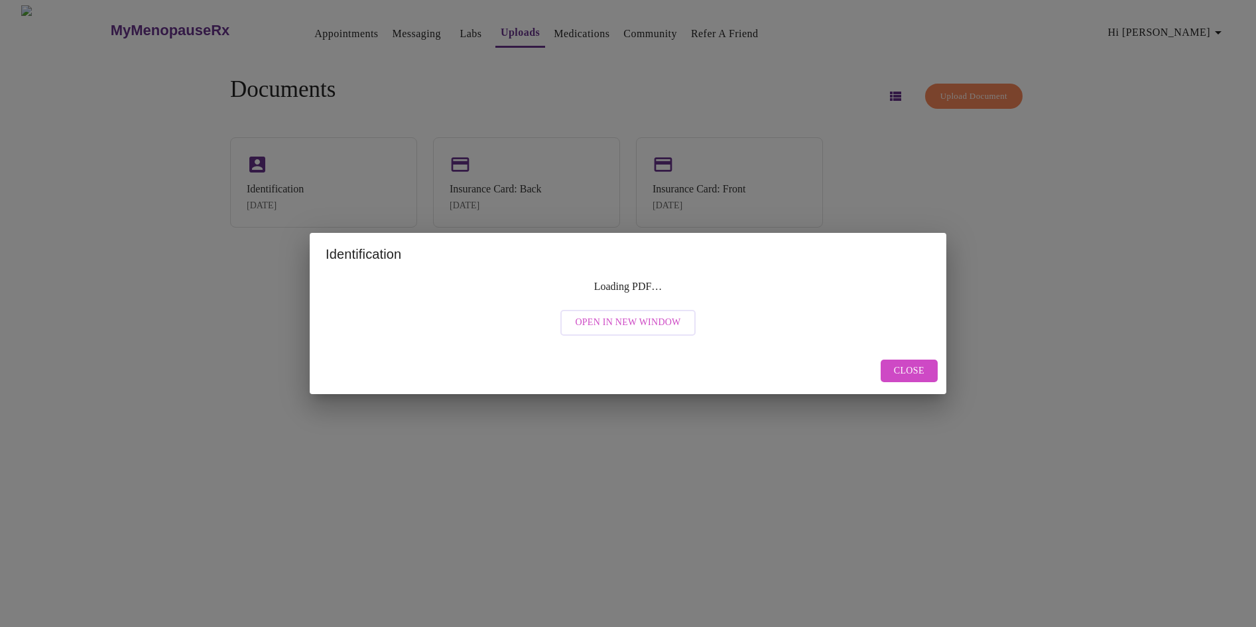
click at [358, 201] on div "Identification Loading PDF… Open in New Window Close" at bounding box center [628, 313] width 1256 height 627
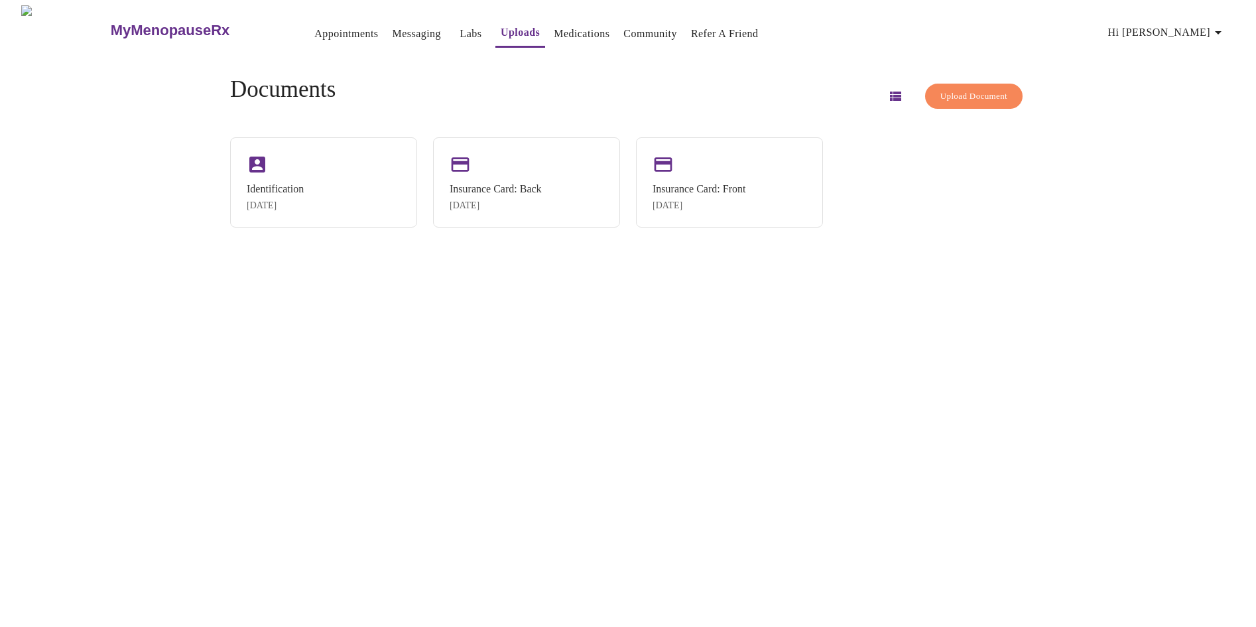
click at [358, 201] on div "Identification [DATE]" at bounding box center [323, 182] width 187 height 90
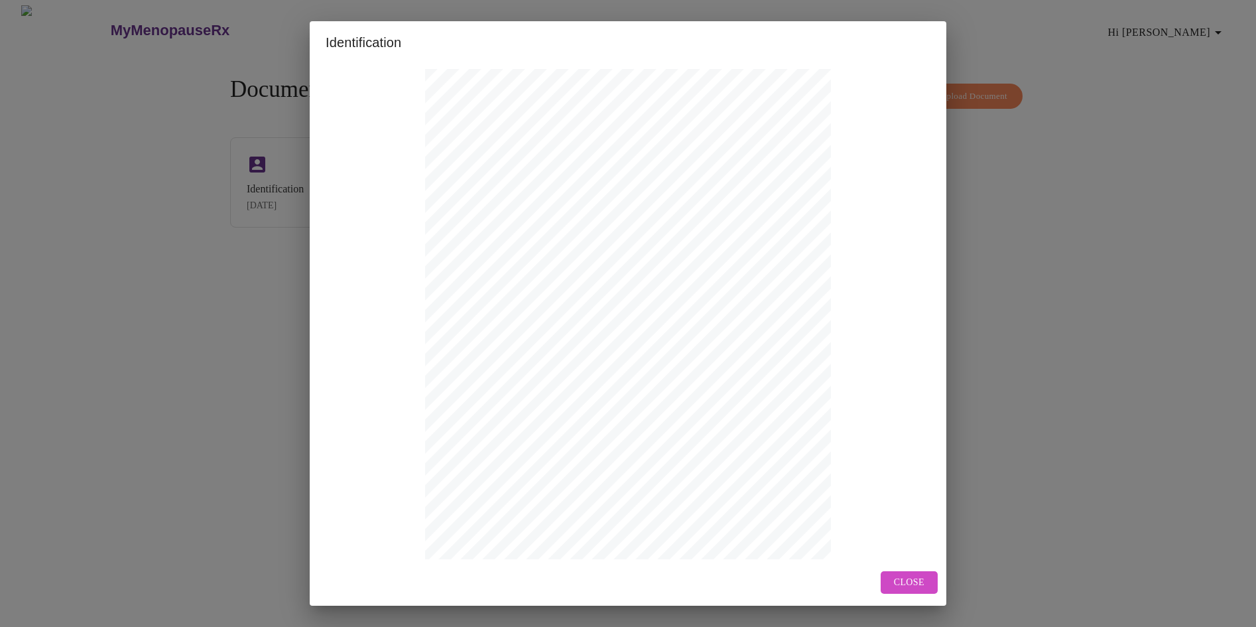
click at [912, 588] on span "Close" at bounding box center [909, 582] width 30 height 17
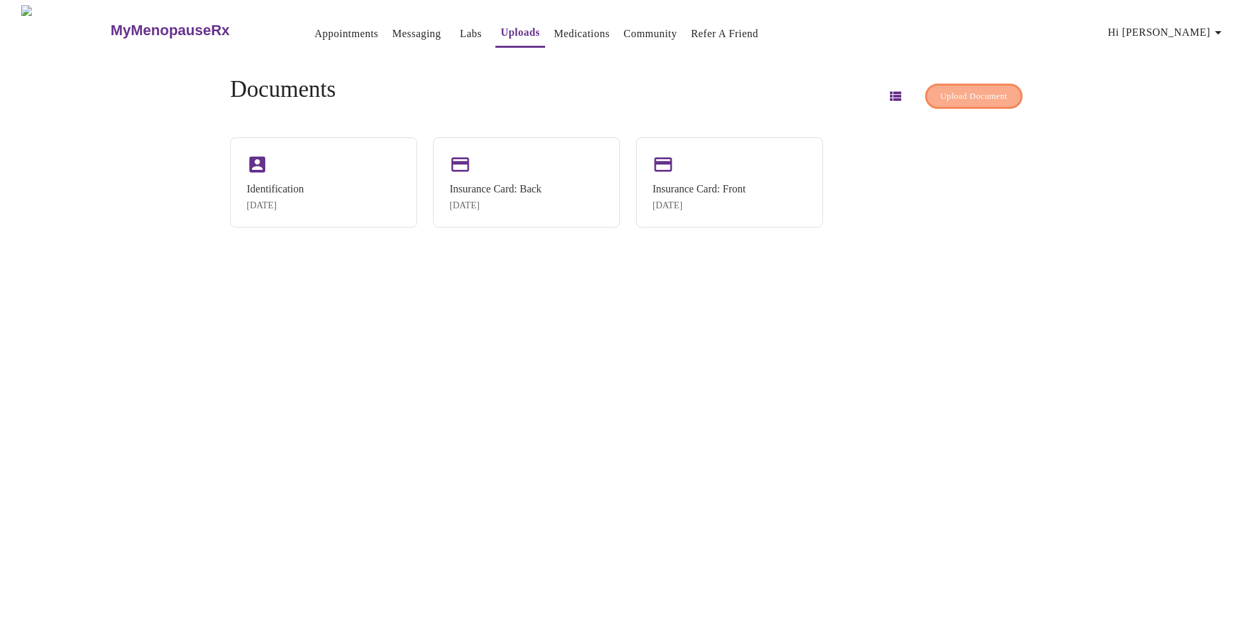
click at [925, 93] on button "Upload Document" at bounding box center [973, 97] width 97 height 26
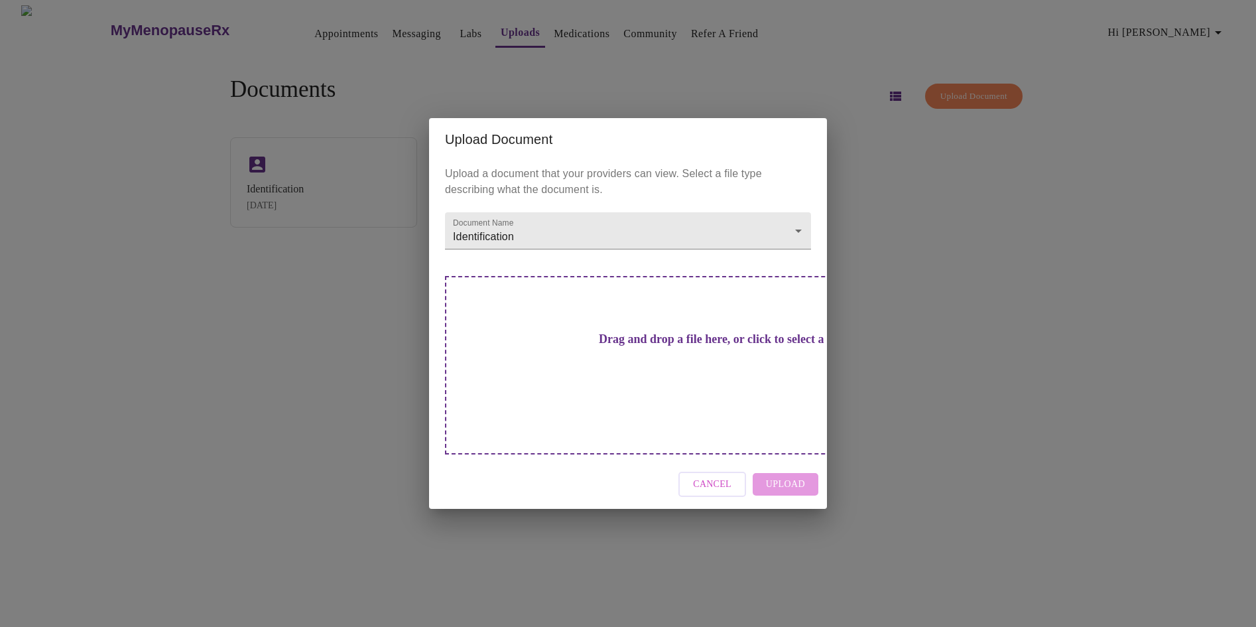
click at [913, 190] on div "Upload Document Upload a document that your providers can view. Select a file t…" at bounding box center [628, 313] width 1256 height 627
